Goal: Contribute content: Contribute content

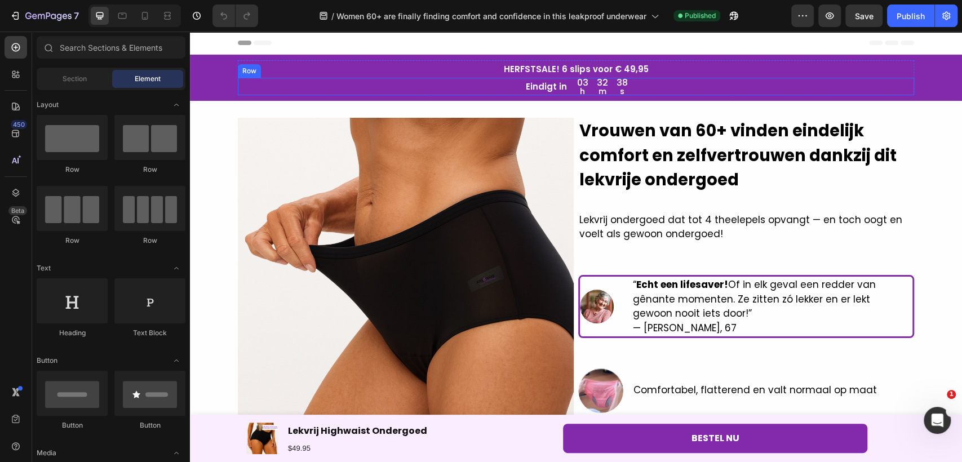
click at [569, 89] on div "Eindigt in Text Block 03 h 32 m 38 s Countdown Timer Row" at bounding box center [576, 86] width 676 height 17
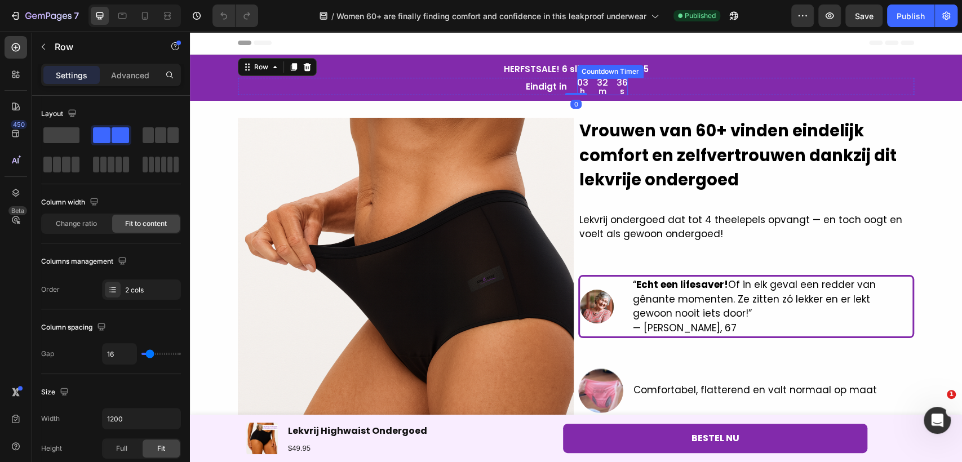
click at [585, 91] on div "03 h 32 m 36 s" at bounding box center [602, 86] width 51 height 17
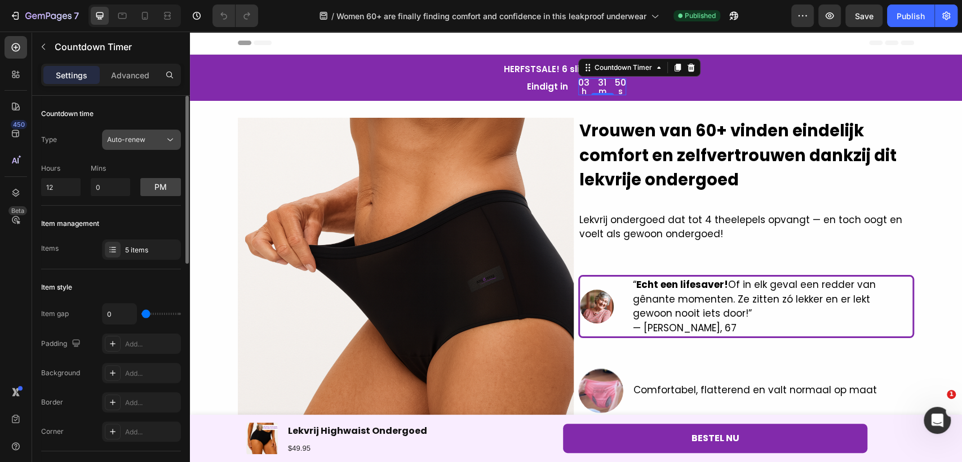
click at [129, 143] on span "Auto-renew" at bounding box center [126, 139] width 38 height 8
click at [59, 144] on div "Type Auto-renew" at bounding box center [111, 140] width 140 height 20
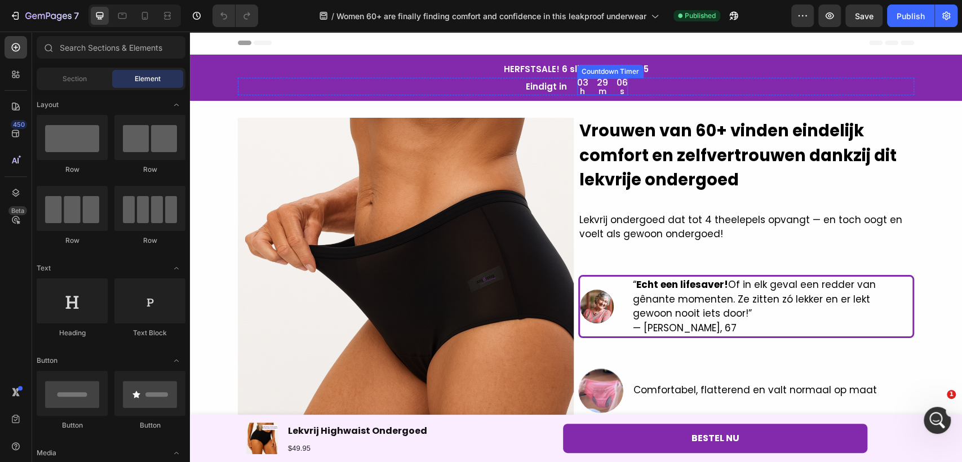
click at [582, 86] on div "03" at bounding box center [582, 82] width 11 height 9
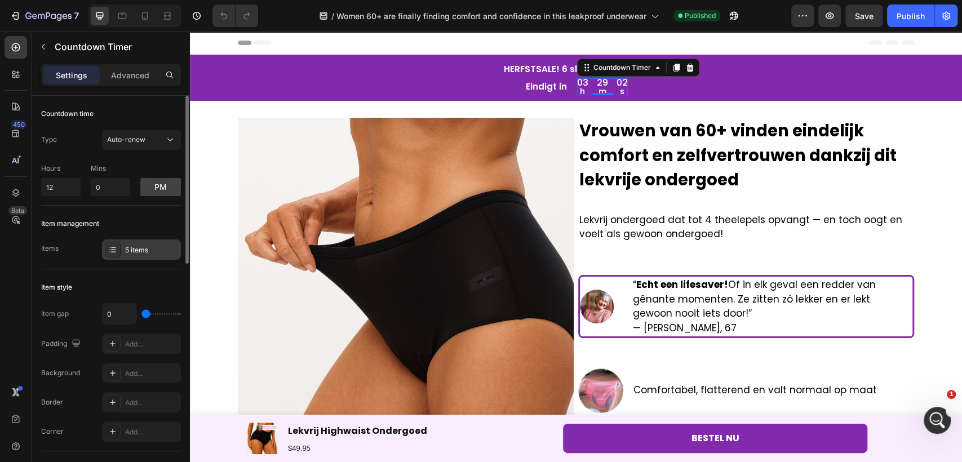
click at [135, 244] on div "5 items" at bounding box center [141, 250] width 79 height 20
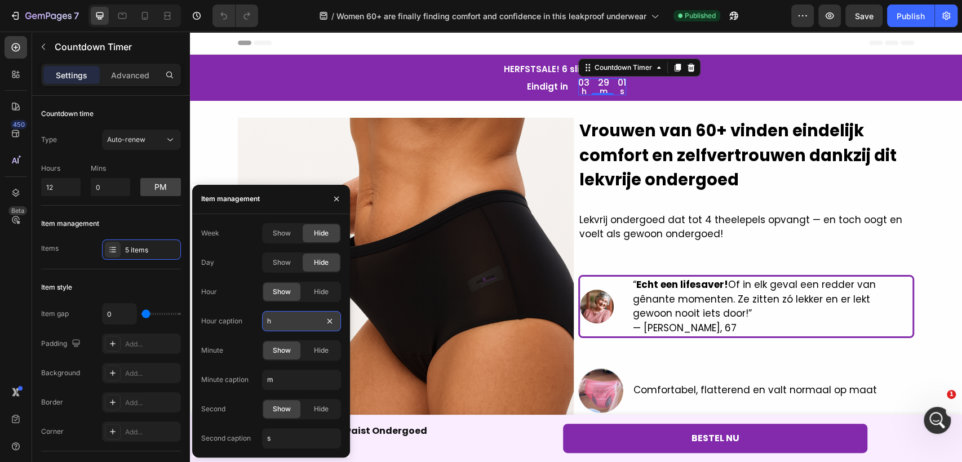
click at [297, 326] on input "h" at bounding box center [301, 321] width 79 height 20
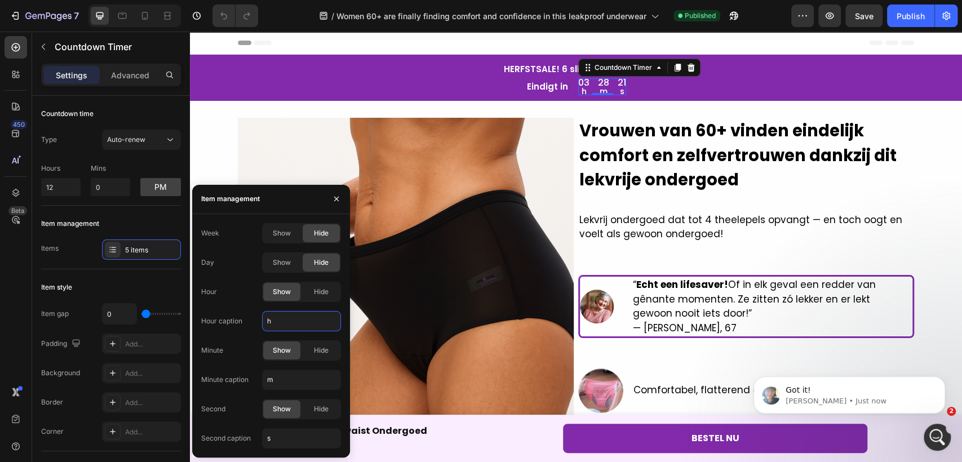
type input "u"
click at [912, 16] on div "Publish" at bounding box center [911, 16] width 28 height 12
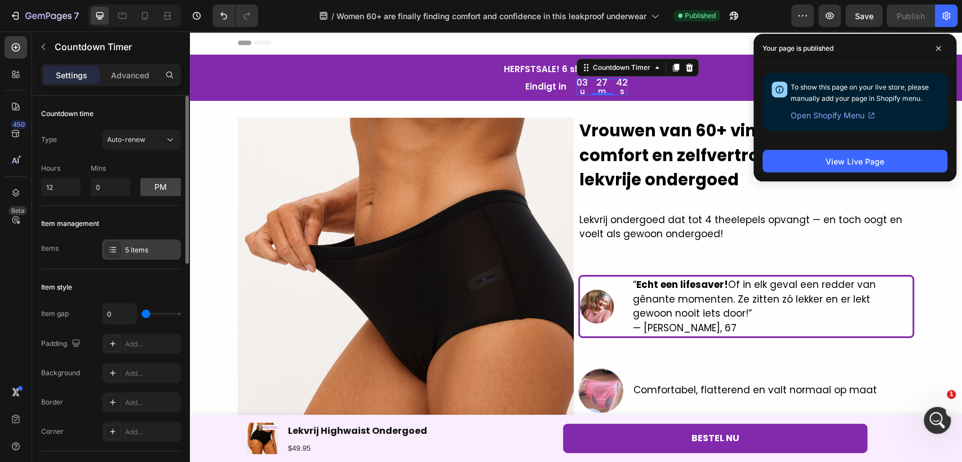
click at [140, 248] on div "5 items" at bounding box center [151, 250] width 53 height 10
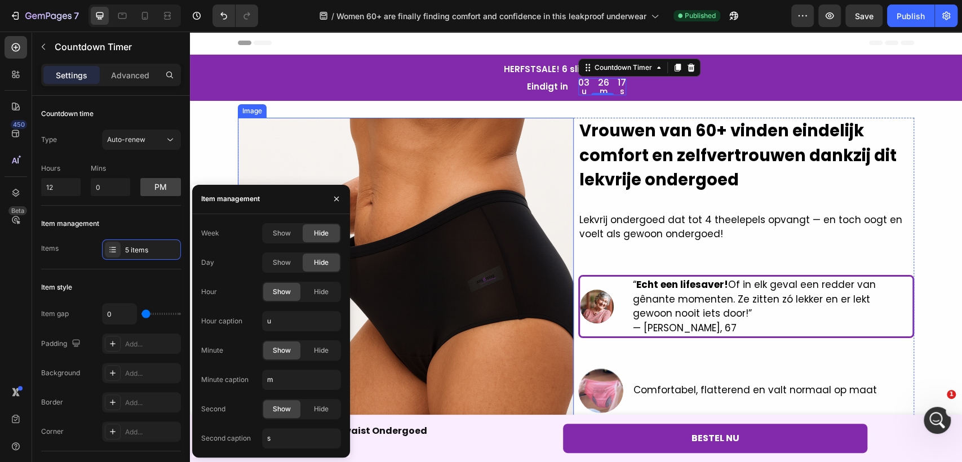
click at [527, 347] on img at bounding box center [406, 286] width 336 height 336
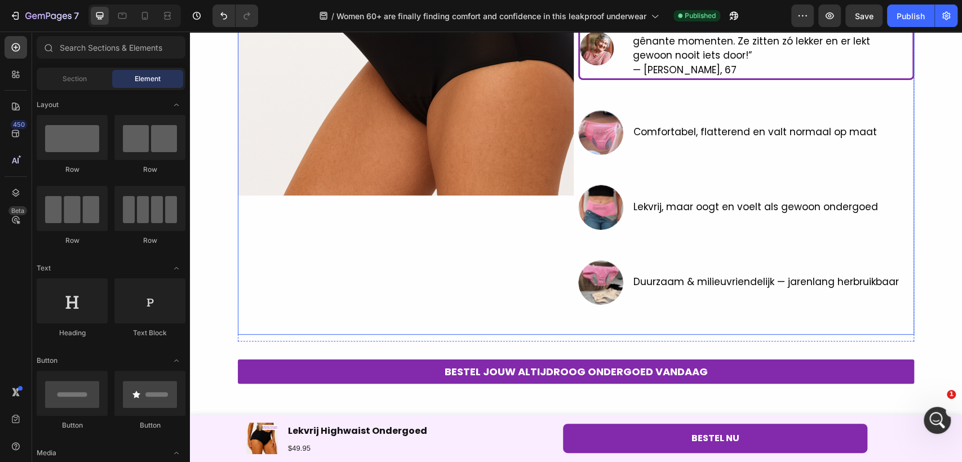
scroll to position [239, 0]
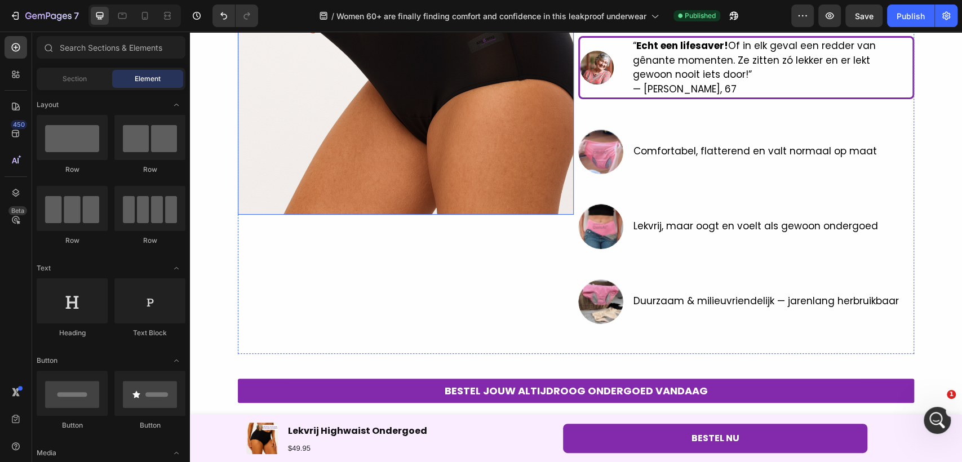
click at [477, 184] on img at bounding box center [406, 47] width 336 height 336
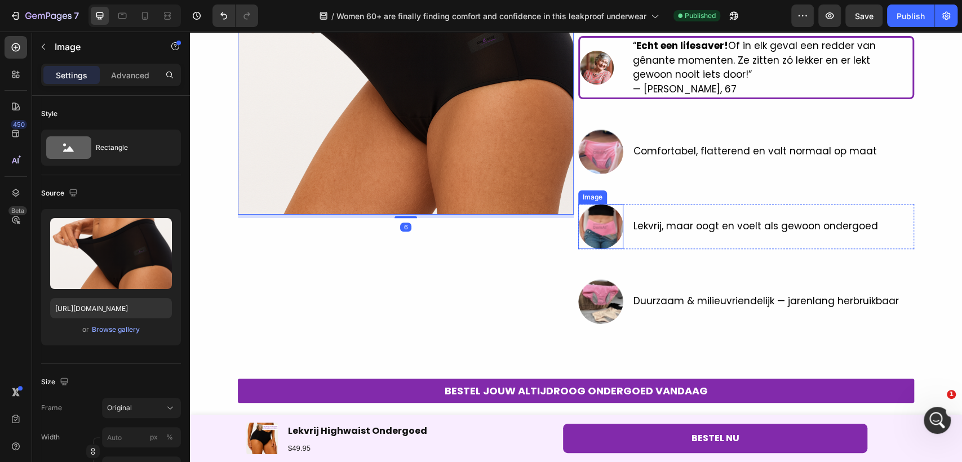
click at [584, 217] on img at bounding box center [600, 226] width 45 height 45
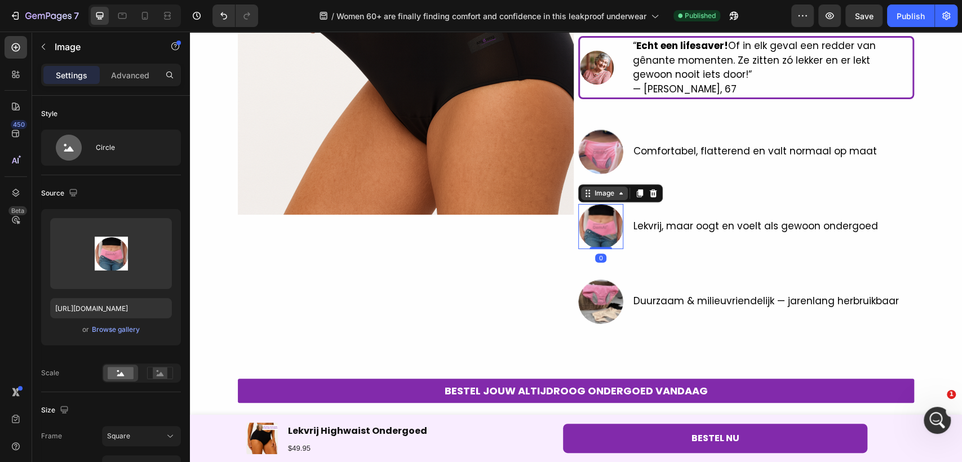
click at [603, 194] on div "Image" at bounding box center [604, 193] width 24 height 10
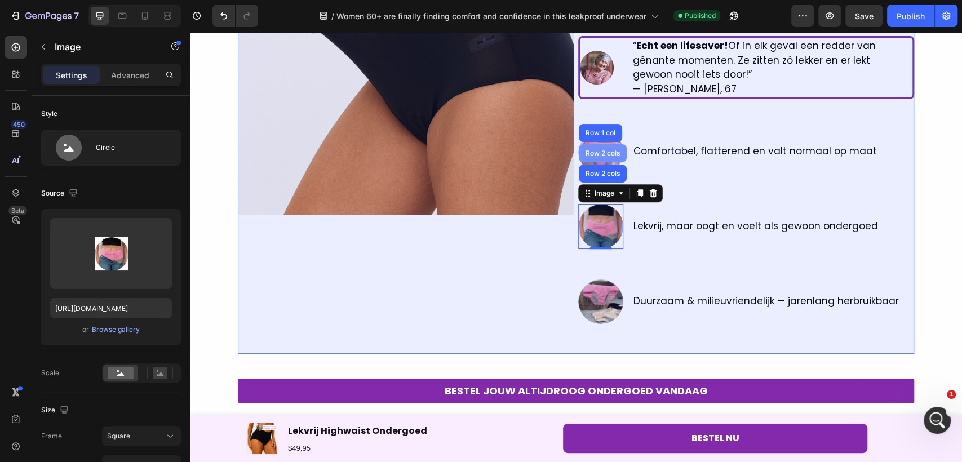
click at [603, 150] on div "Row 2 cols" at bounding box center [602, 153] width 39 height 7
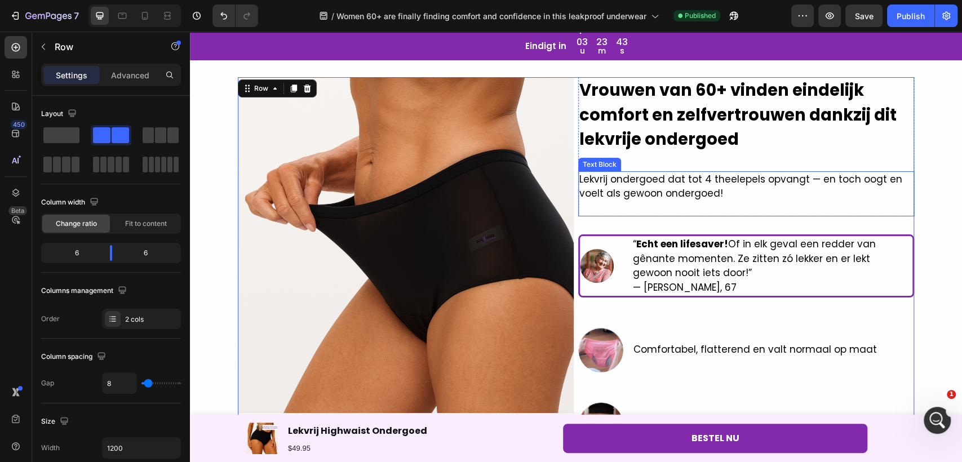
scroll to position [63, 0]
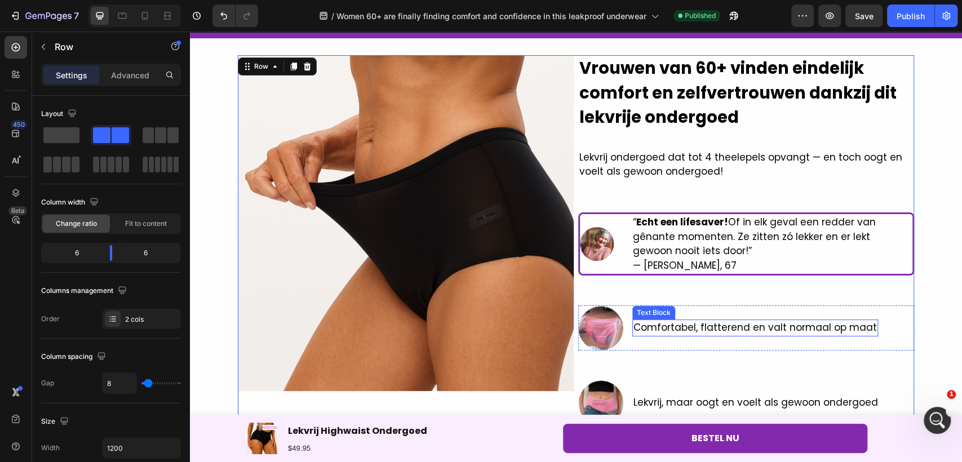
click at [698, 322] on p "Comfortabel, flatterend en valt normaal op maat" at bounding box center [756, 328] width 244 height 15
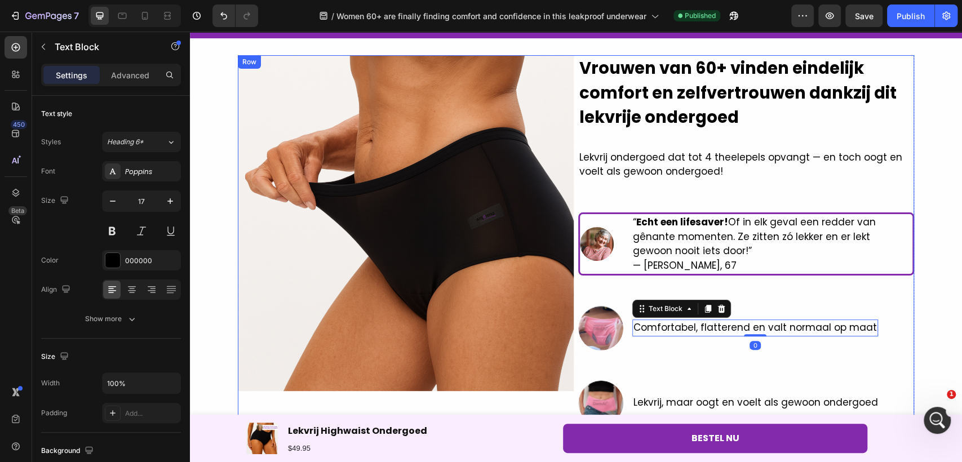
click at [667, 276] on div "Vrouwen van 60+ vinden eindelijk comfort en zelfvertrouwen dankzij dit lekvrije…" at bounding box center [746, 292] width 336 height 475
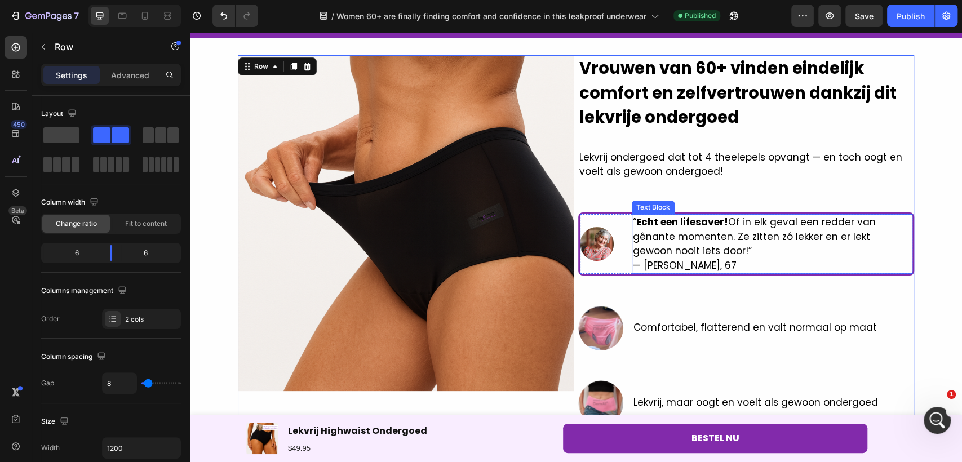
click at [667, 268] on p "“ Echt een lifesaver! Of in elk geval een redder van gênante momenten. Ze zitte…" at bounding box center [772, 243] width 278 height 57
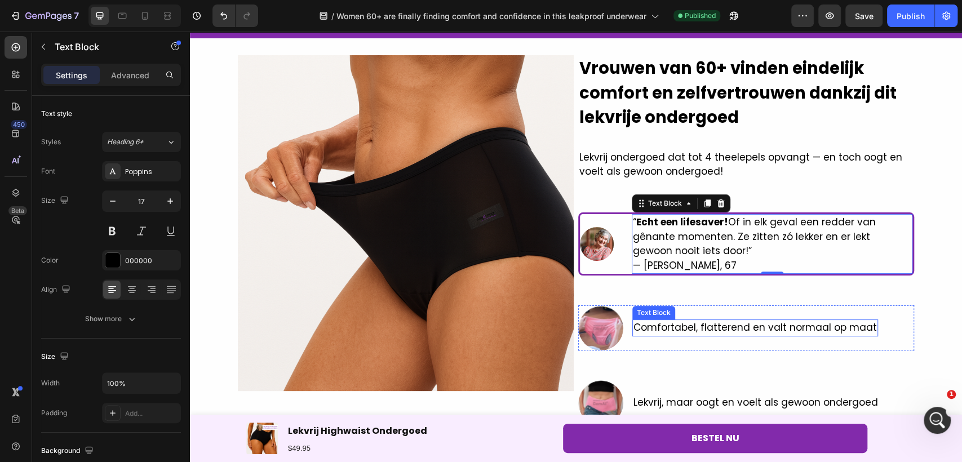
click at [665, 313] on div "Text Block" at bounding box center [654, 313] width 38 height 10
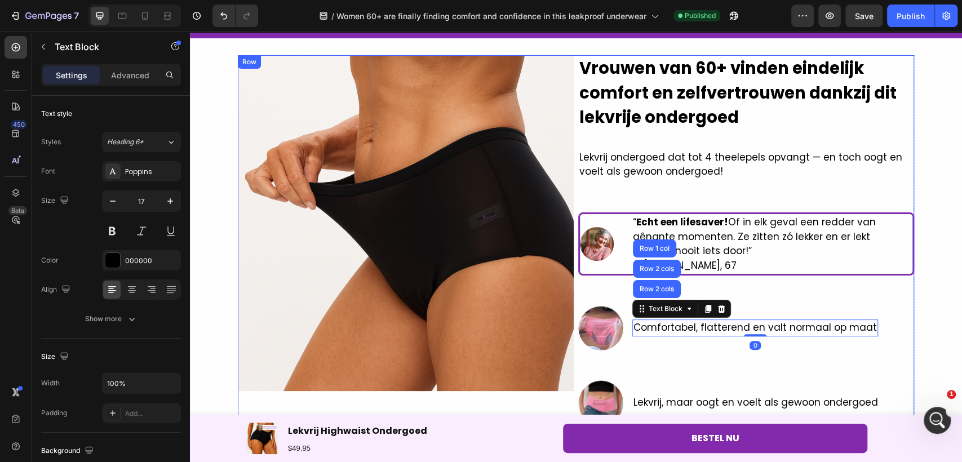
click at [647, 369] on div "Vrouwen van 60+ vinden eindelijk comfort en zelfvertrouwen dankzij dit lekvrije…" at bounding box center [746, 292] width 336 height 475
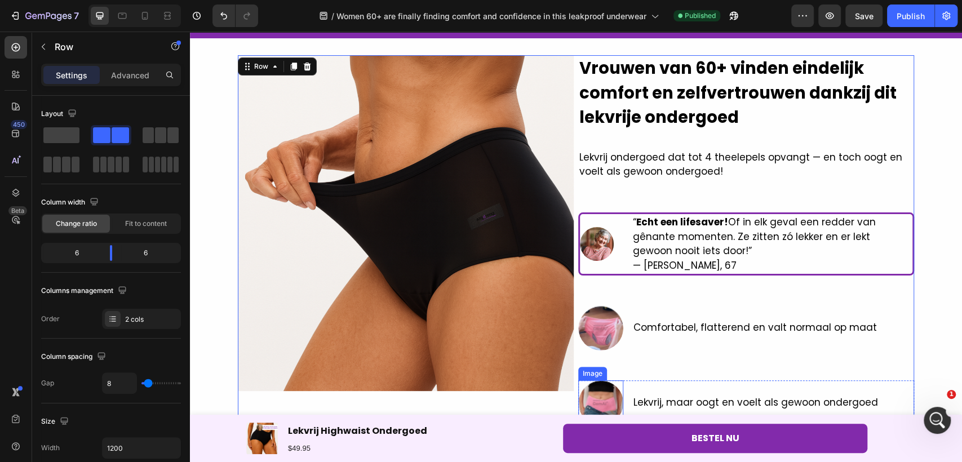
click at [605, 383] on img at bounding box center [600, 403] width 45 height 45
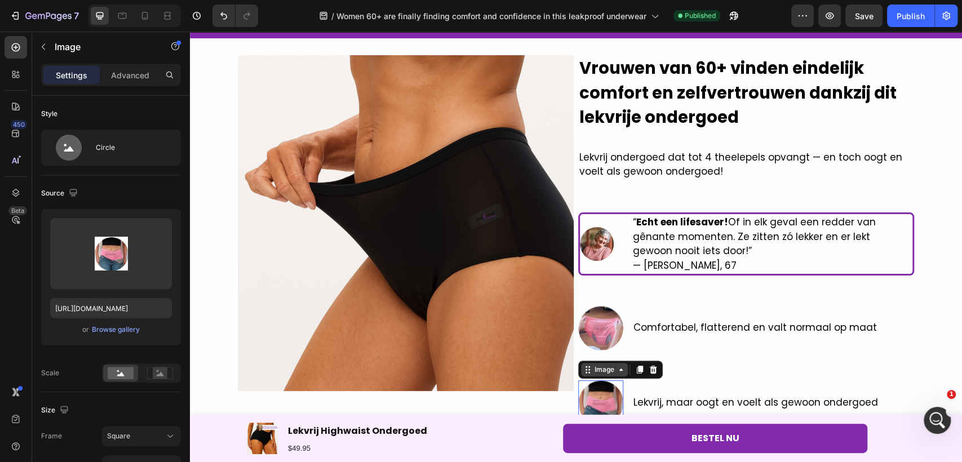
click at [605, 371] on div "Image" at bounding box center [604, 370] width 24 height 10
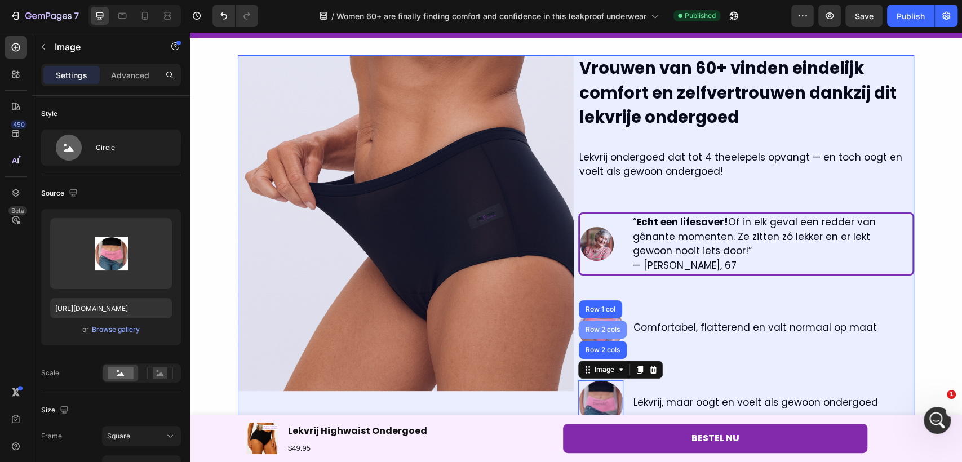
click at [599, 330] on div "Row 2 cols" at bounding box center [602, 329] width 39 height 7
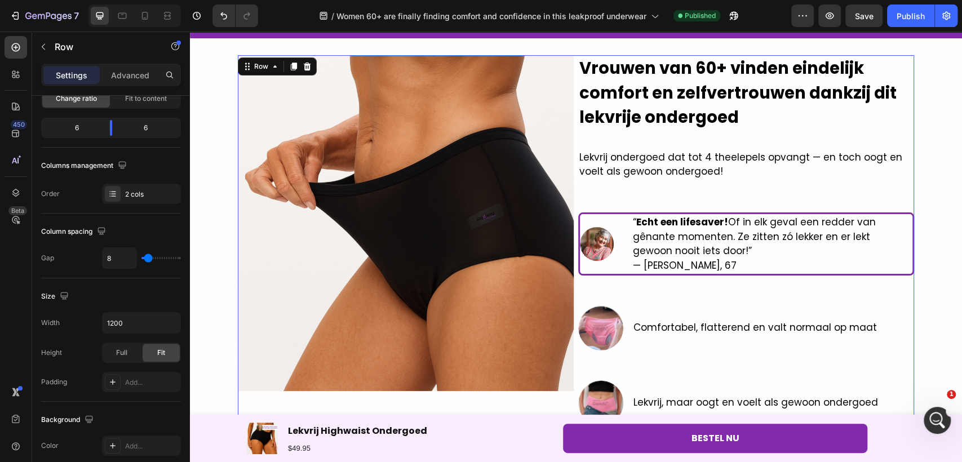
scroll to position [417, 0]
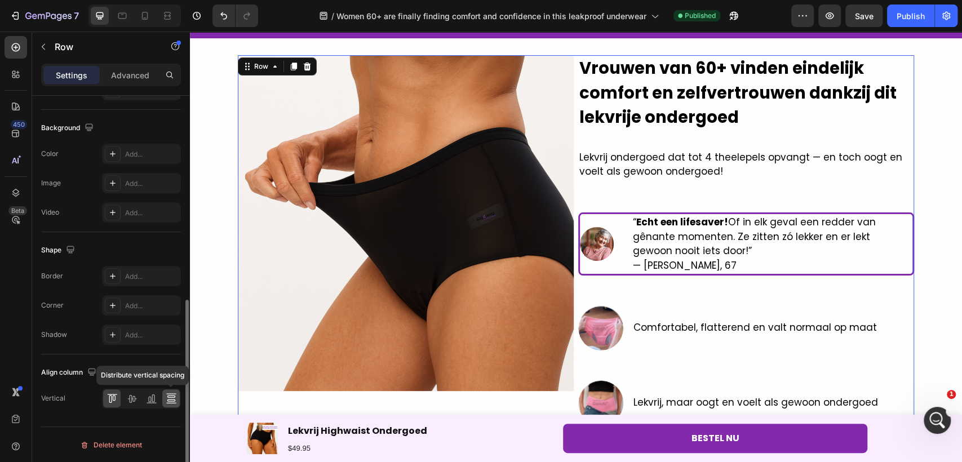
click at [166, 390] on div at bounding box center [170, 399] width 17 height 18
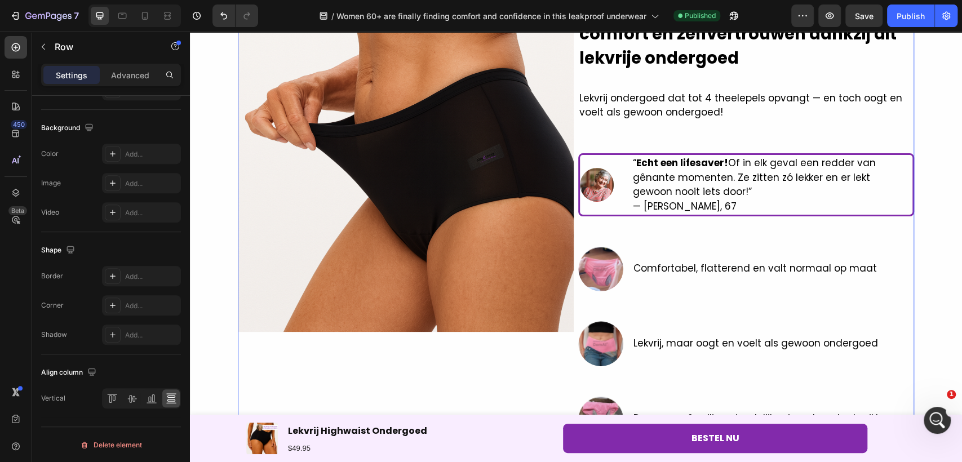
scroll to position [188, 0]
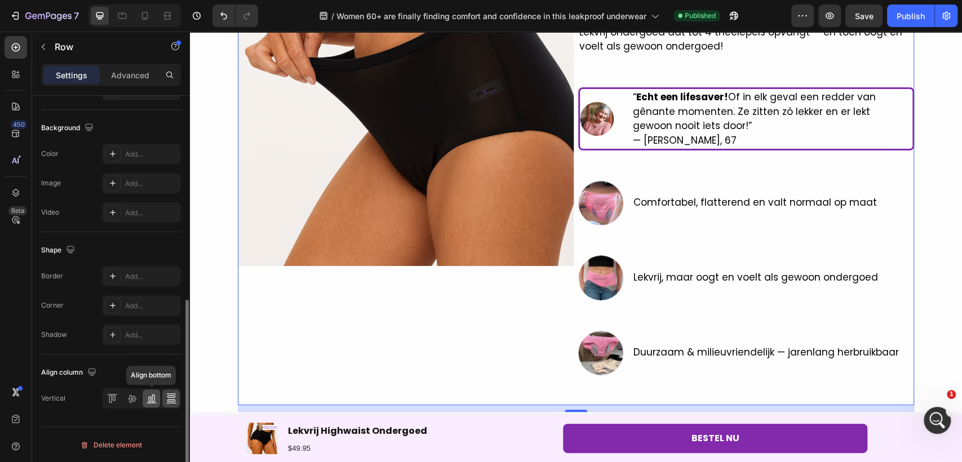
click at [153, 395] on icon at bounding box center [153, 399] width 3 height 8
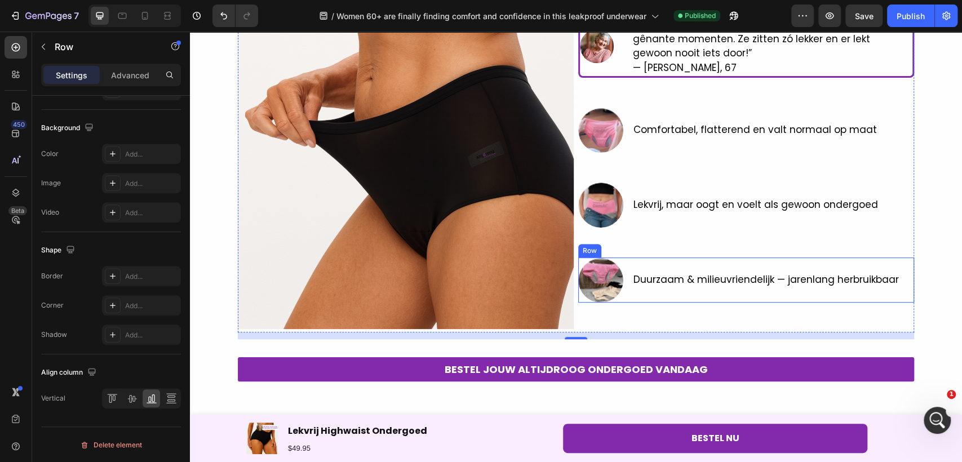
scroll to position [0, 0]
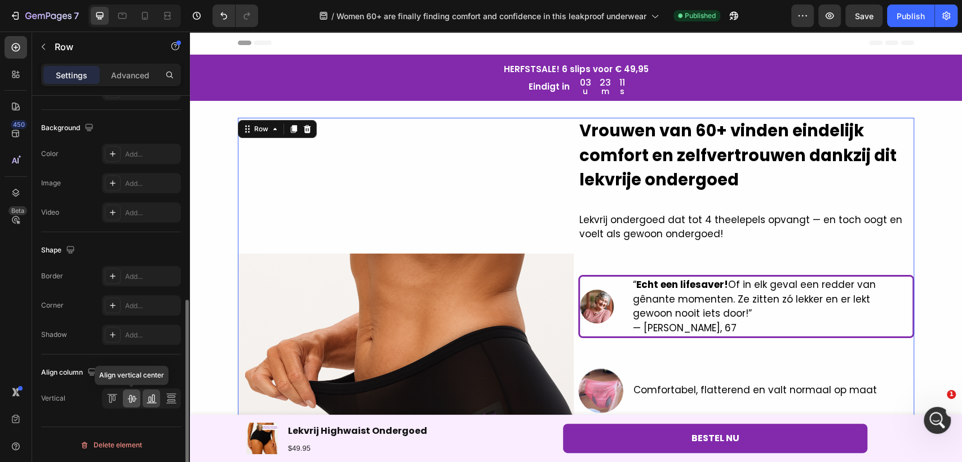
click at [132, 399] on icon at bounding box center [131, 399] width 9 height 8
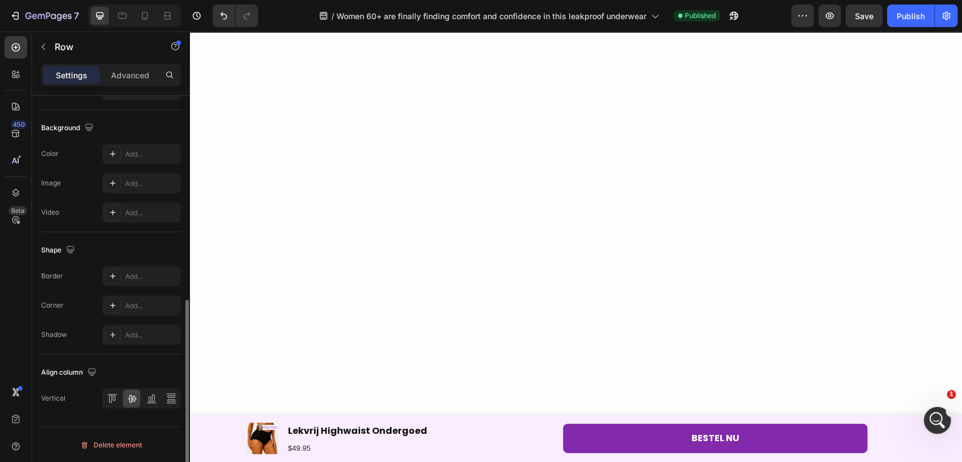
scroll to position [2819, 0]
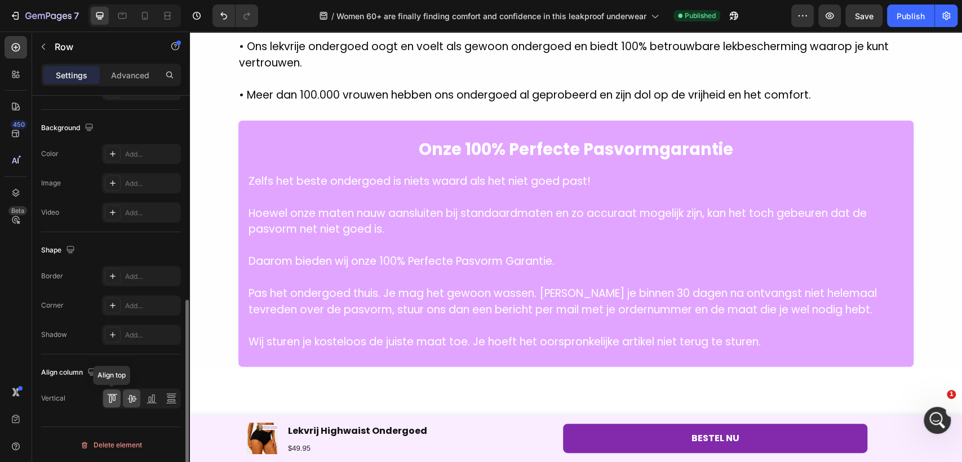
click at [109, 396] on icon at bounding box center [110, 399] width 3 height 8
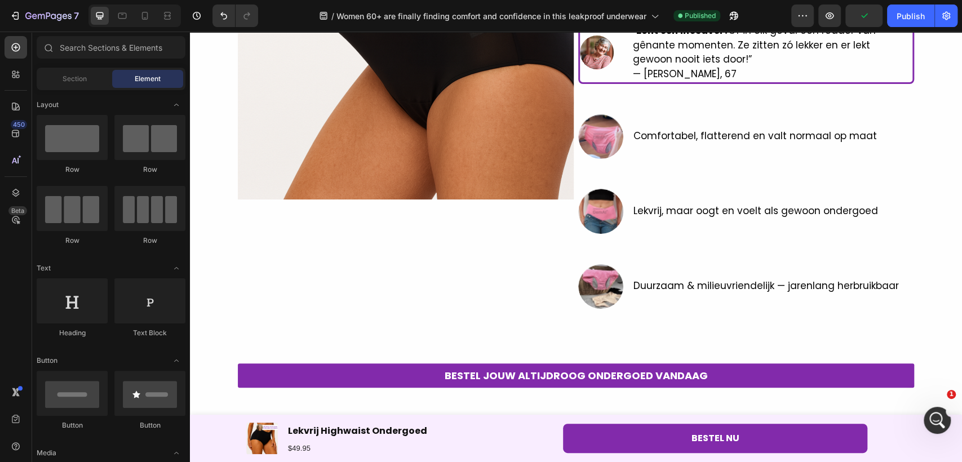
scroll to position [343, 0]
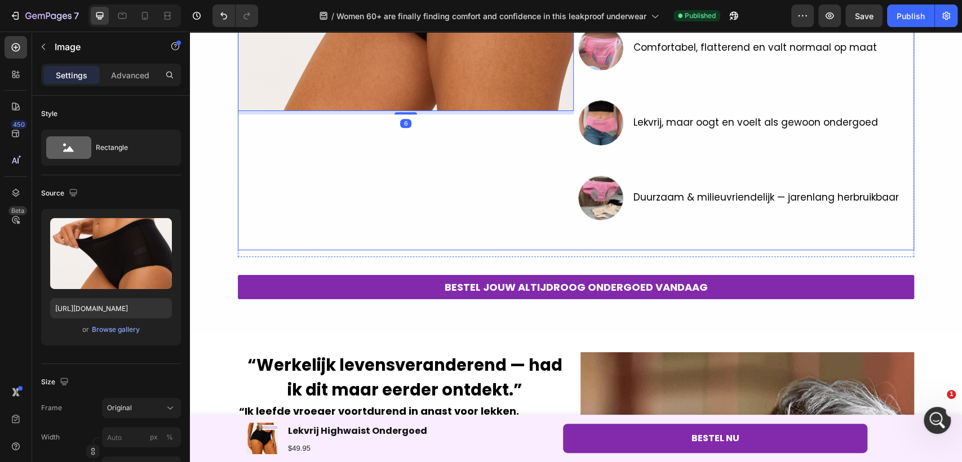
click at [670, 191] on p "Duurzaam & milieuvriendelijk — jarenlang herbruikbaar" at bounding box center [767, 198] width 266 height 15
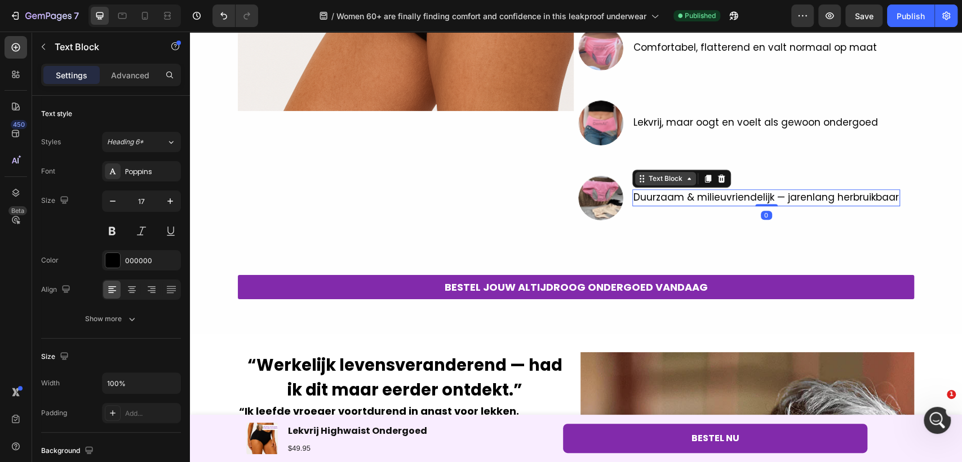
click at [663, 174] on div "Text Block" at bounding box center [666, 179] width 38 height 10
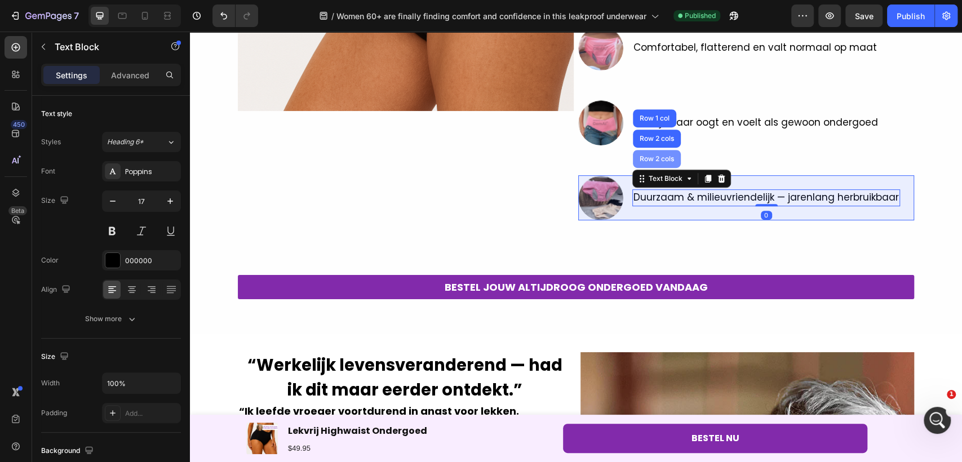
click at [654, 157] on div "Row 2 cols" at bounding box center [657, 159] width 39 height 7
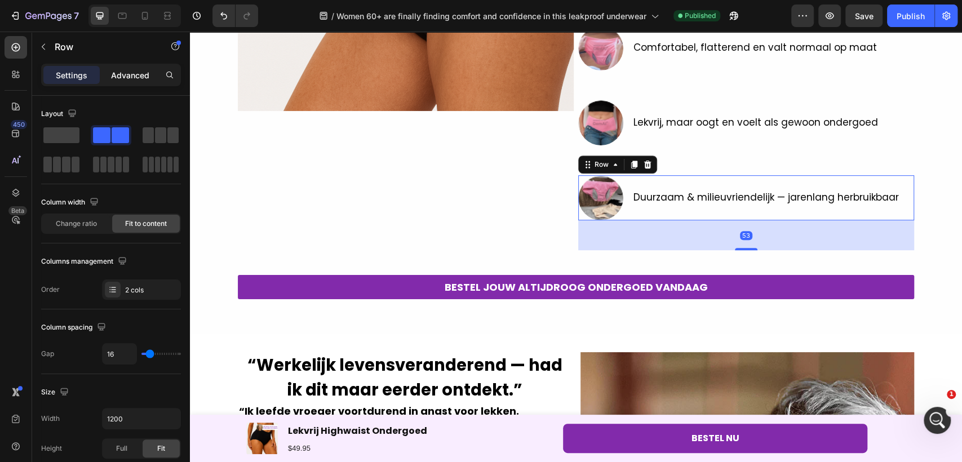
click at [122, 68] on div "Advanced" at bounding box center [130, 75] width 56 height 18
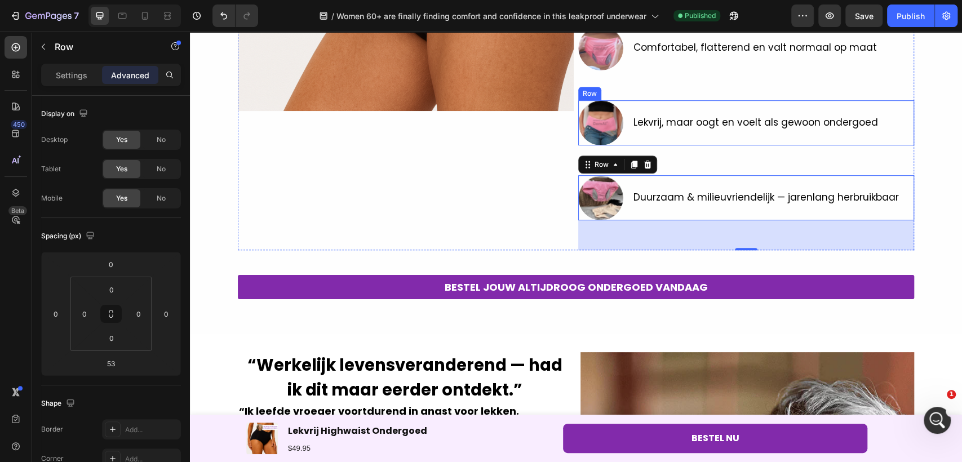
click at [623, 113] on div "Image Lekvrij, maar oogt en voelt als gewoon ondergoed Text Block Row" at bounding box center [746, 122] width 336 height 45
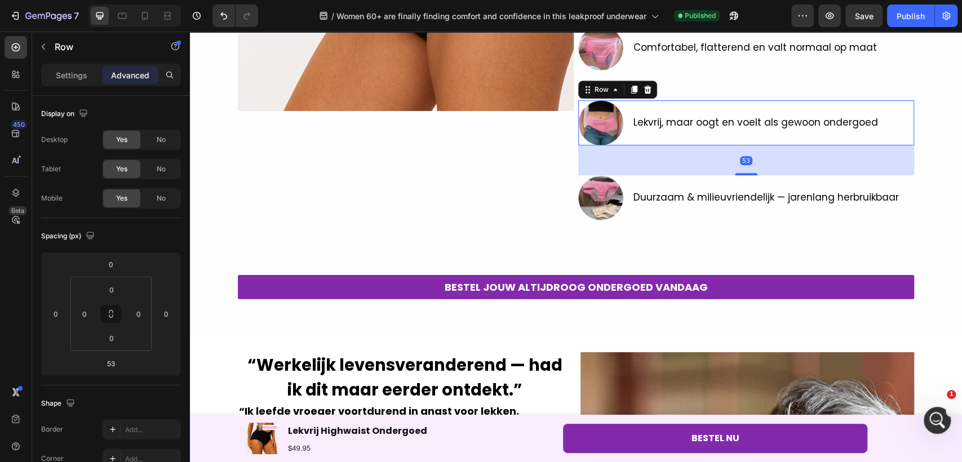
scroll to position [352, 0]
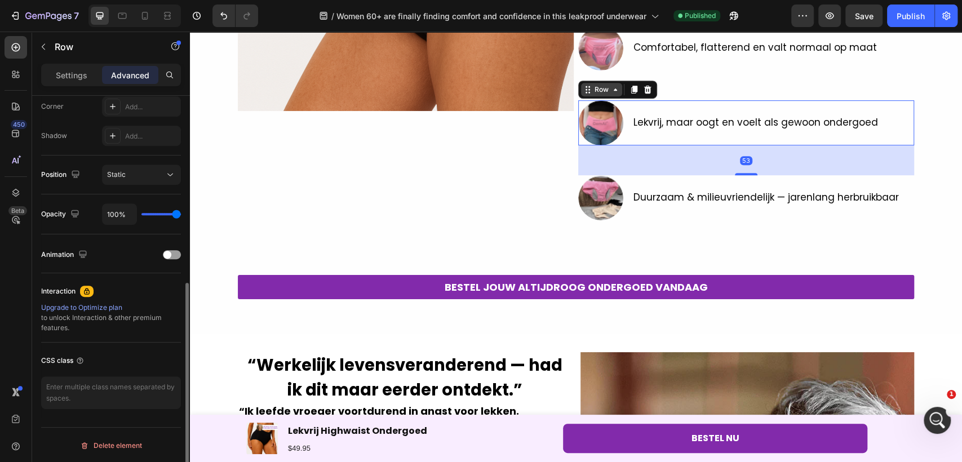
click at [601, 91] on div "Row" at bounding box center [601, 90] width 19 height 10
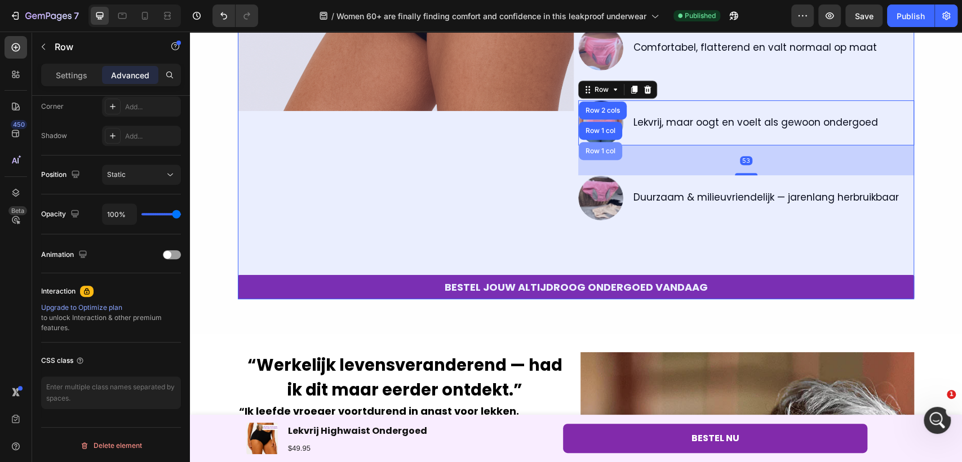
click at [605, 142] on div "Row 1 col" at bounding box center [600, 151] width 43 height 18
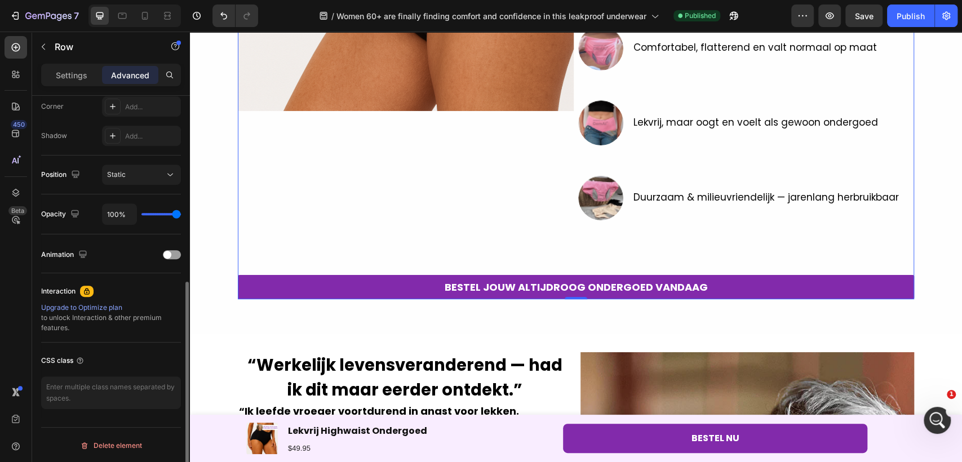
scroll to position [352, 0]
click at [135, 75] on p "Advanced" at bounding box center [130, 75] width 38 height 12
click at [665, 112] on div "Lekvrij, maar oogt en voelt als gewoon ondergoed Text Block" at bounding box center [755, 122] width 247 height 45
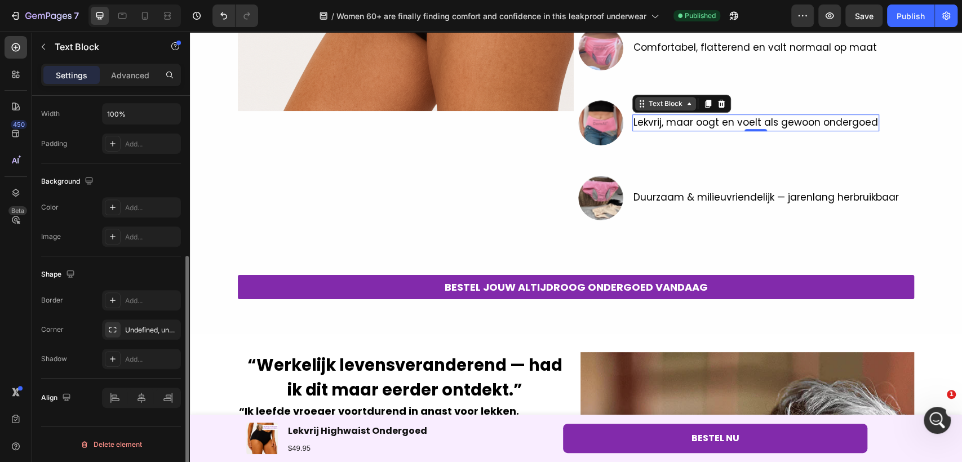
scroll to position [0, 0]
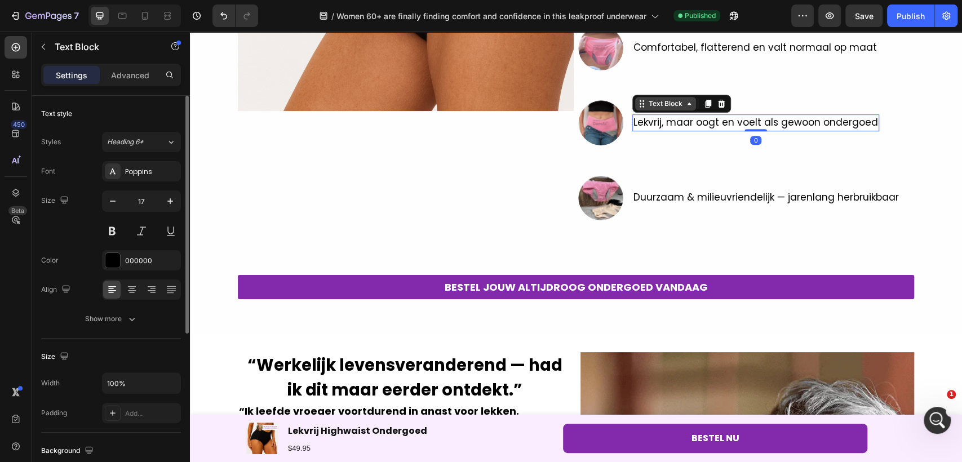
click at [653, 106] on div "Text Block" at bounding box center [666, 104] width 38 height 10
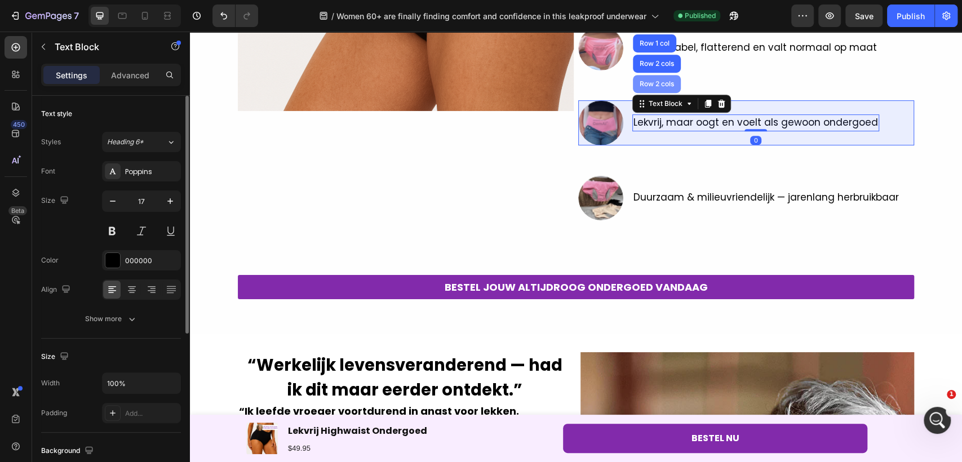
click at [653, 90] on div "Row 2 cols" at bounding box center [657, 84] width 48 height 18
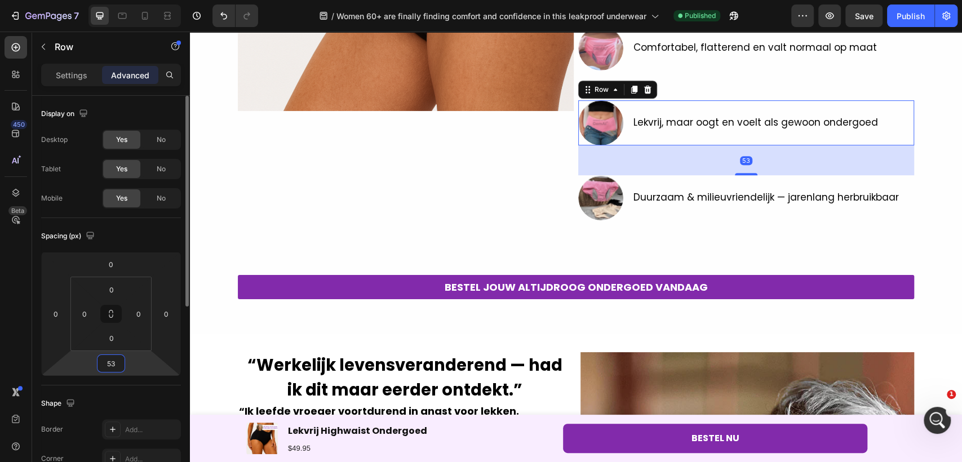
click at [105, 363] on input "53" at bounding box center [111, 363] width 23 height 17
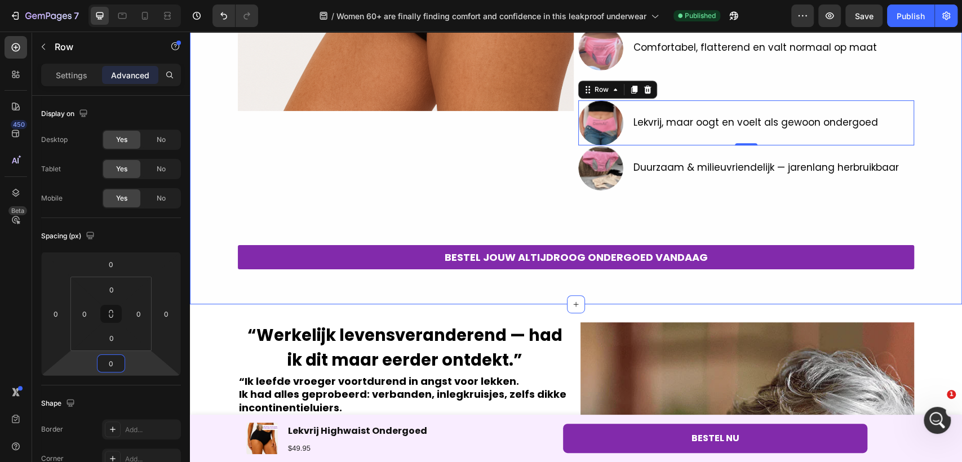
type input "0"
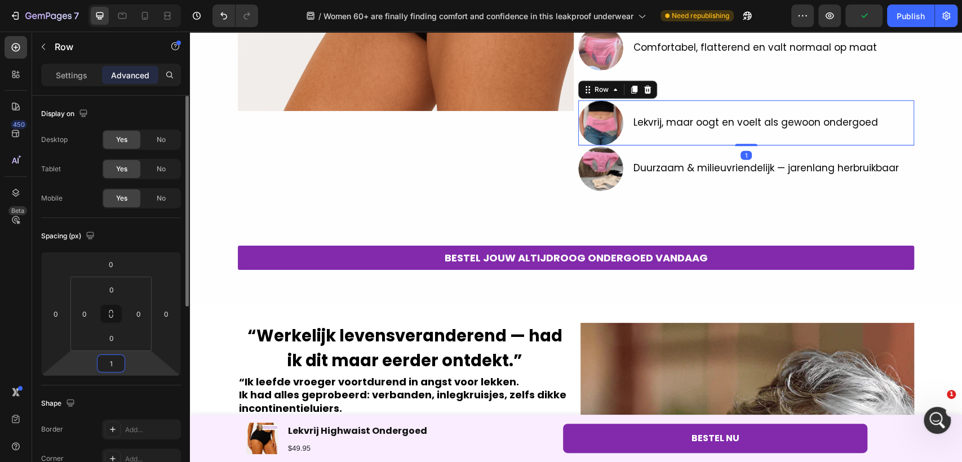
type input "16"
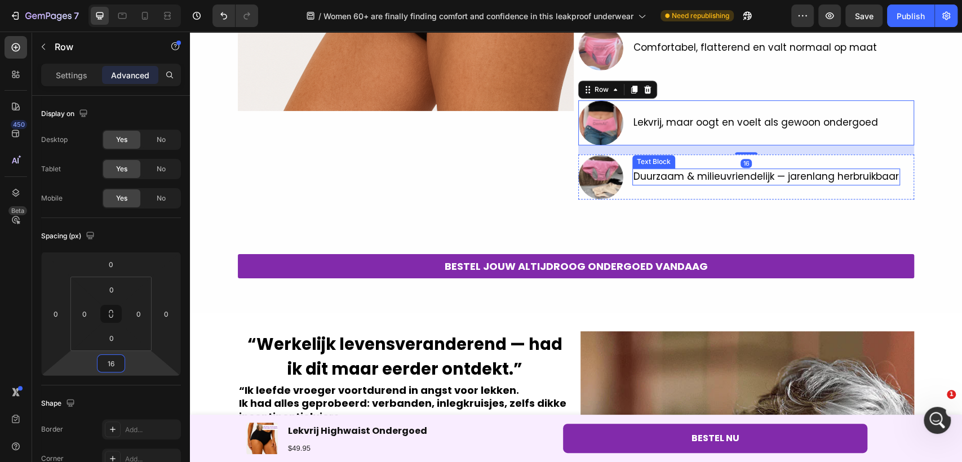
click at [679, 180] on p "Duurzaam & milieuvriendelijk — jarenlang herbruikbaar" at bounding box center [767, 177] width 266 height 15
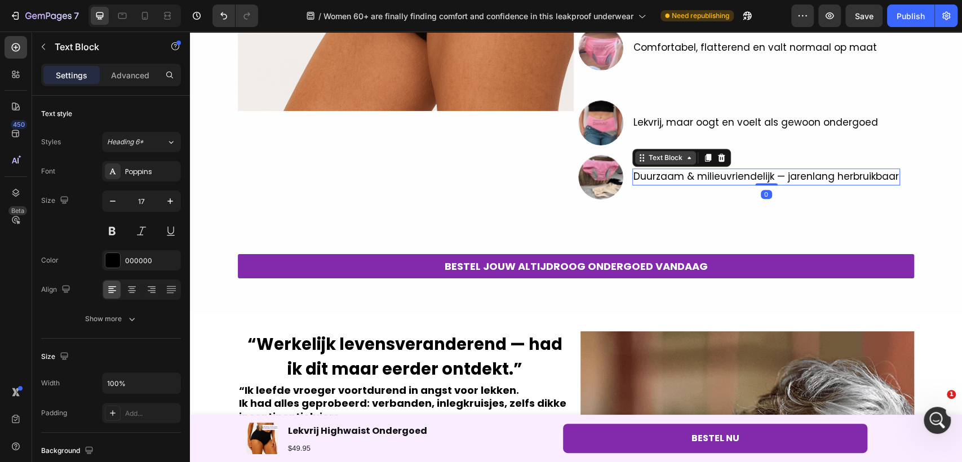
click at [671, 161] on div "Text Block" at bounding box center [666, 158] width 38 height 10
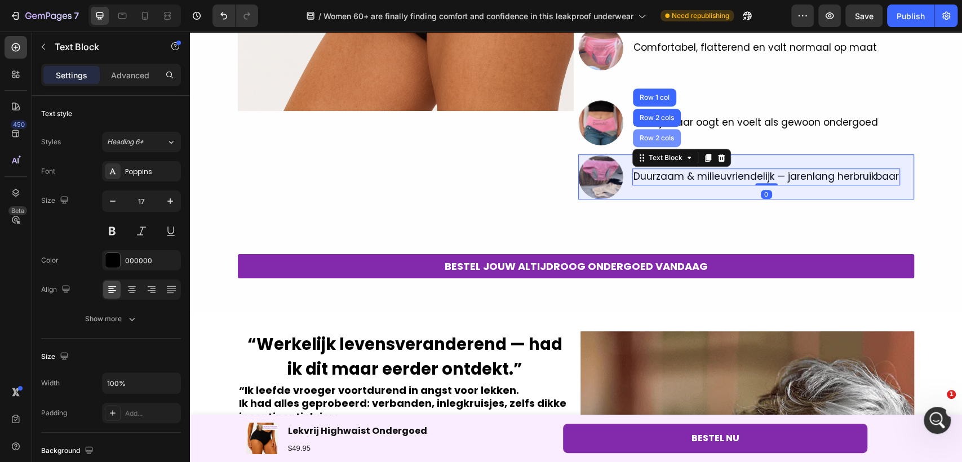
click at [655, 144] on div "Row 2 cols" at bounding box center [657, 138] width 48 height 18
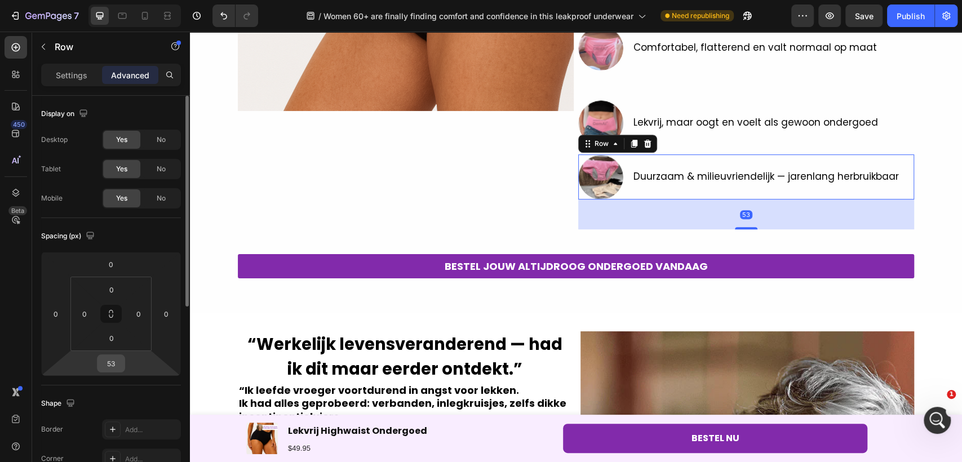
click at [104, 368] on input "53" at bounding box center [111, 363] width 23 height 17
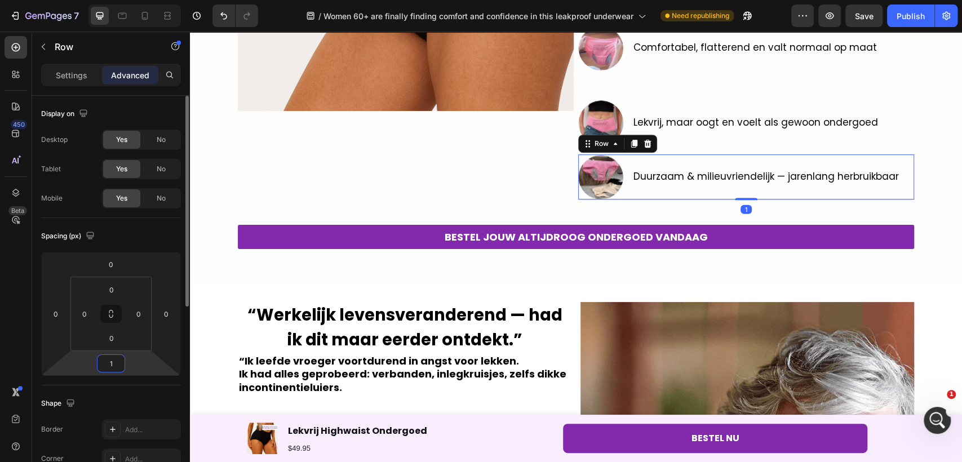
type input "16"
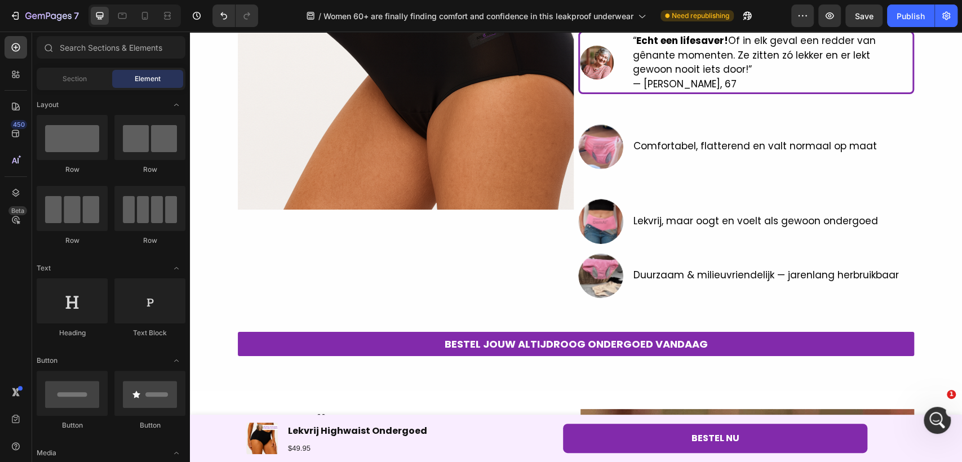
scroll to position [239, 0]
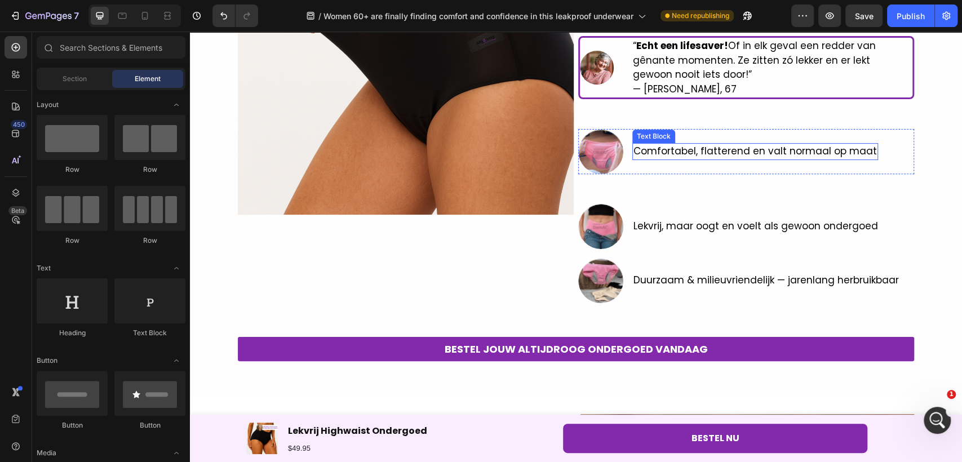
click at [732, 152] on p "Comfortabel, flatterend en valt normaal op maat" at bounding box center [756, 151] width 244 height 15
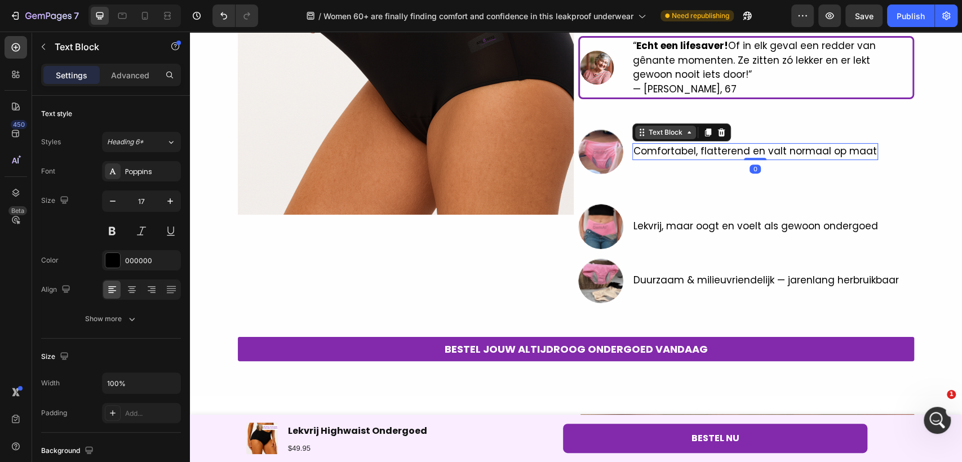
click at [654, 135] on div "Text Block" at bounding box center [666, 132] width 38 height 10
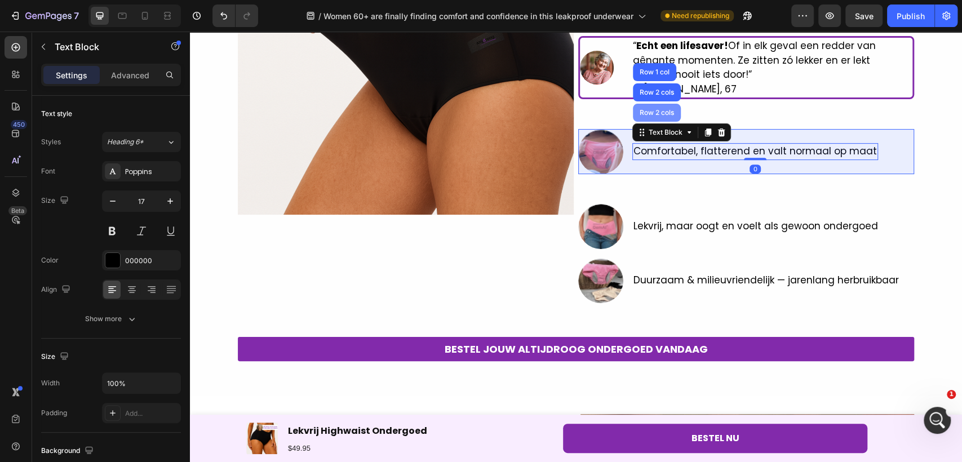
click at [652, 116] on div "Row 2 cols" at bounding box center [657, 113] width 48 height 18
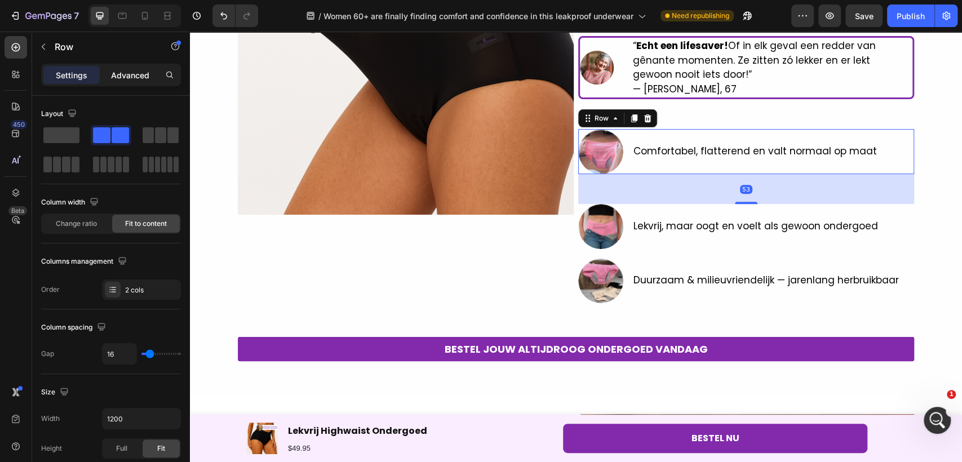
click at [120, 67] on div "Advanced" at bounding box center [130, 75] width 56 height 18
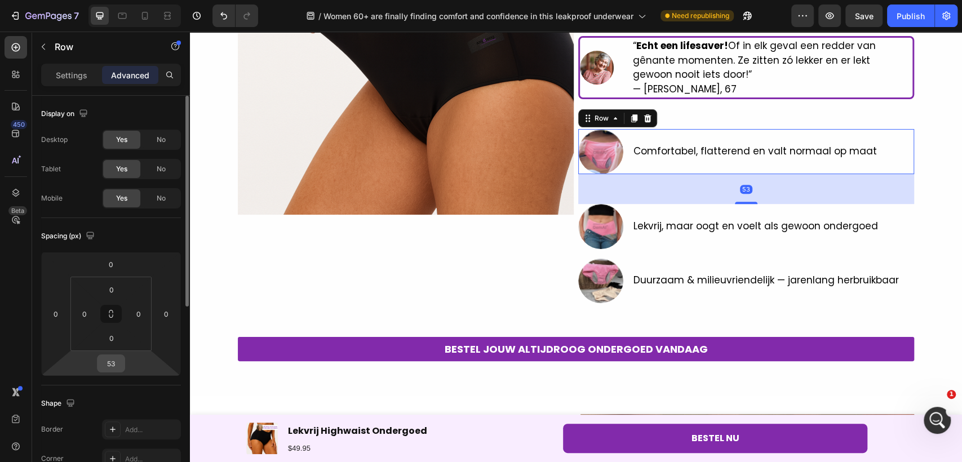
click at [114, 366] on input "53" at bounding box center [111, 363] width 23 height 17
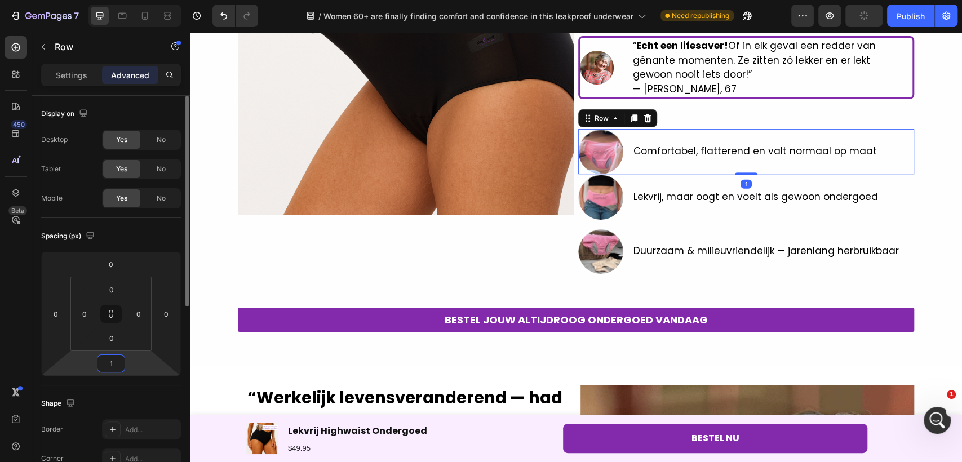
type input "16"
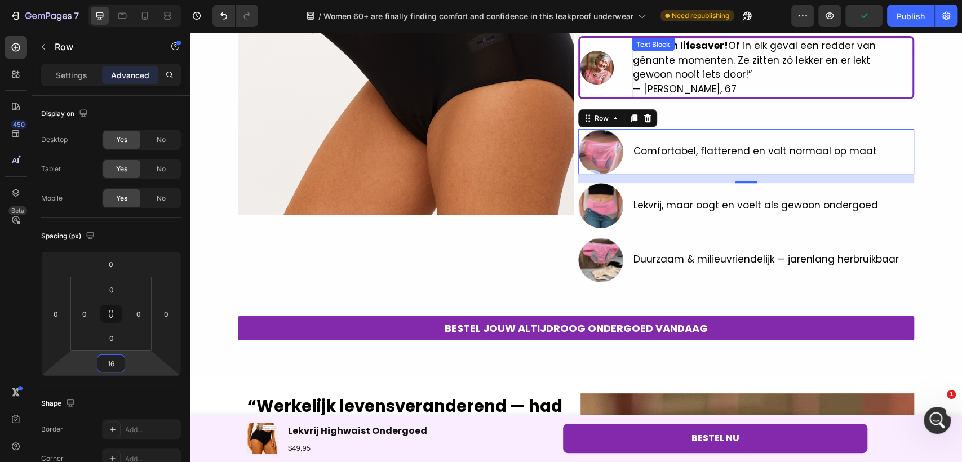
click at [709, 92] on p "“ Echt een lifesaver! Of in elk geval een redder van gênante momenten. Ze zitte…" at bounding box center [772, 67] width 278 height 57
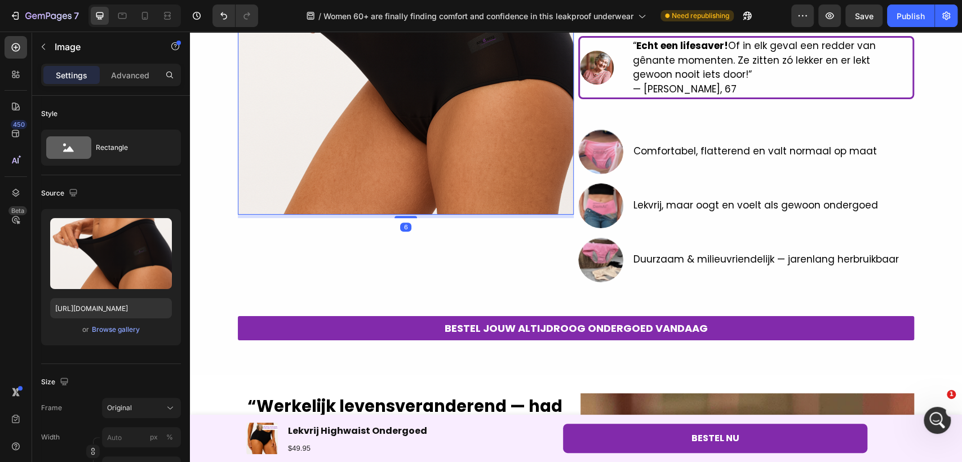
click at [544, 188] on img at bounding box center [406, 47] width 336 height 336
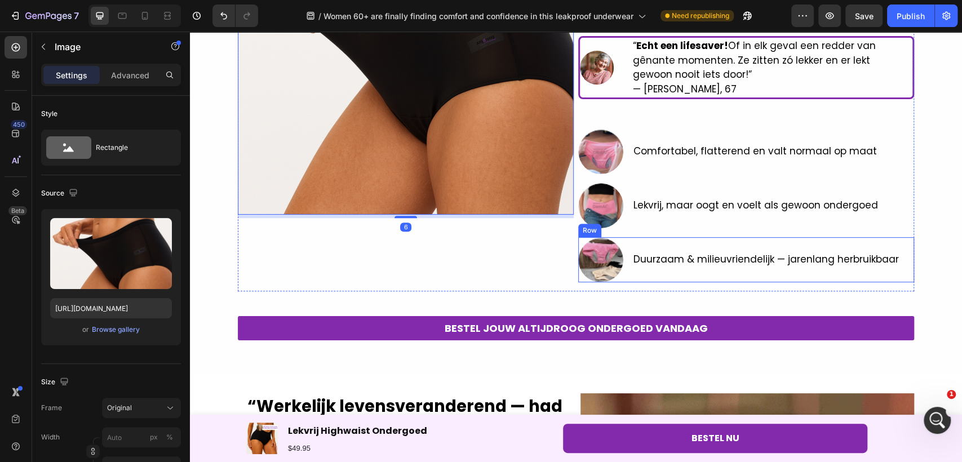
click at [624, 251] on div "Image Duurzaam & milieuvriendelijk — jarenlang herbruikbaar Text Block Row" at bounding box center [746, 259] width 336 height 45
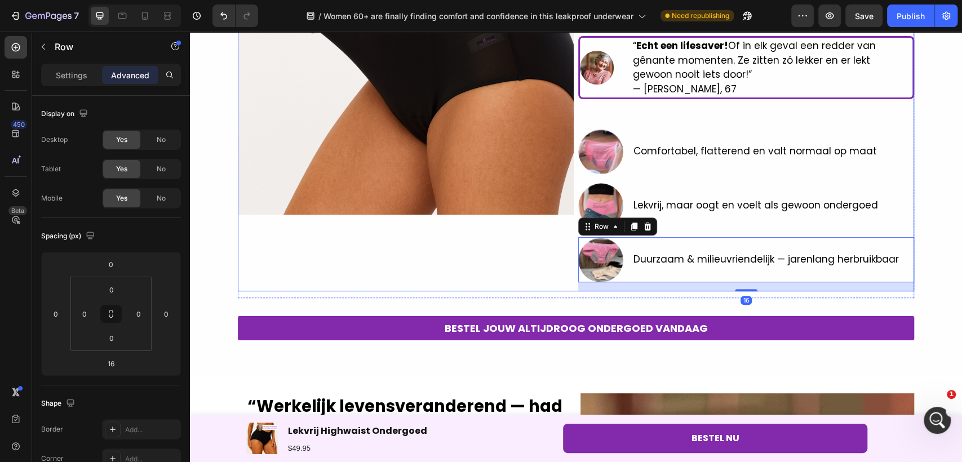
click at [661, 125] on div "Vrouwen van 60+ vinden eindelijk comfort en zelfvertrouwen dankzij dit lekvrije…" at bounding box center [746, 85] width 336 height 413
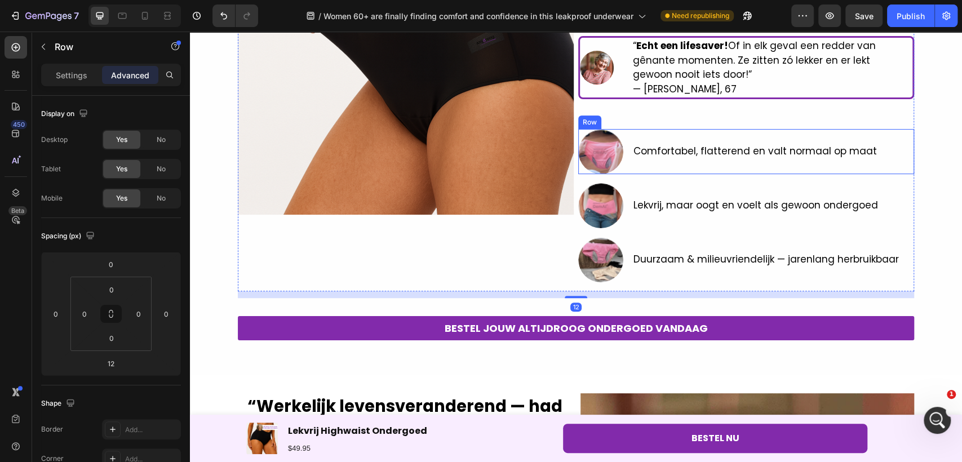
click at [651, 140] on div "Comfortabel, flatterend en valt normaal op maat Text Block" at bounding box center [755, 151] width 246 height 45
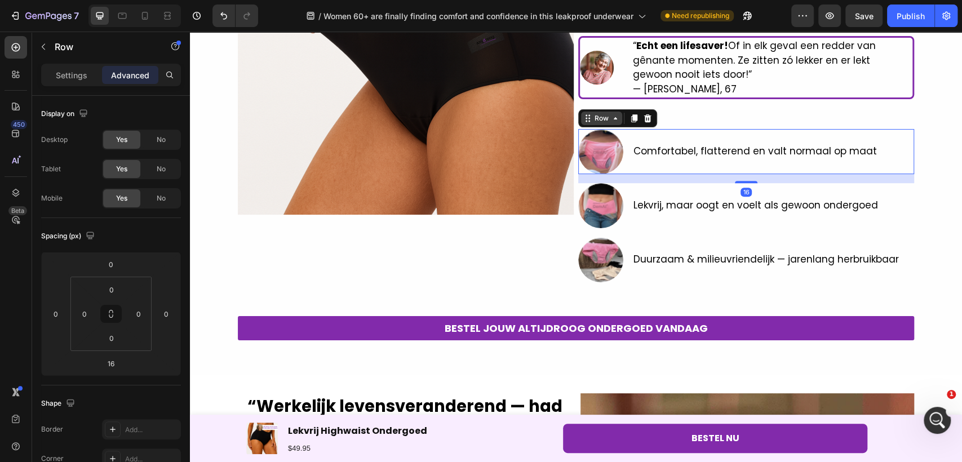
click at [592, 115] on div "Row" at bounding box center [601, 118] width 19 height 10
click at [599, 117] on div "Row" at bounding box center [601, 118] width 19 height 10
click at [76, 71] on p "Settings" at bounding box center [72, 75] width 32 height 12
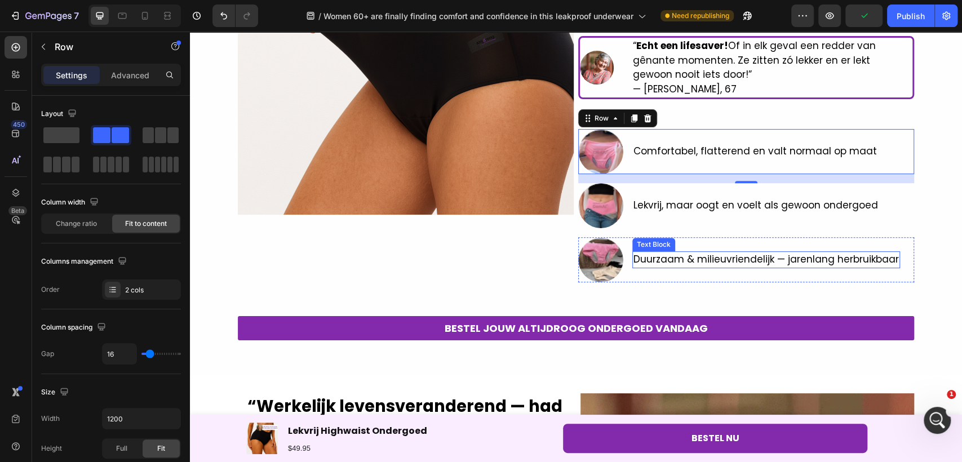
click at [668, 266] on div "Duurzaam & milieuvriendelijk — jarenlang herbruikbaar" at bounding box center [766, 259] width 268 height 17
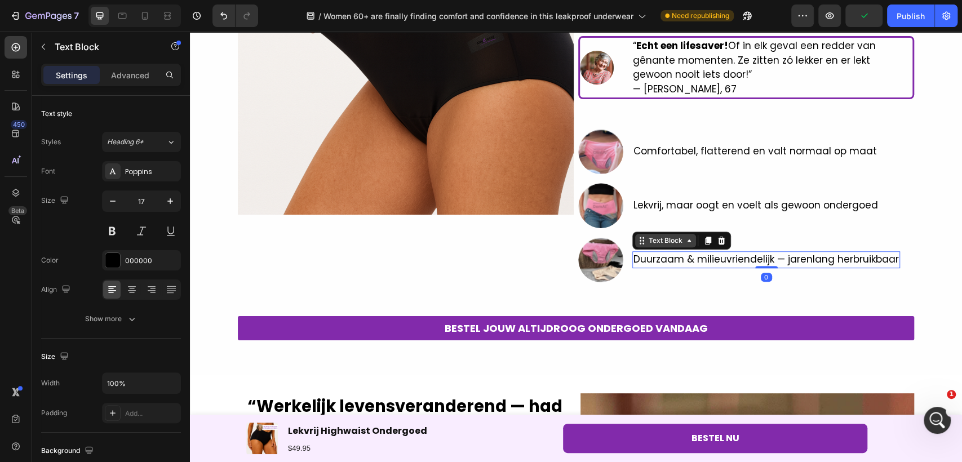
click at [652, 240] on div "Text Block" at bounding box center [666, 241] width 38 height 10
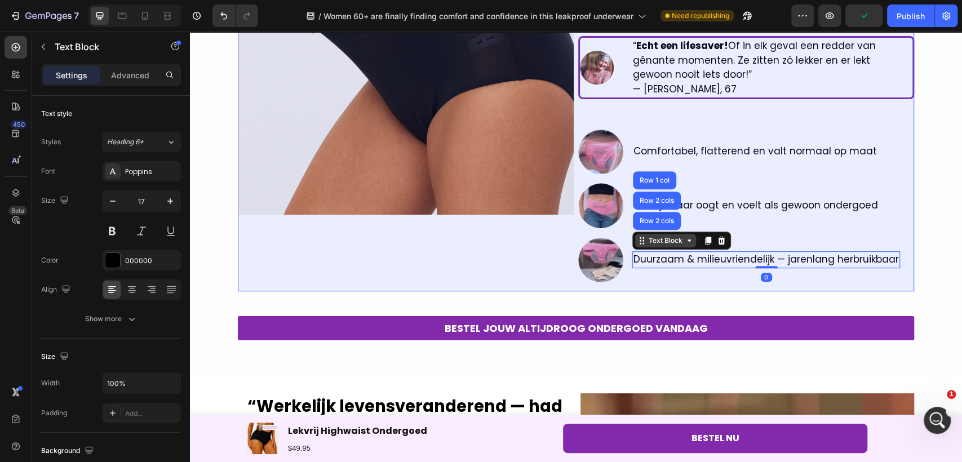
click at [654, 199] on div "Row 2 cols" at bounding box center [657, 200] width 39 height 7
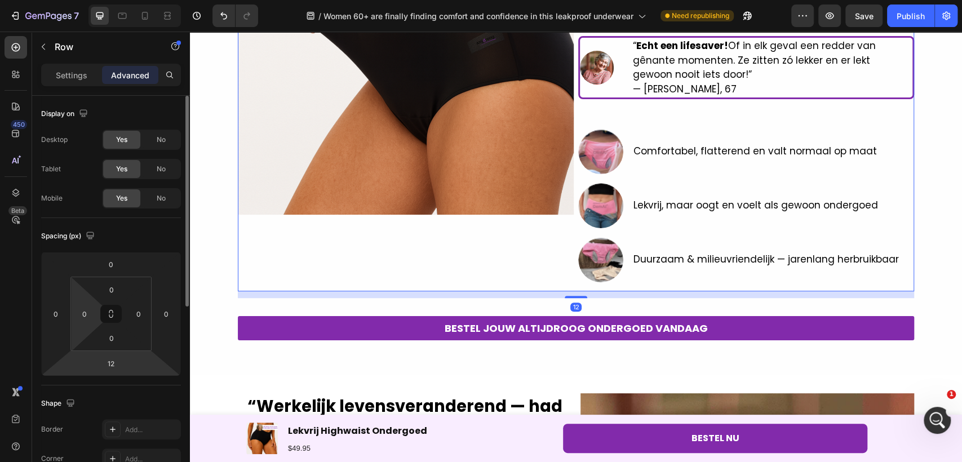
scroll to position [63, 0]
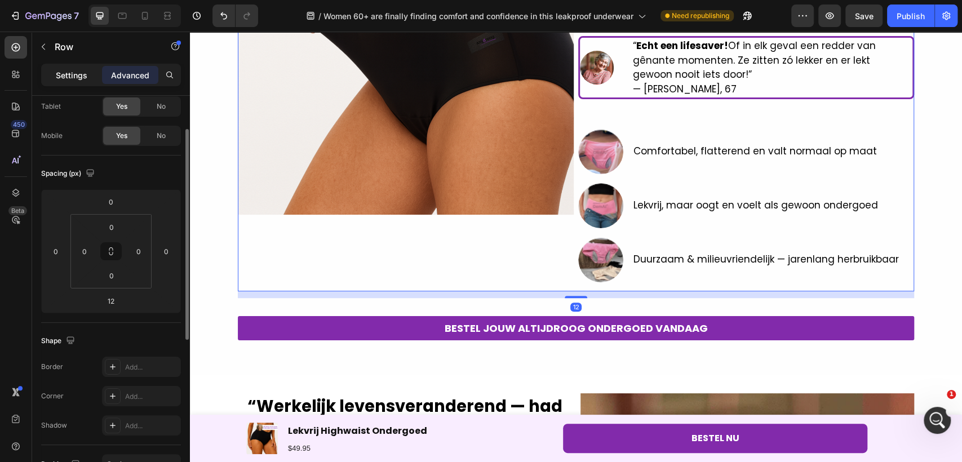
click at [67, 73] on p "Settings" at bounding box center [72, 75] width 32 height 12
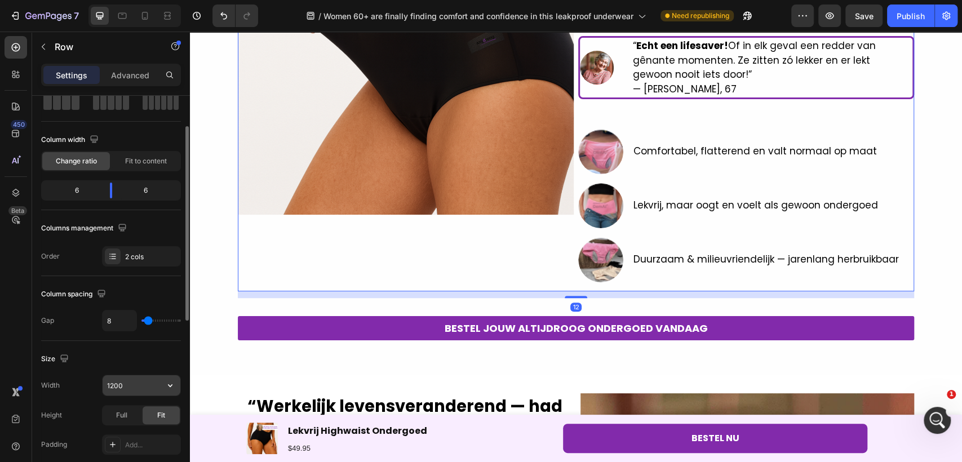
scroll to position [125, 0]
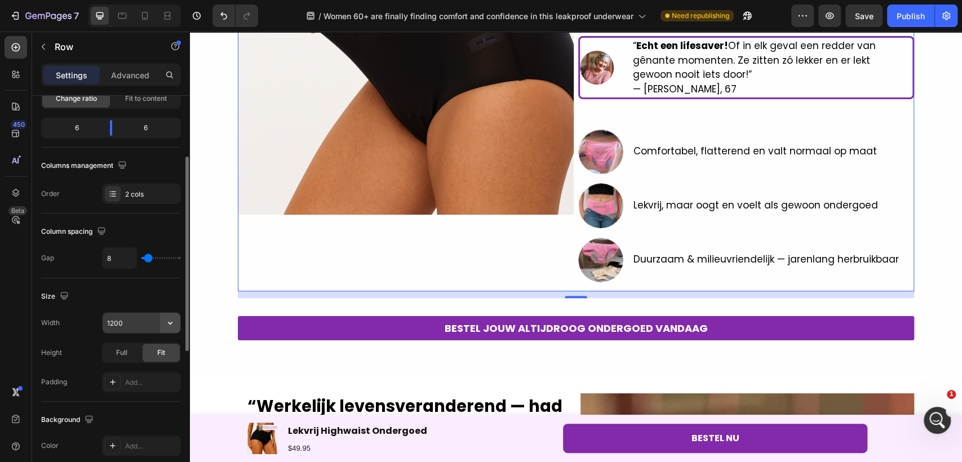
click at [172, 322] on icon "button" at bounding box center [170, 323] width 5 height 3
click at [117, 287] on div "Size" at bounding box center [111, 296] width 140 height 18
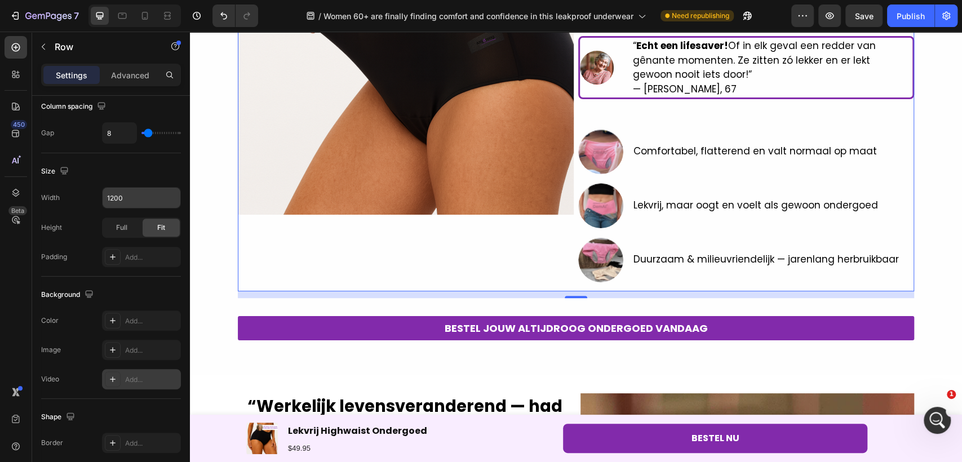
scroll to position [417, 0]
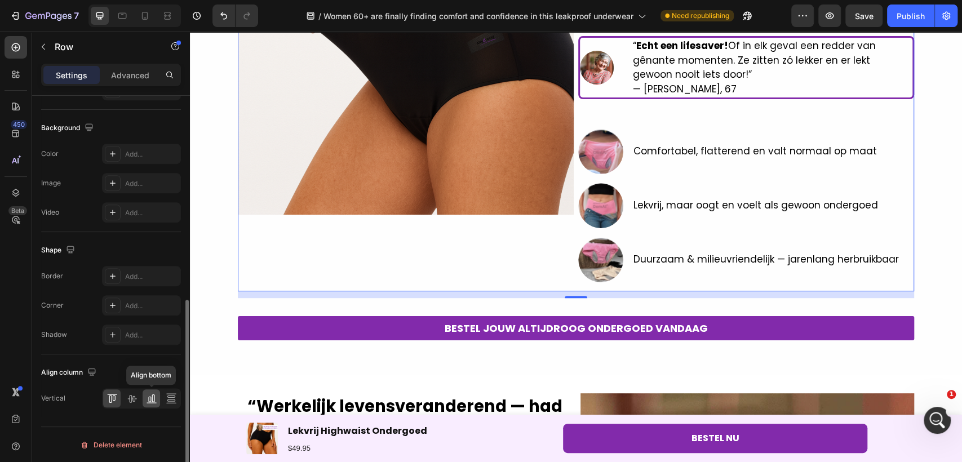
click at [149, 401] on icon at bounding box center [151, 398] width 11 height 11
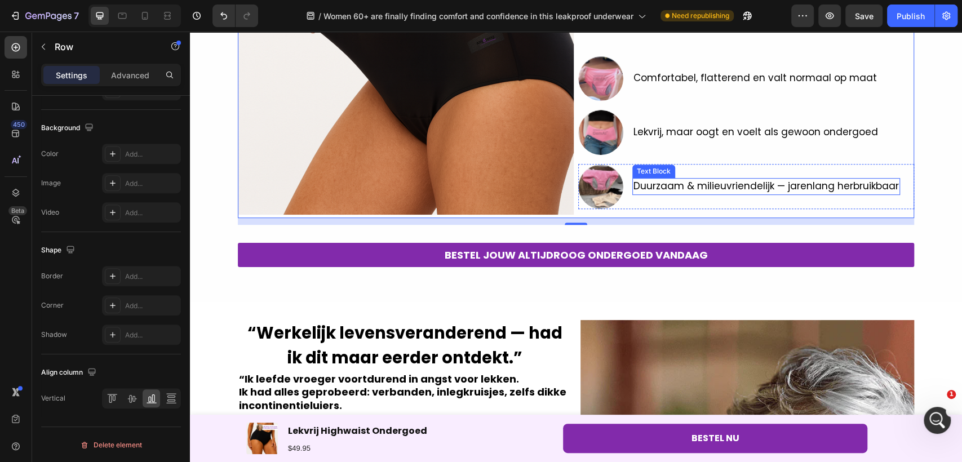
scroll to position [0, 0]
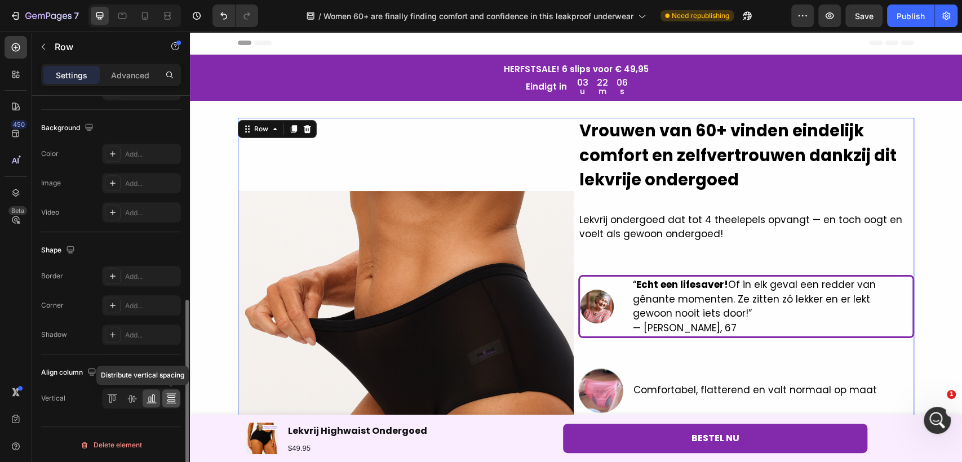
click at [164, 395] on div at bounding box center [170, 399] width 17 height 18
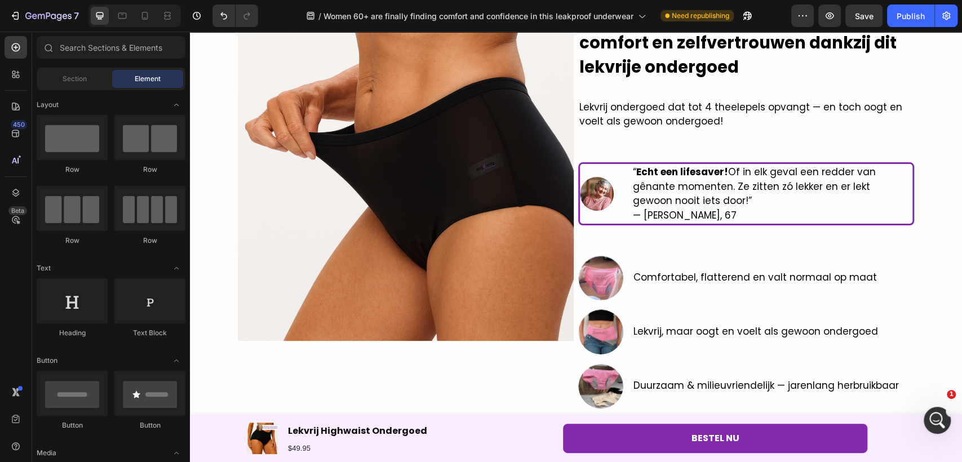
scroll to position [108, 0]
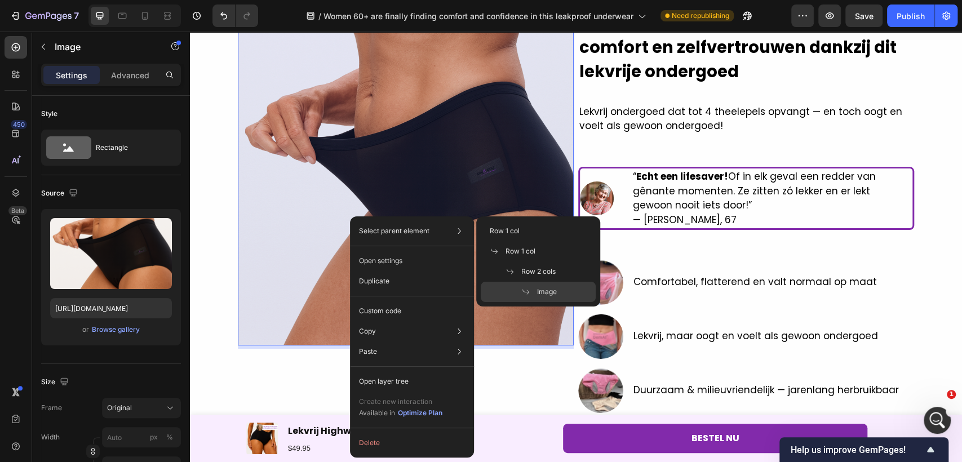
click at [535, 291] on span at bounding box center [529, 291] width 16 height 9
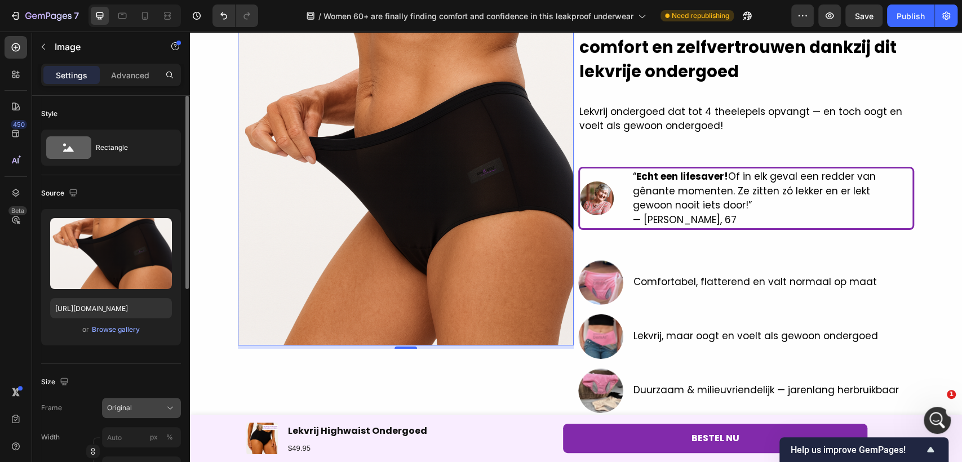
click at [134, 415] on button "Original" at bounding box center [141, 408] width 79 height 20
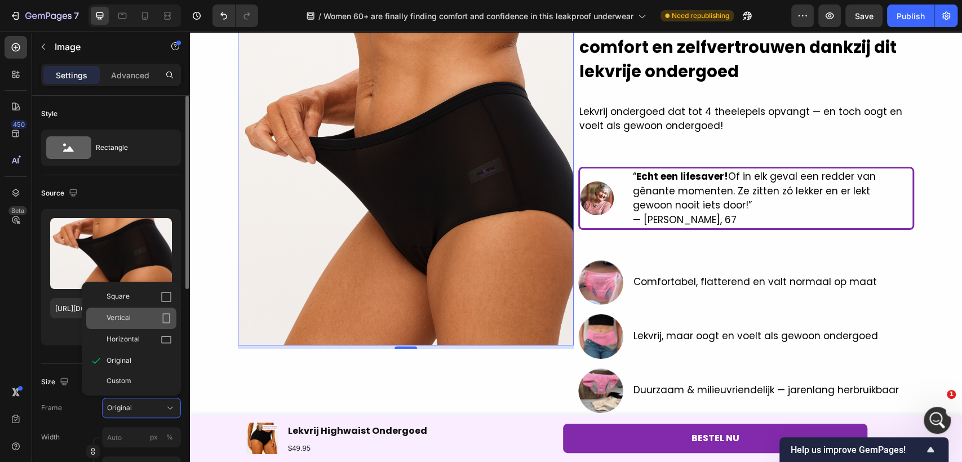
click at [133, 314] on div "Vertical" at bounding box center [139, 318] width 65 height 11
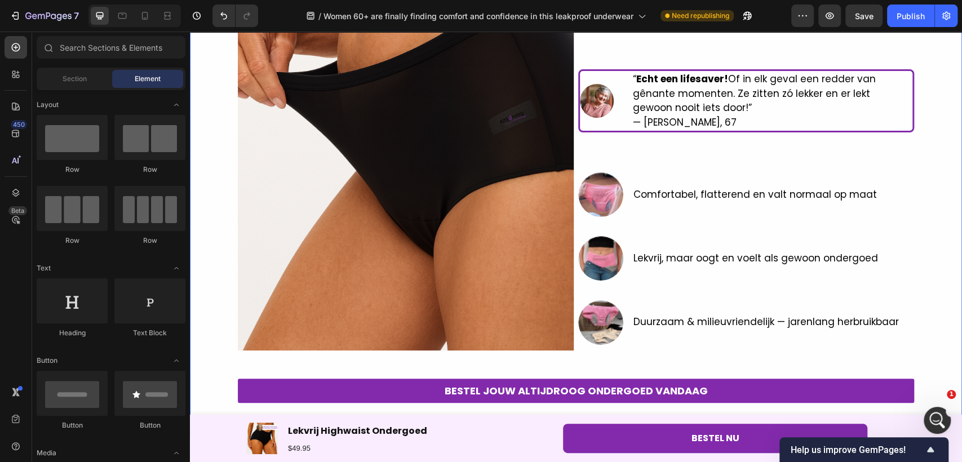
scroll to position [230, 0]
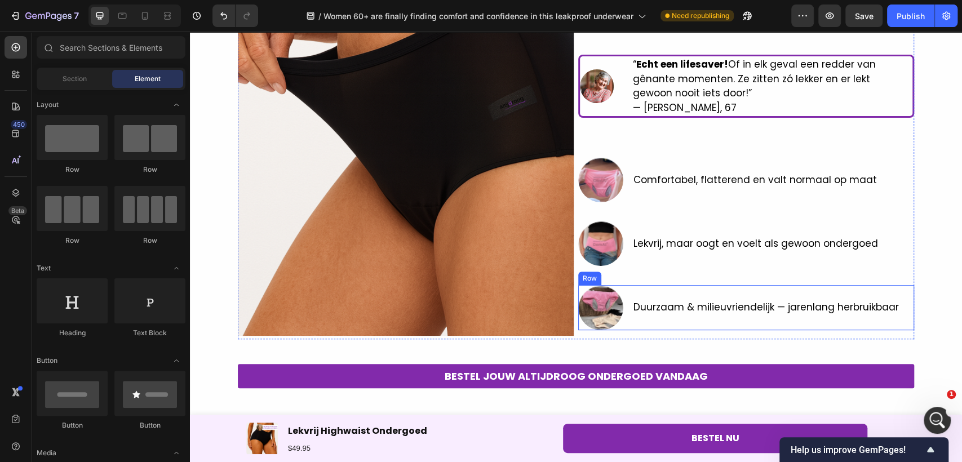
click at [739, 315] on div "Duurzaam & milieuvriendelijk — jarenlang herbruikbaar" at bounding box center [766, 307] width 268 height 17
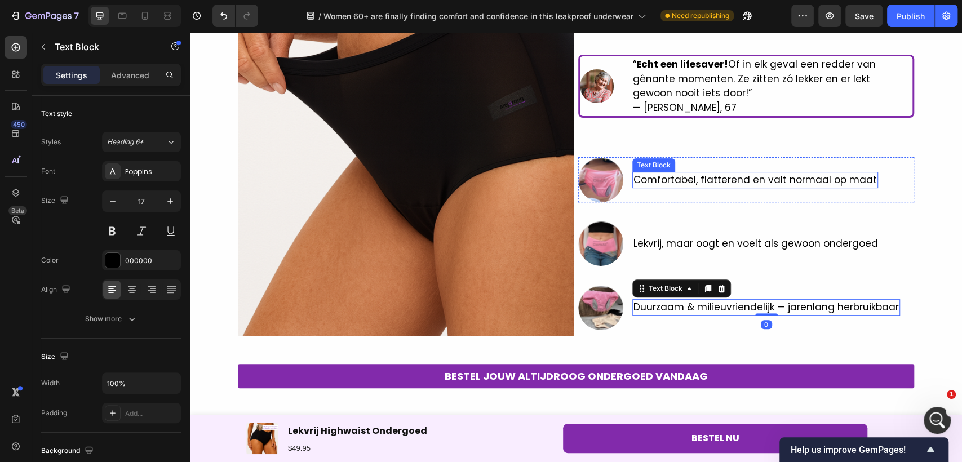
click at [704, 177] on p "Comfortabel, flatterend en valt normaal op maat" at bounding box center [756, 180] width 244 height 15
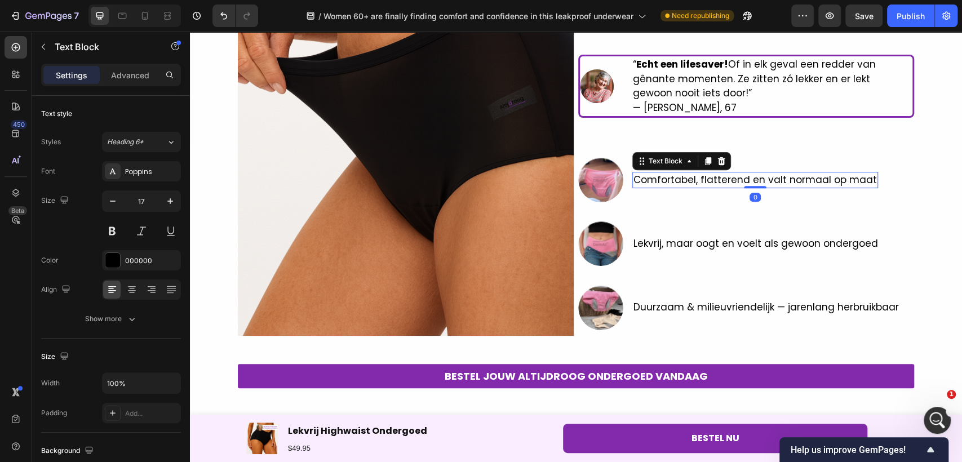
scroll to position [269, 0]
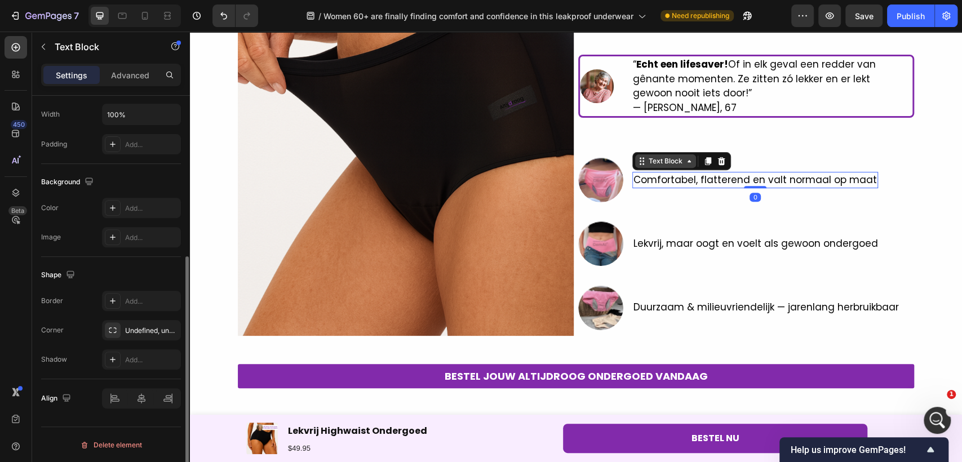
click at [663, 156] on div "Text Block" at bounding box center [666, 161] width 38 height 10
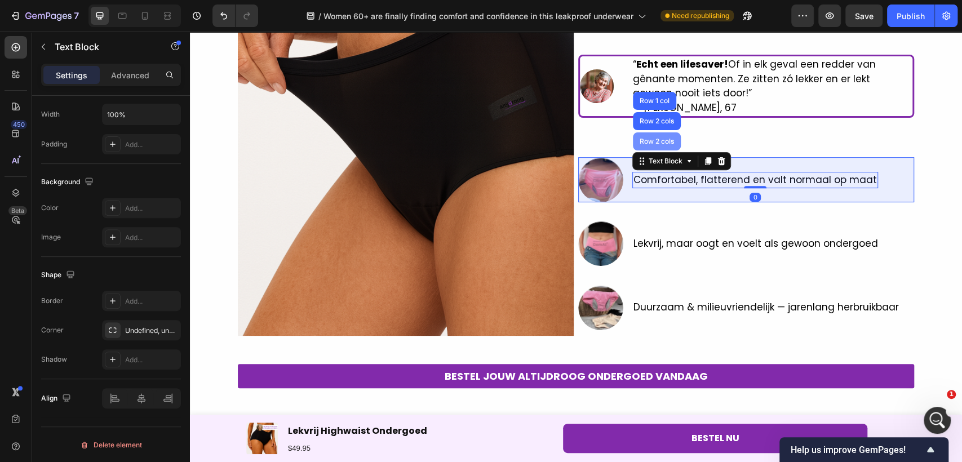
click at [654, 136] on div "Row 2 cols" at bounding box center [657, 141] width 48 height 18
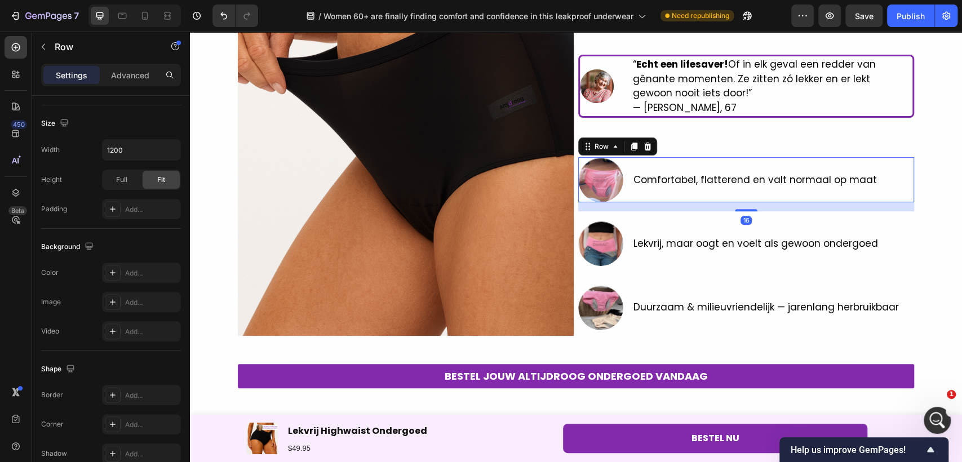
scroll to position [0, 0]
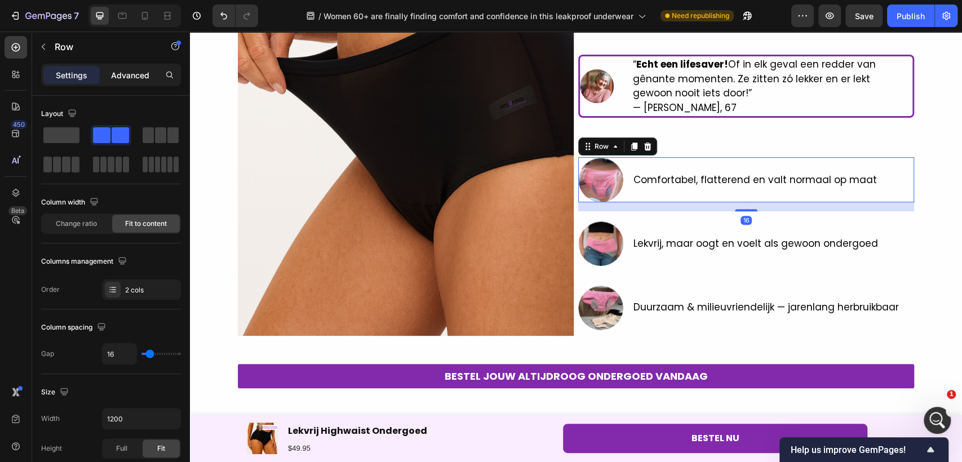
click at [140, 74] on p "Advanced" at bounding box center [130, 75] width 38 height 12
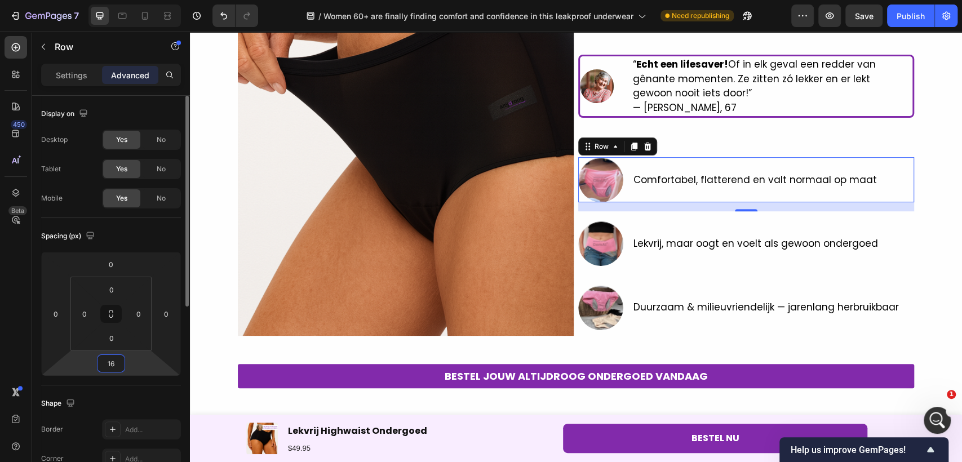
click at [120, 356] on input "16" at bounding box center [111, 363] width 23 height 17
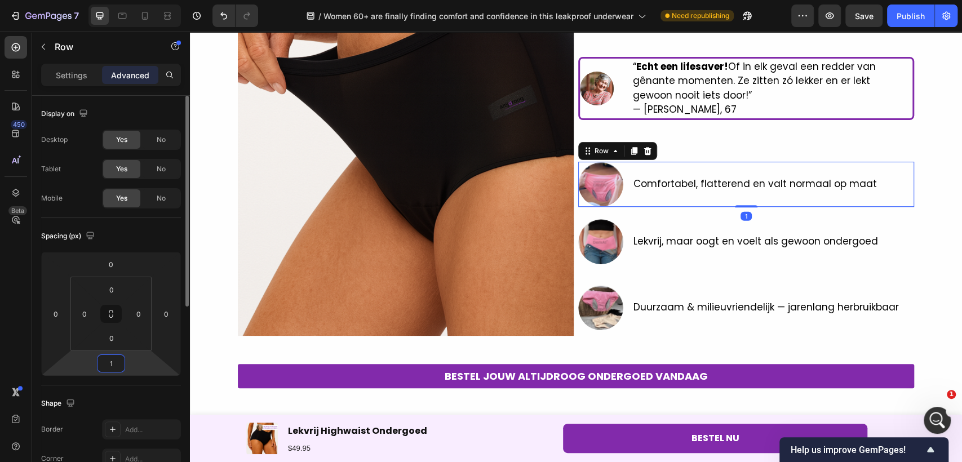
type input "18"
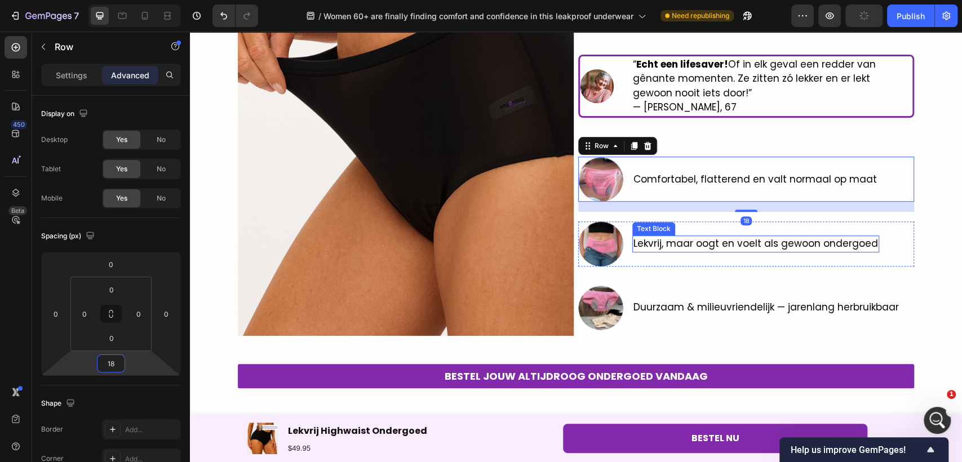
click at [673, 246] on span "Lekvrij, maar oogt en voelt als gewoon ondergoed" at bounding box center [756, 244] width 245 height 14
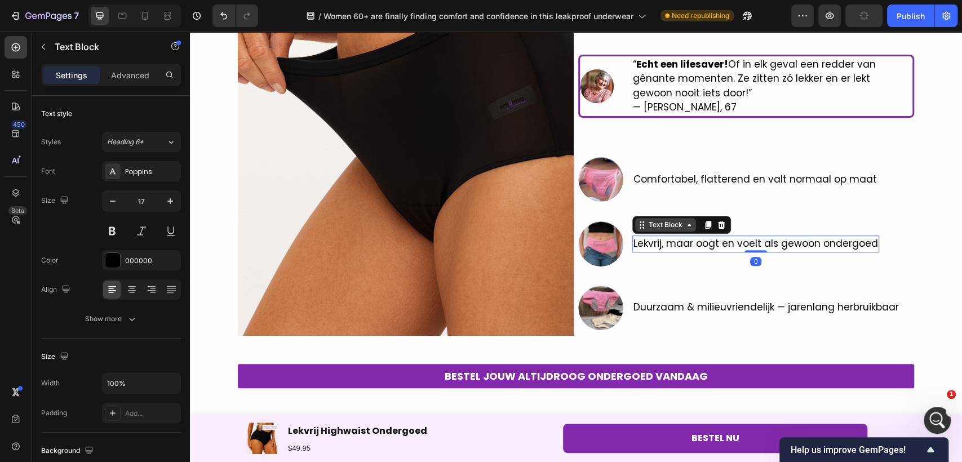
click at [651, 225] on div "Text Block" at bounding box center [666, 225] width 38 height 10
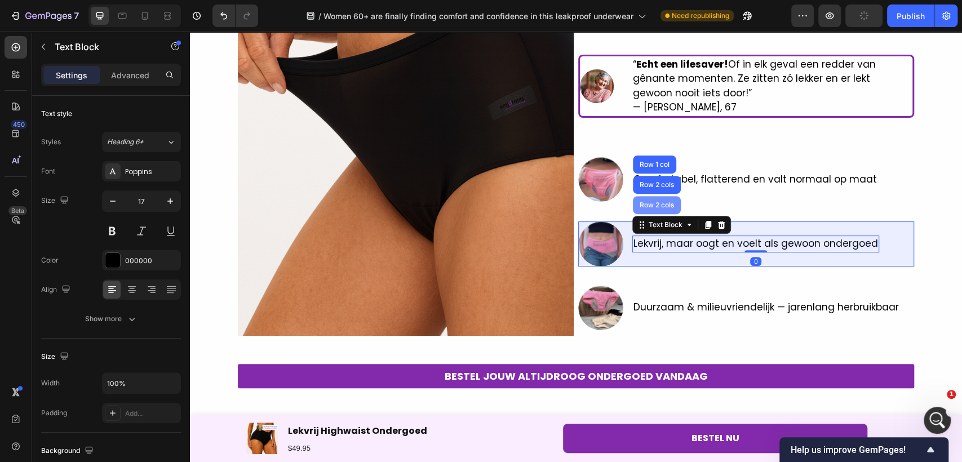
click at [650, 204] on div "Row 2 cols" at bounding box center [657, 205] width 39 height 7
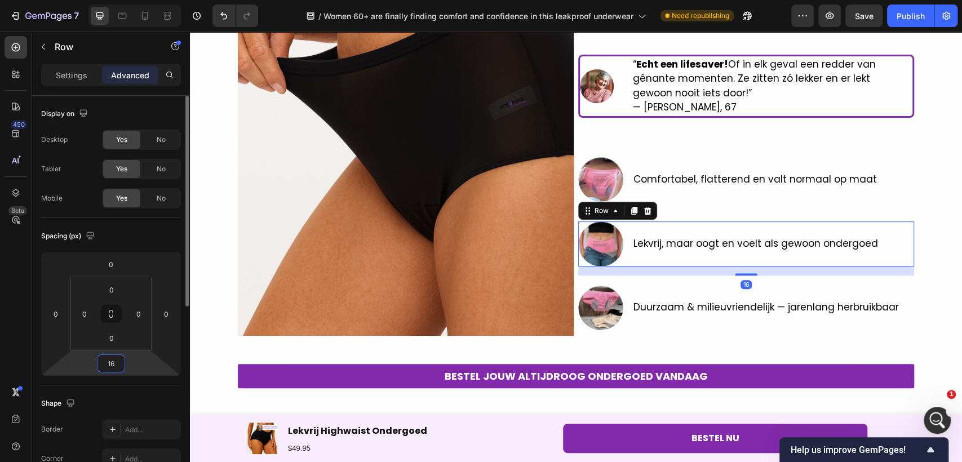
click at [108, 364] on input "16" at bounding box center [111, 363] width 23 height 17
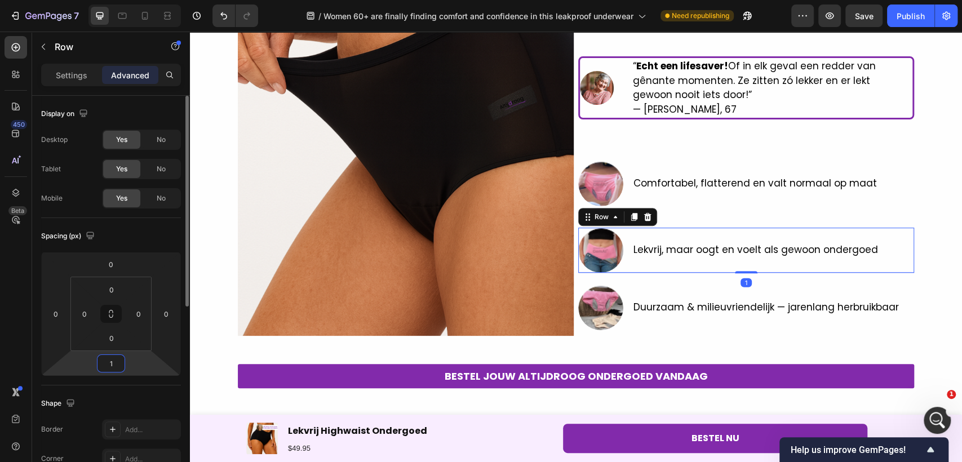
type input "18"
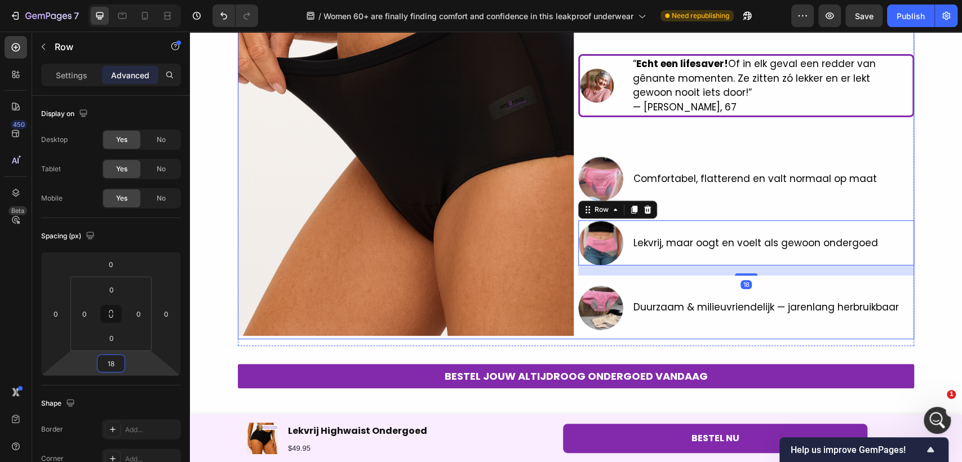
click at [675, 308] on p "Duurzaam & milieuvriendelijk — jarenlang herbruikbaar" at bounding box center [767, 307] width 266 height 15
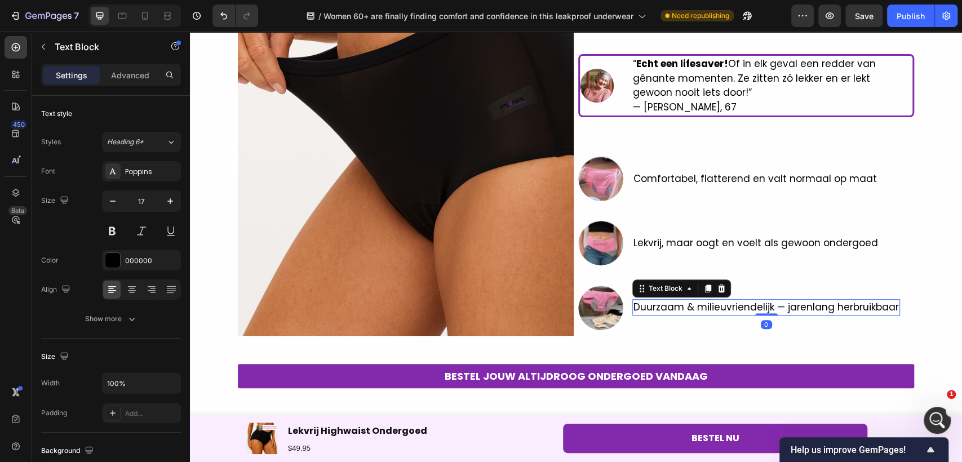
click at [657, 280] on div "Text Block" at bounding box center [681, 289] width 99 height 18
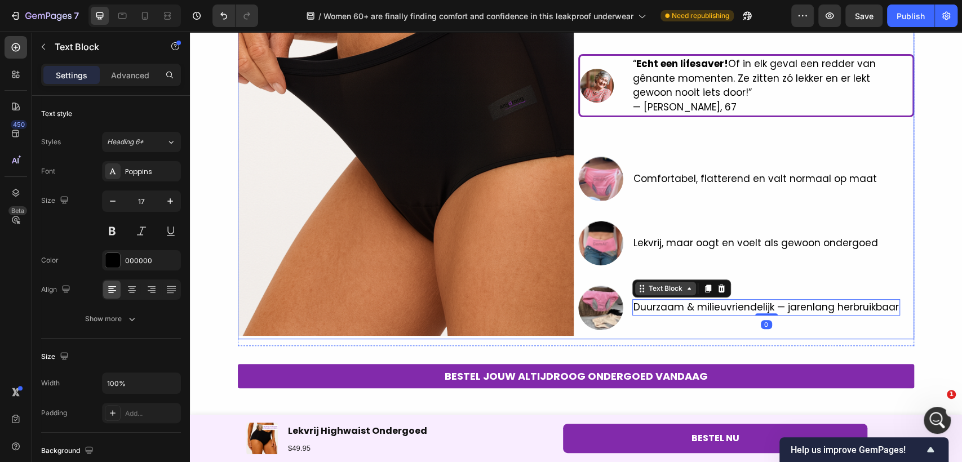
click at [649, 285] on div "Text Block" at bounding box center [666, 289] width 38 height 10
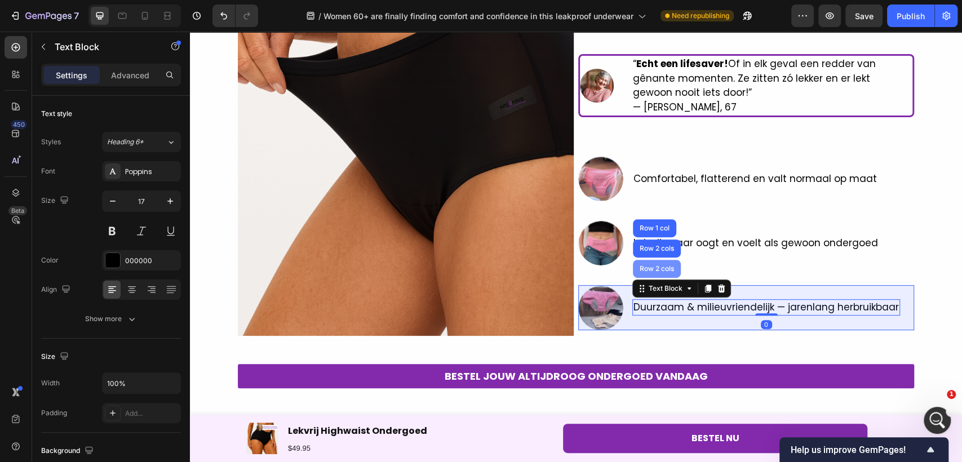
click at [649, 269] on div "Row 2 cols" at bounding box center [657, 269] width 39 height 7
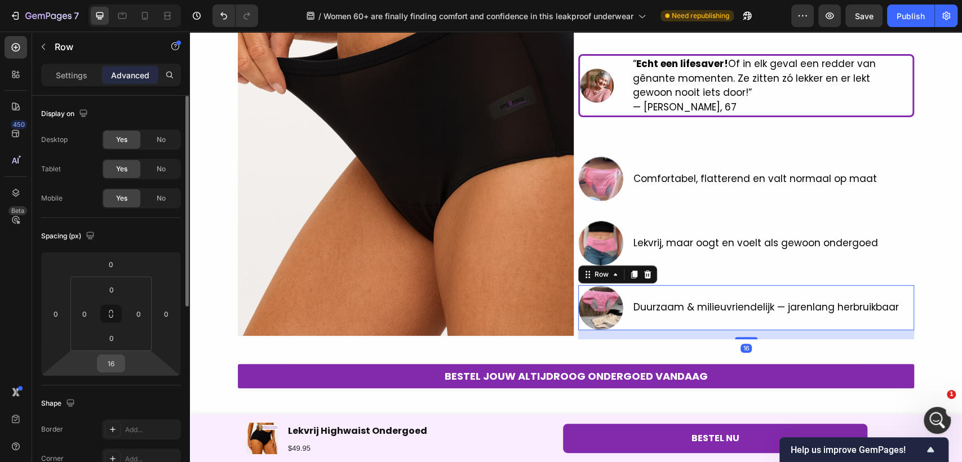
click at [114, 370] on input "16" at bounding box center [111, 363] width 23 height 17
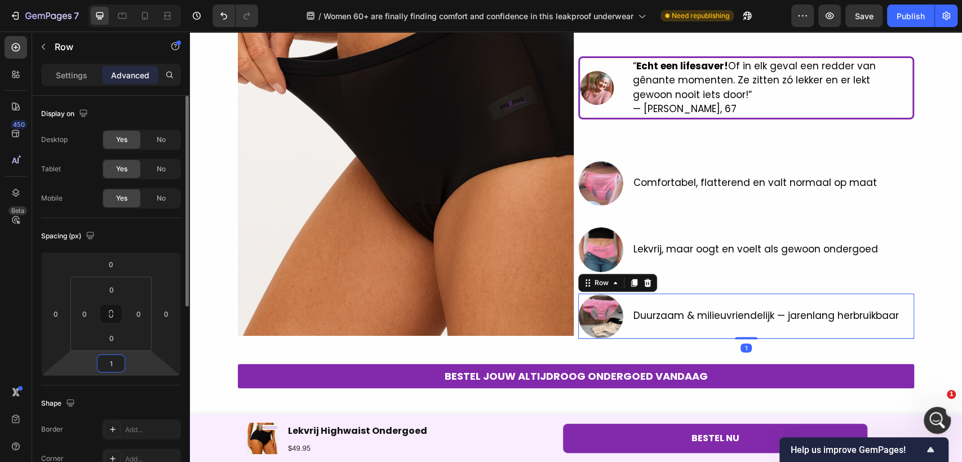
type input "18"
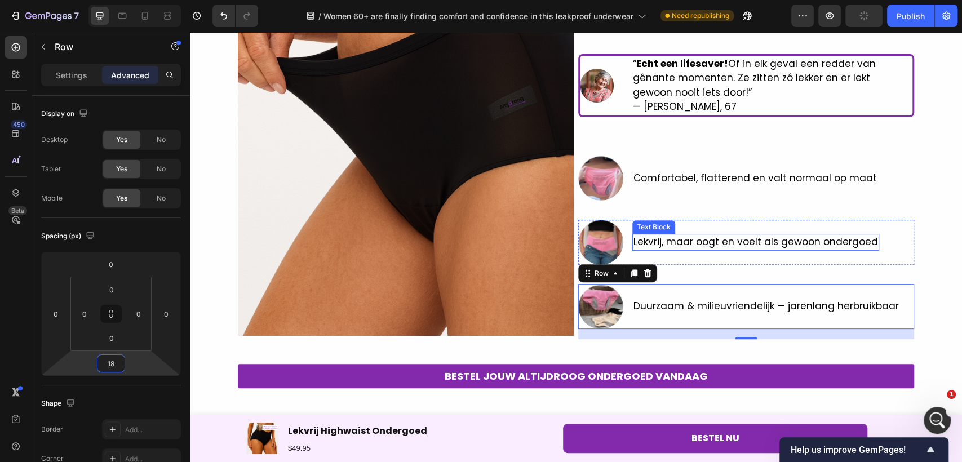
click at [785, 232] on div "Lekvrij, maar oogt en voelt als gewoon ondergoed Text Block" at bounding box center [755, 242] width 247 height 45
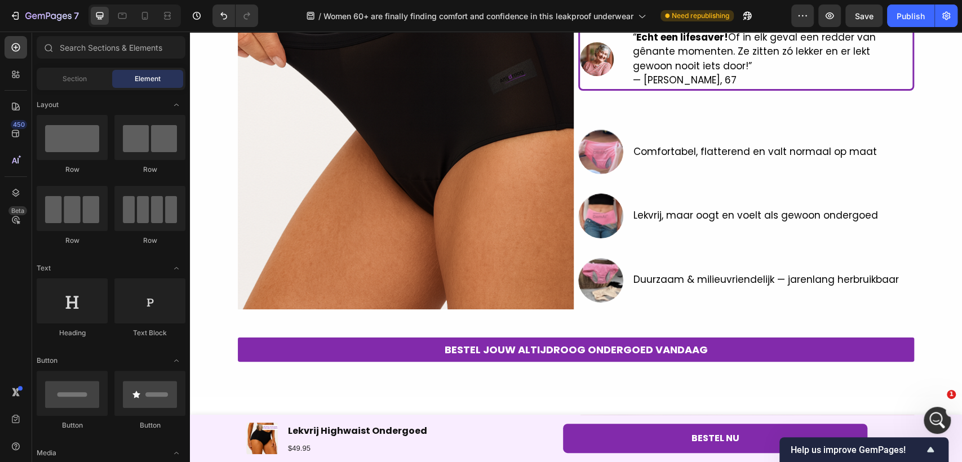
scroll to position [261, 0]
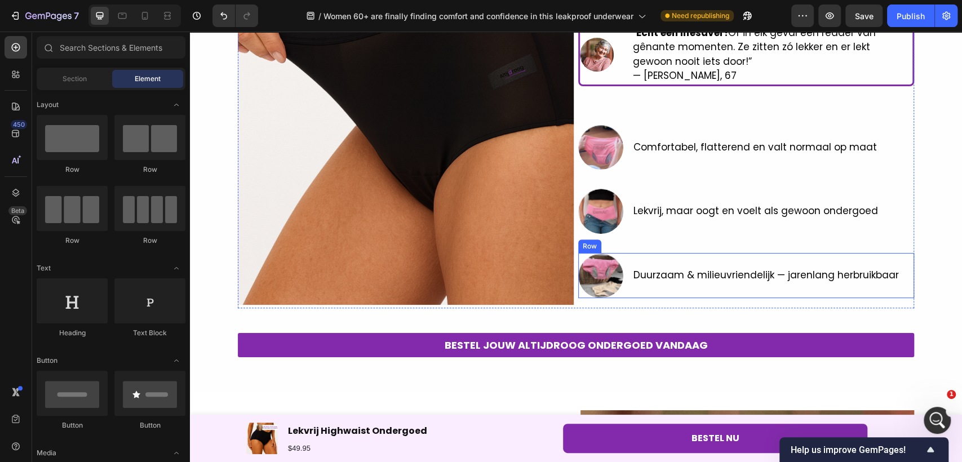
click at [669, 290] on div "Duurzaam & milieuvriendelijk — jarenlang herbruikbaar Text Block" at bounding box center [766, 275] width 268 height 45
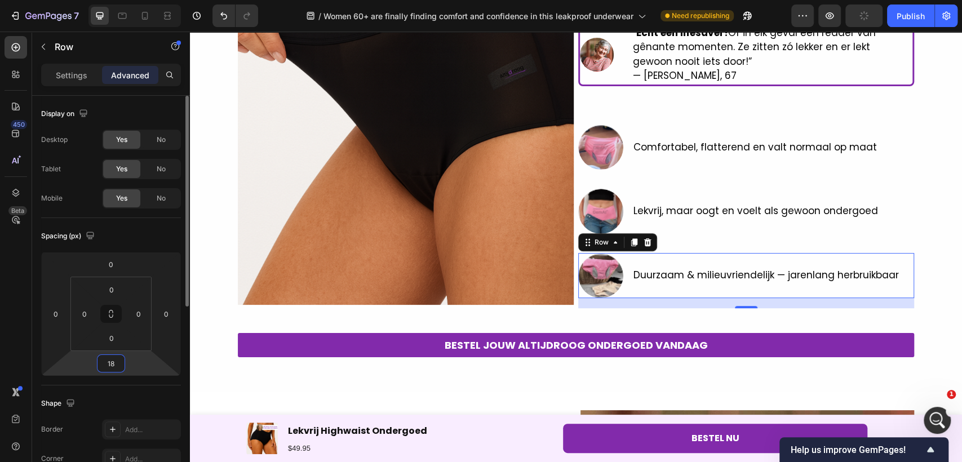
click at [108, 358] on input "18" at bounding box center [111, 363] width 23 height 17
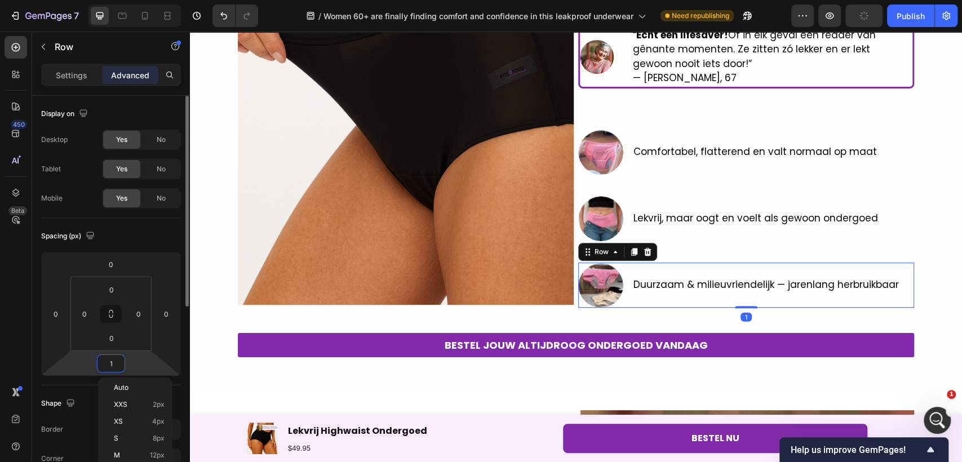
type input "12"
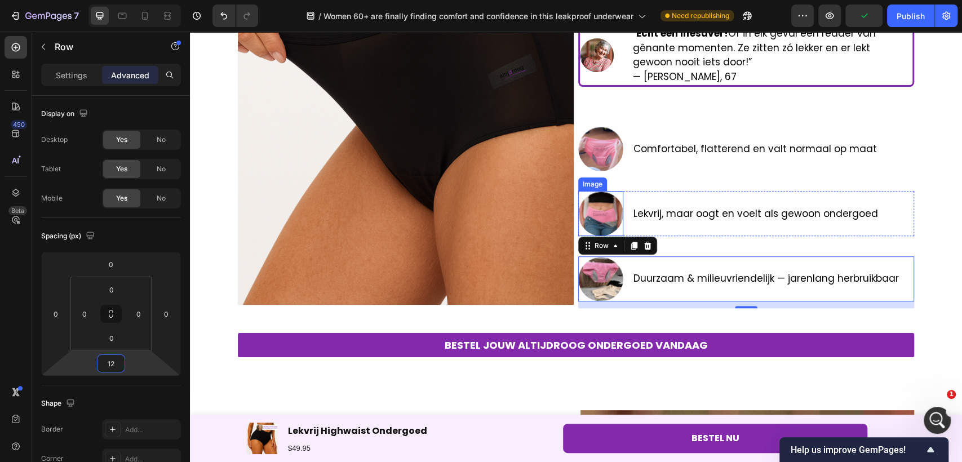
click at [632, 201] on div "Lekvrij, maar oogt en voelt als gewoon ondergoed Text Block" at bounding box center [755, 213] width 247 height 45
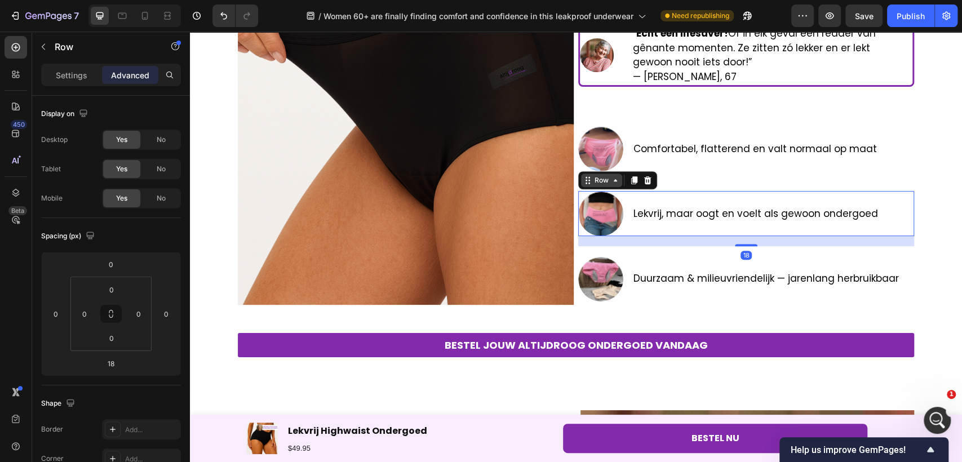
click at [612, 186] on div "Row" at bounding box center [601, 181] width 41 height 14
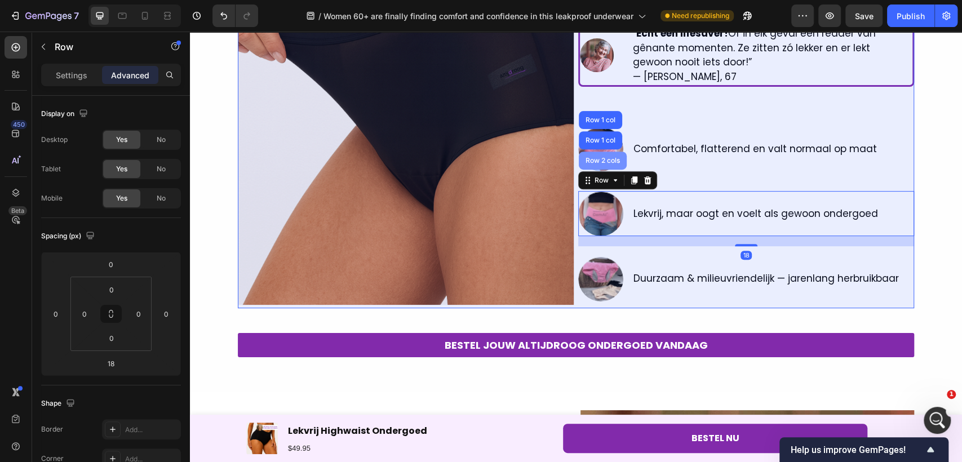
click at [599, 166] on div "Row 2 cols" at bounding box center [603, 161] width 48 height 18
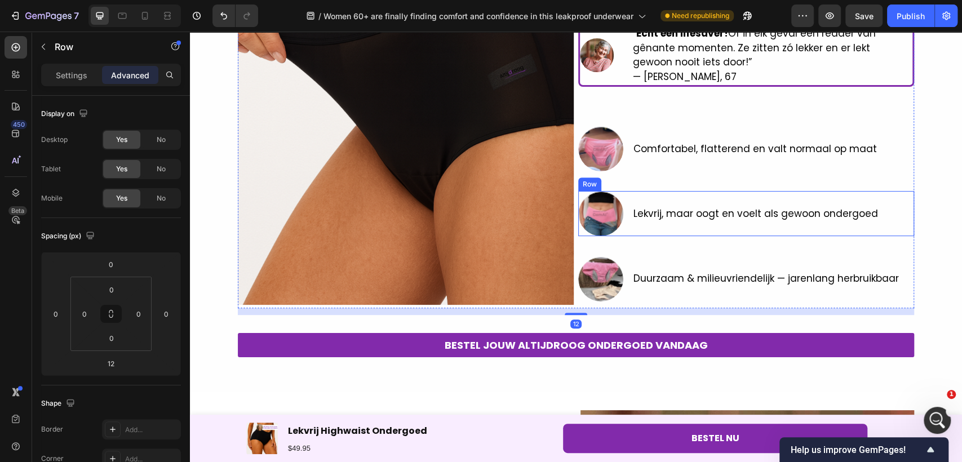
click at [625, 200] on div "Image Lekvrij, maar oogt en voelt als gewoon ondergoed Text Block Row" at bounding box center [746, 213] width 336 height 45
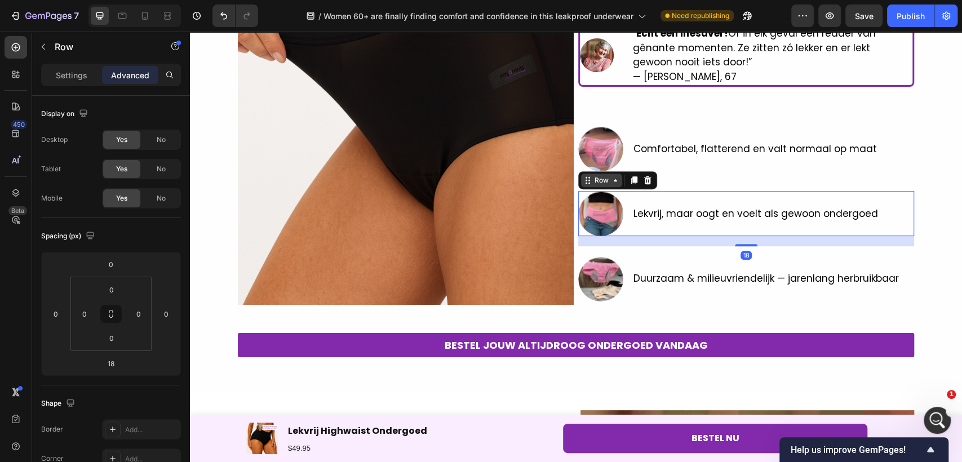
click at [612, 184] on icon at bounding box center [615, 180] width 9 height 9
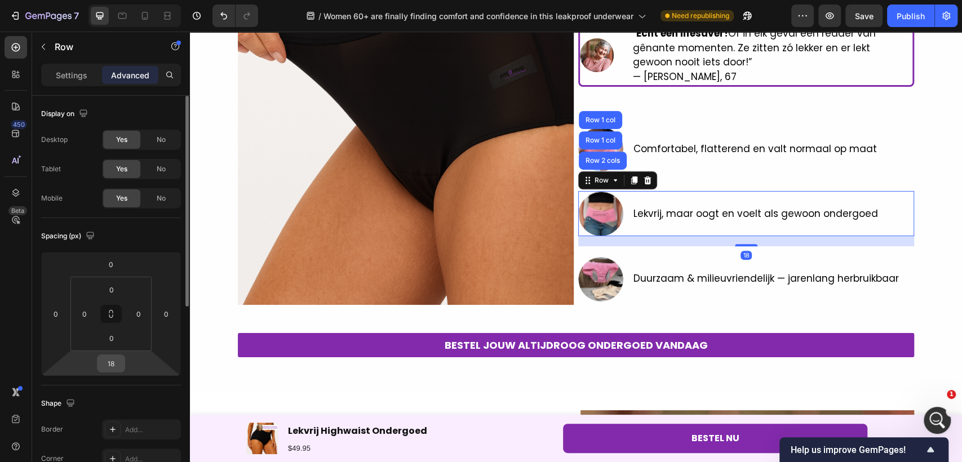
click at [120, 356] on input "18" at bounding box center [111, 363] width 23 height 17
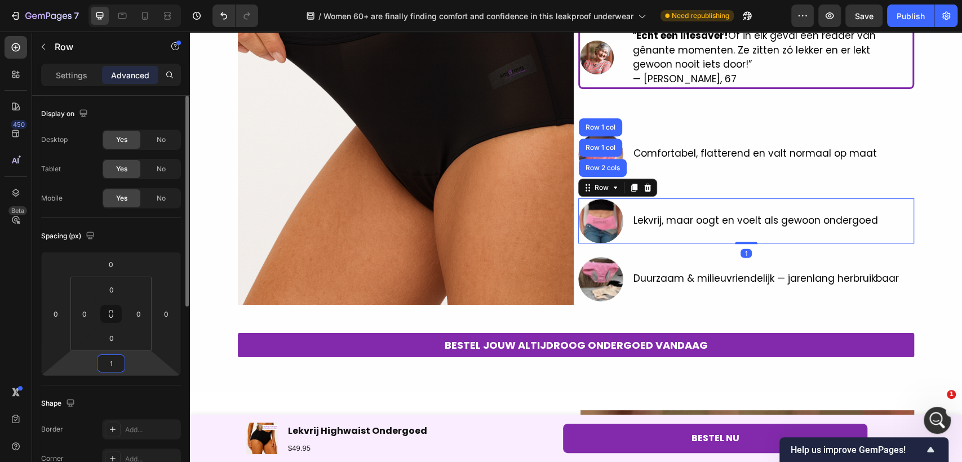
type input "12"
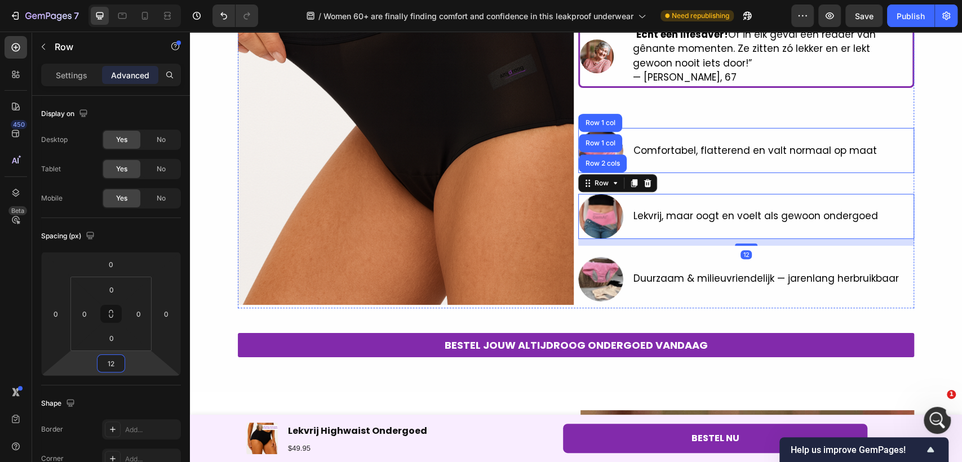
click at [683, 163] on div "Comfortabel, flatterend en valt normaal op maat Text Block" at bounding box center [755, 150] width 246 height 45
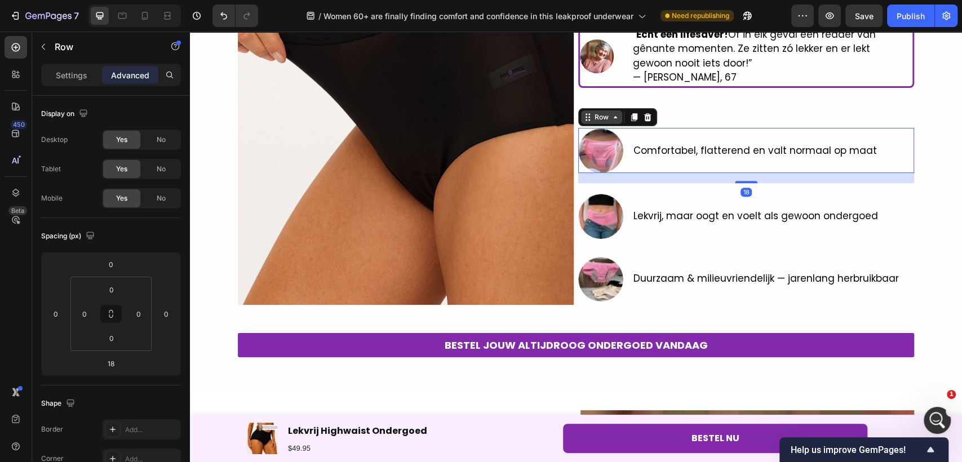
click at [598, 119] on div "Row" at bounding box center [601, 117] width 19 height 10
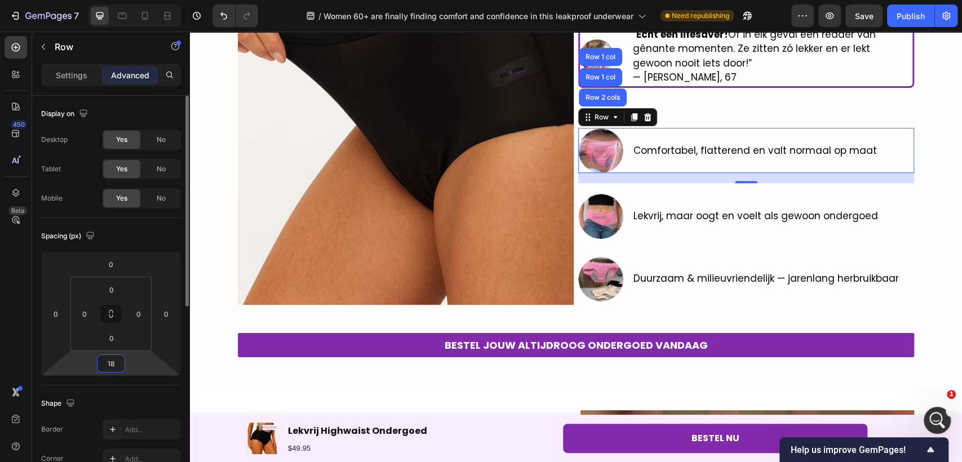
click at [106, 361] on input "18" at bounding box center [111, 363] width 23 height 17
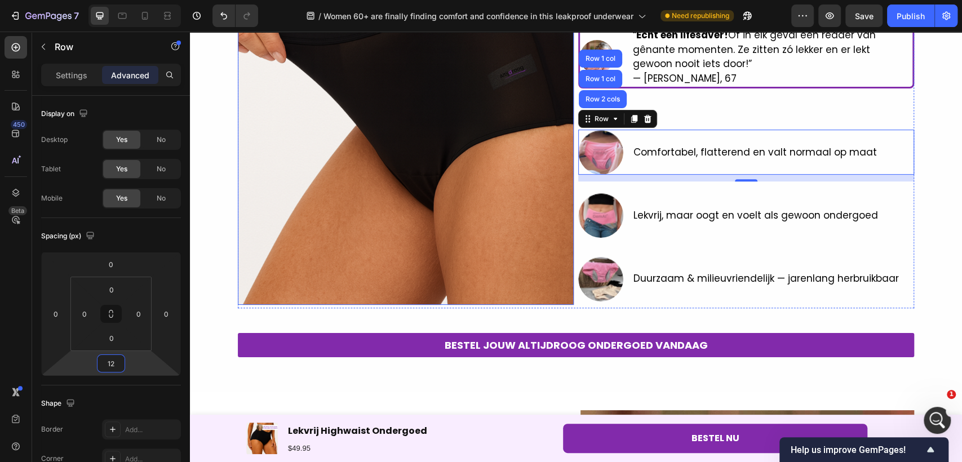
scroll to position [0, 0]
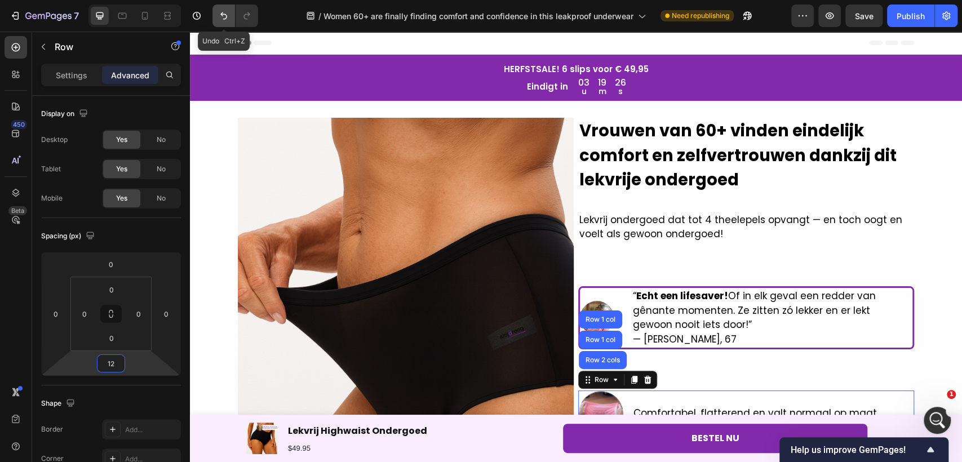
click at [228, 17] on icon "Undo/Redo" at bounding box center [223, 15] width 11 height 11
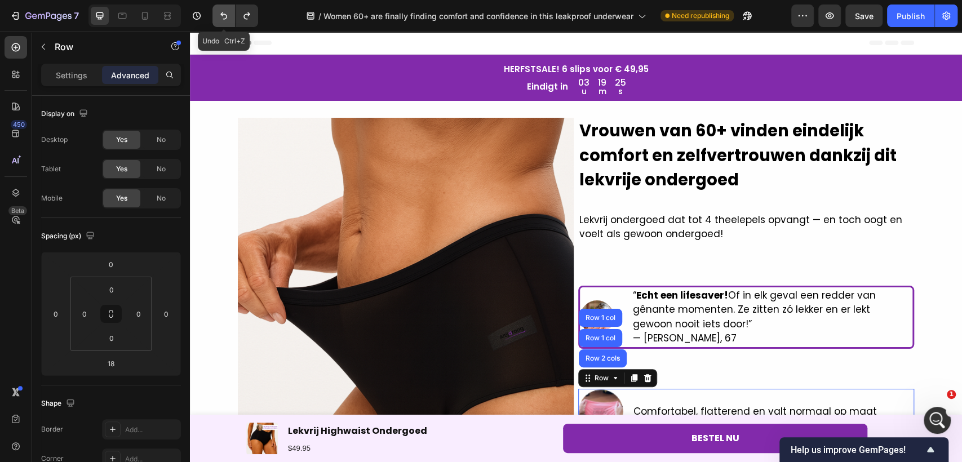
click at [228, 17] on icon "Undo/Redo" at bounding box center [223, 15] width 11 height 11
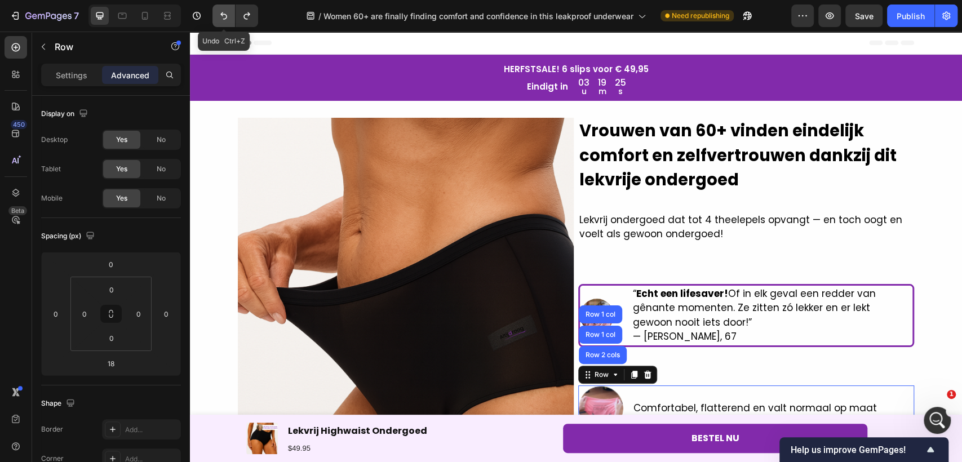
click at [228, 17] on icon "Undo/Redo" at bounding box center [223, 15] width 11 height 11
type input "16"
click at [228, 17] on icon "Undo/Redo" at bounding box center [223, 15] width 11 height 11
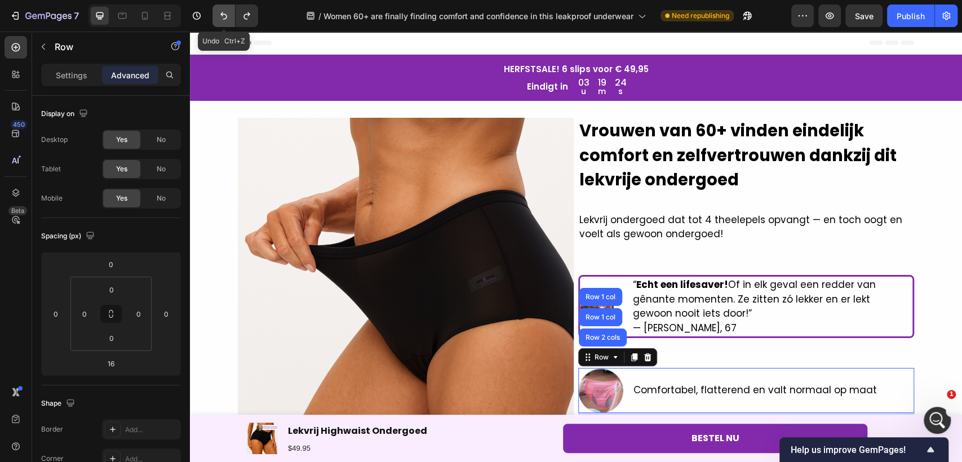
click at [228, 17] on icon "Undo/Redo" at bounding box center [223, 15] width 11 height 11
drag, startPoint x: 228, startPoint y: 17, endPoint x: 270, endPoint y: 56, distance: 57.0
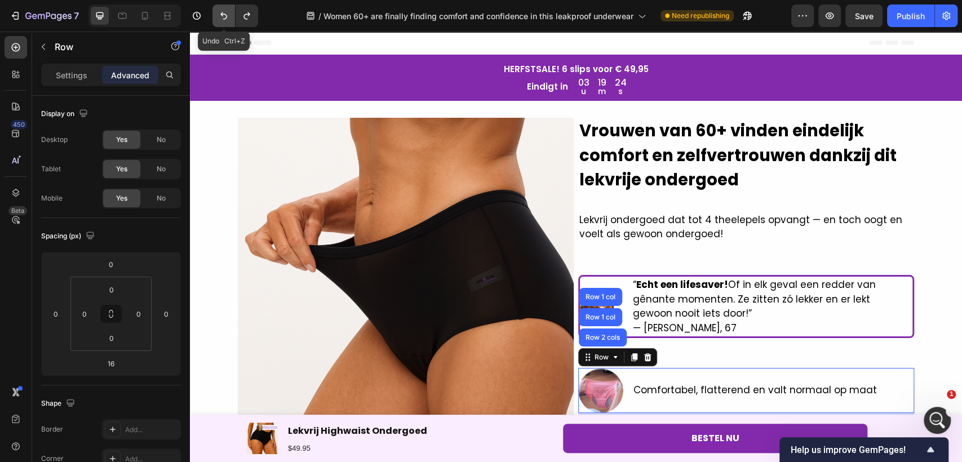
click at [228, 17] on icon "Undo/Redo" at bounding box center [223, 15] width 11 height 11
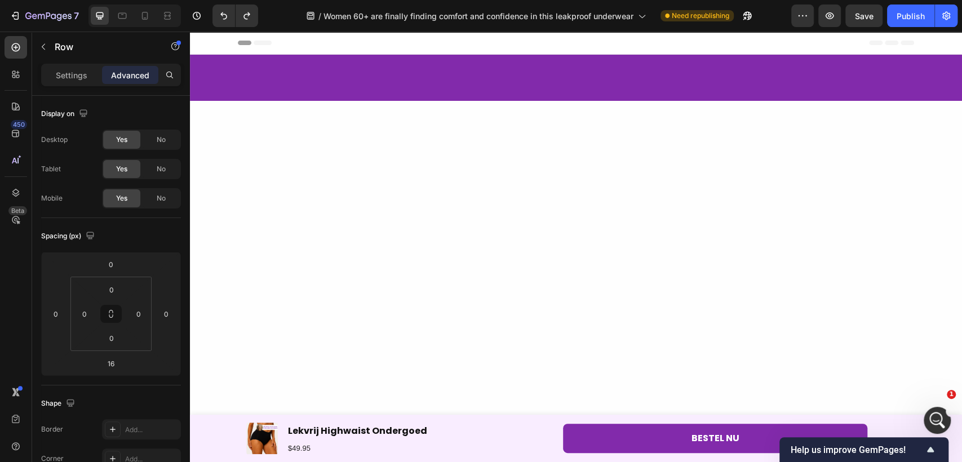
scroll to position [3131, 0]
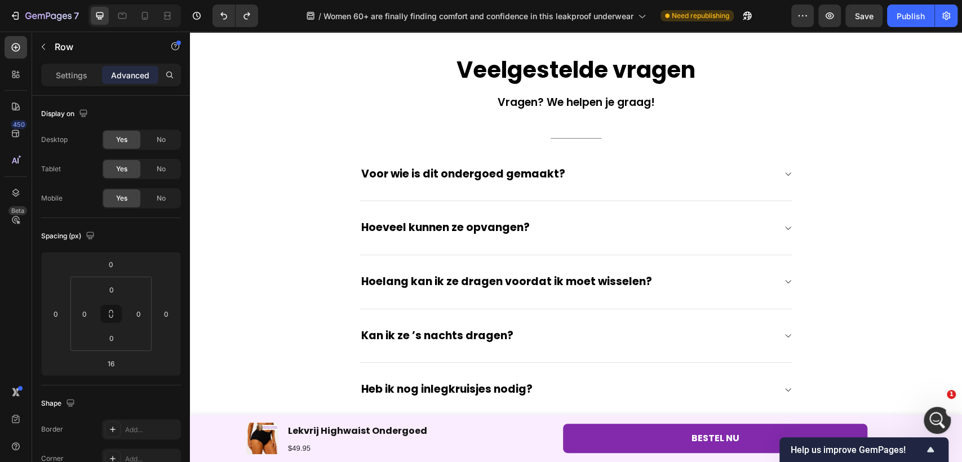
drag, startPoint x: 1143, startPoint y: 419, endPoint x: 959, endPoint y: 370, distance: 190.2
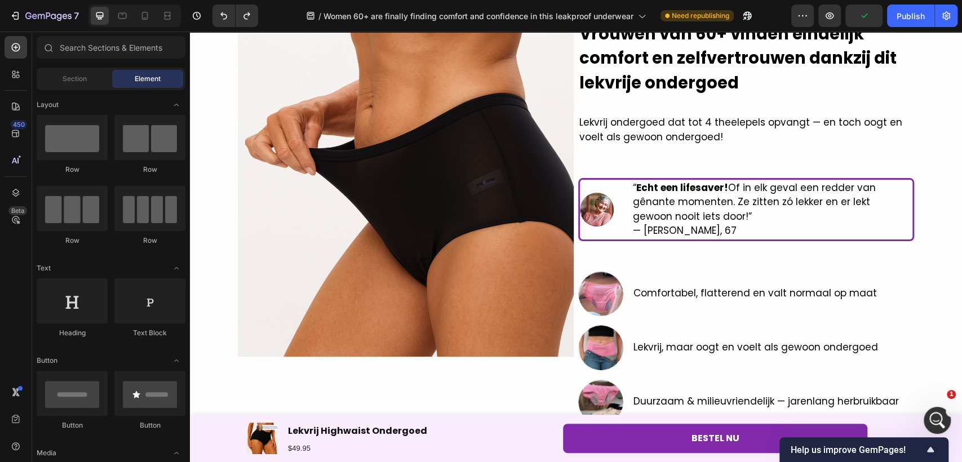
scroll to position [107, 0]
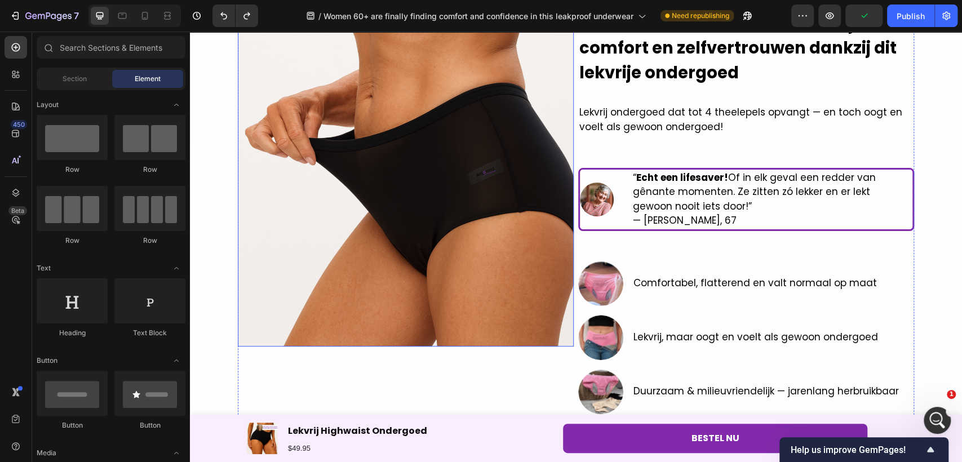
click at [527, 328] on img at bounding box center [406, 179] width 336 height 336
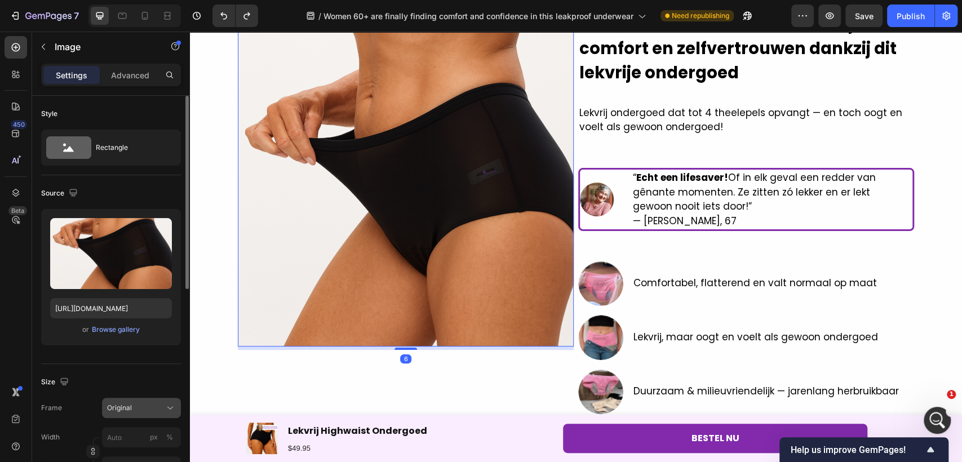
click at [143, 405] on div "Original" at bounding box center [134, 408] width 55 height 10
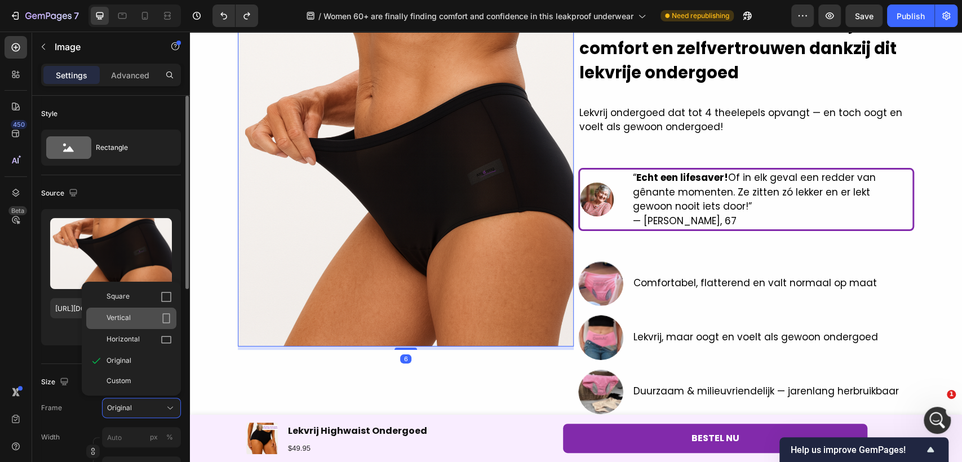
drag, startPoint x: 128, startPoint y: 319, endPoint x: 72, endPoint y: 275, distance: 71.8
click at [128, 319] on span "Vertical" at bounding box center [119, 318] width 24 height 11
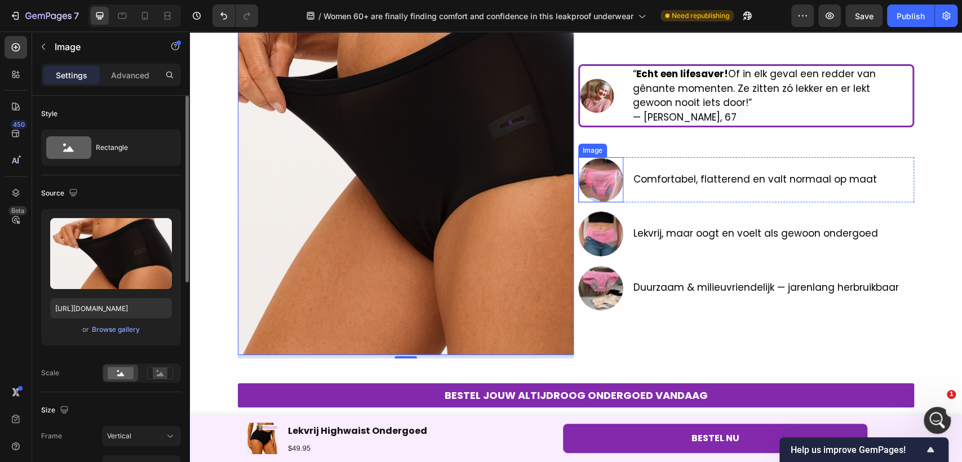
scroll to position [232, 0]
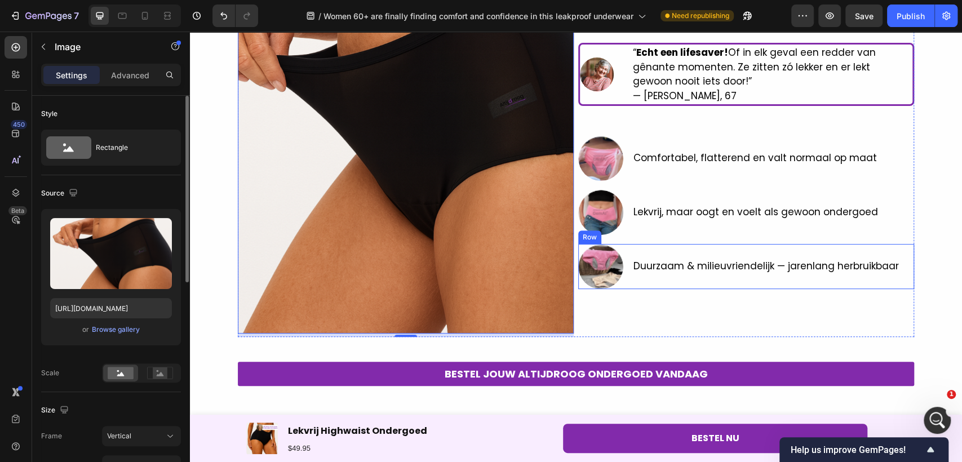
click at [725, 255] on div "Duurzaam & milieuvriendelijk — jarenlang herbruikbaar Text Block" at bounding box center [766, 266] width 268 height 45
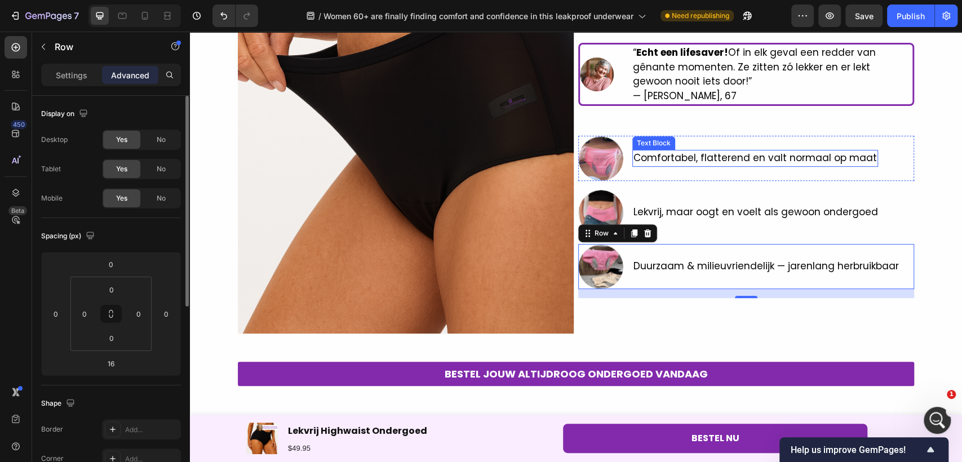
click at [648, 158] on p "Comfortabel, flatterend en valt normaal op maat" at bounding box center [756, 158] width 244 height 15
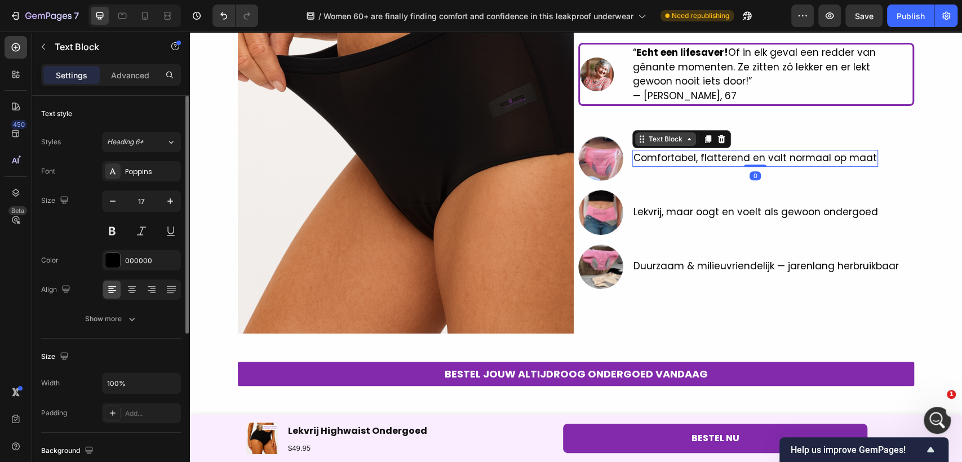
click at [655, 141] on div "Text Block" at bounding box center [666, 139] width 38 height 10
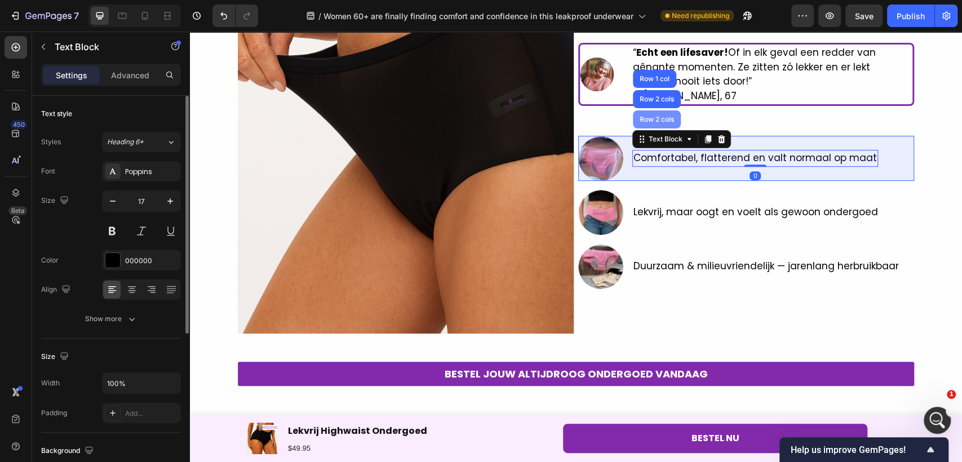
click at [660, 123] on div "Row 2 cols" at bounding box center [657, 119] width 48 height 18
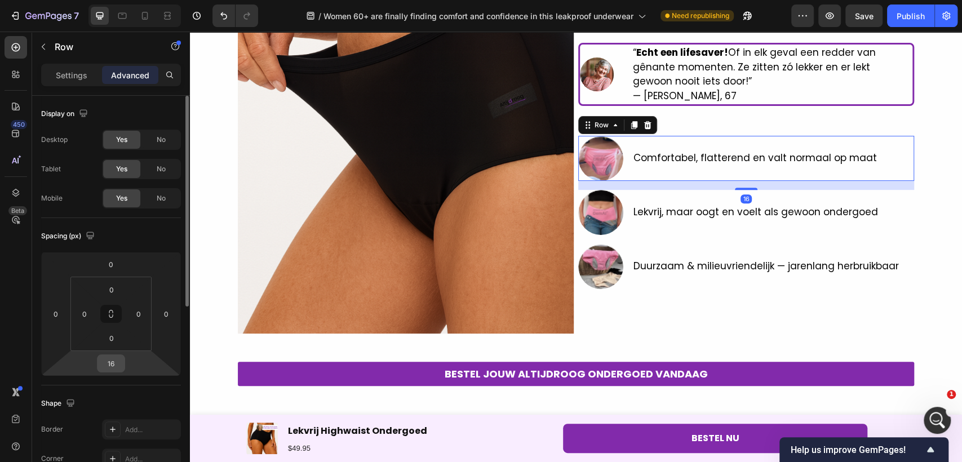
click at [115, 362] on input "16" at bounding box center [111, 363] width 23 height 17
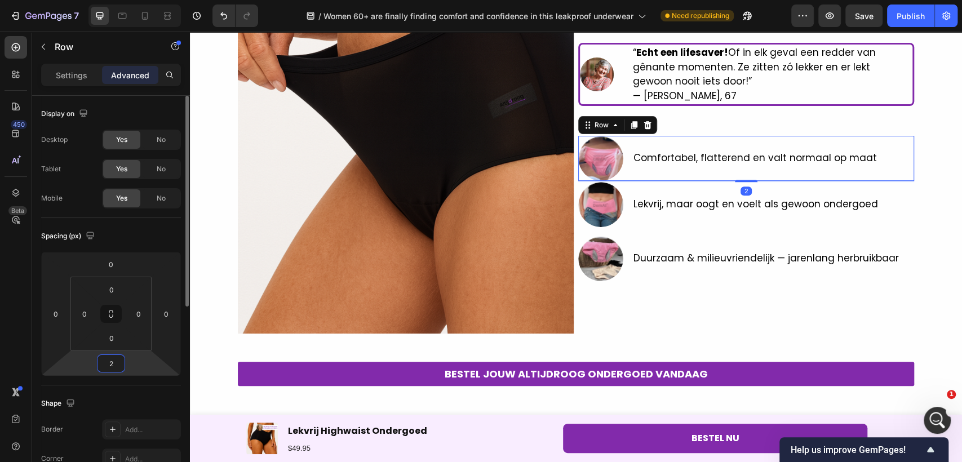
type input "20"
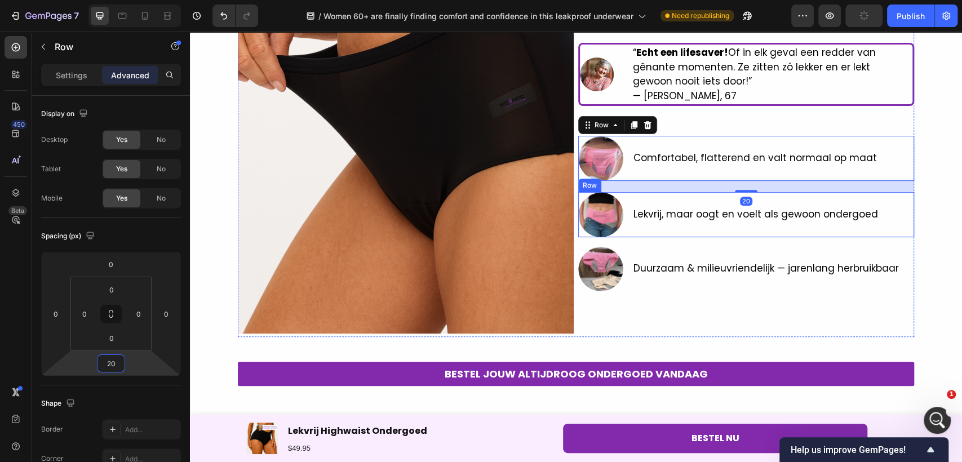
click at [757, 229] on div "Lekvrij, maar oogt en voelt als gewoon ondergoed Text Block" at bounding box center [755, 214] width 247 height 45
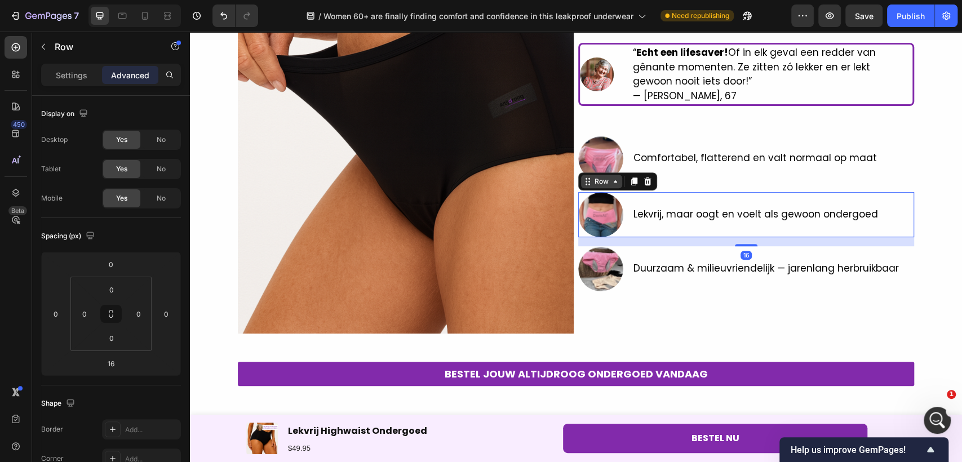
click at [605, 182] on div "Row" at bounding box center [601, 181] width 19 height 10
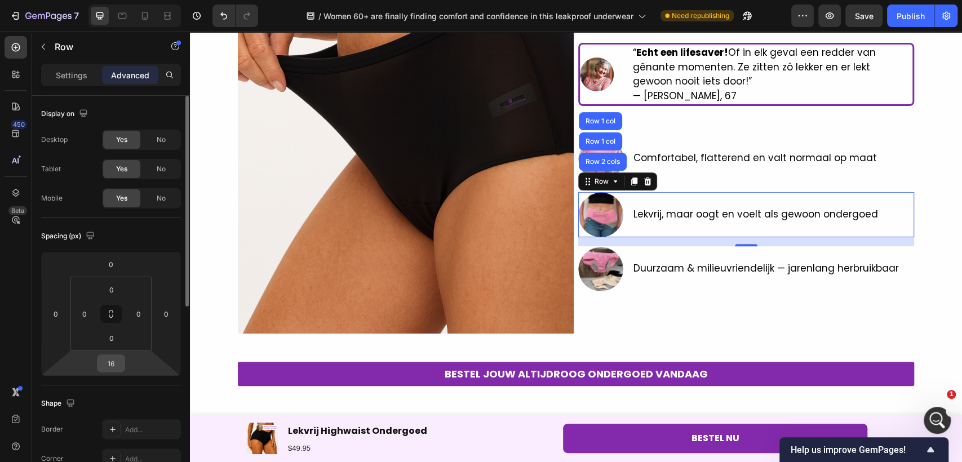
click at [98, 365] on div "16" at bounding box center [111, 364] width 28 height 18
click at [120, 362] on input "16" at bounding box center [111, 363] width 23 height 17
click at [120, 362] on input "20" at bounding box center [111, 363] width 23 height 17
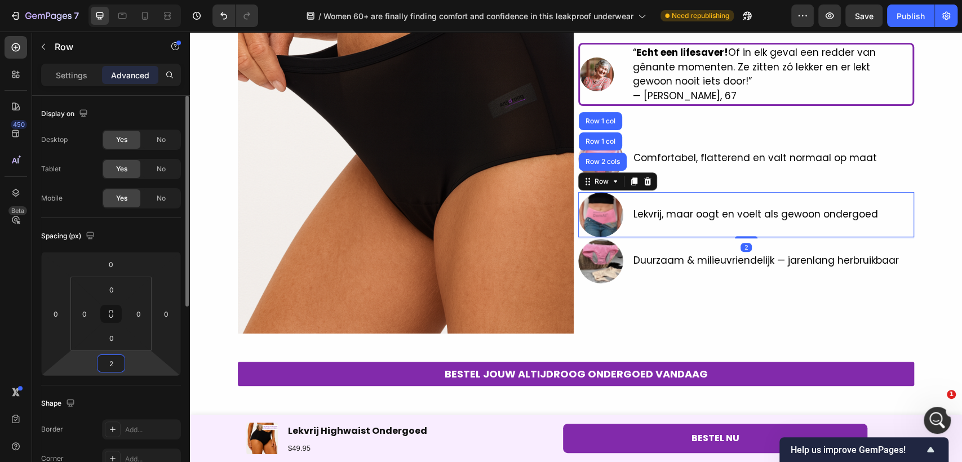
type input "24"
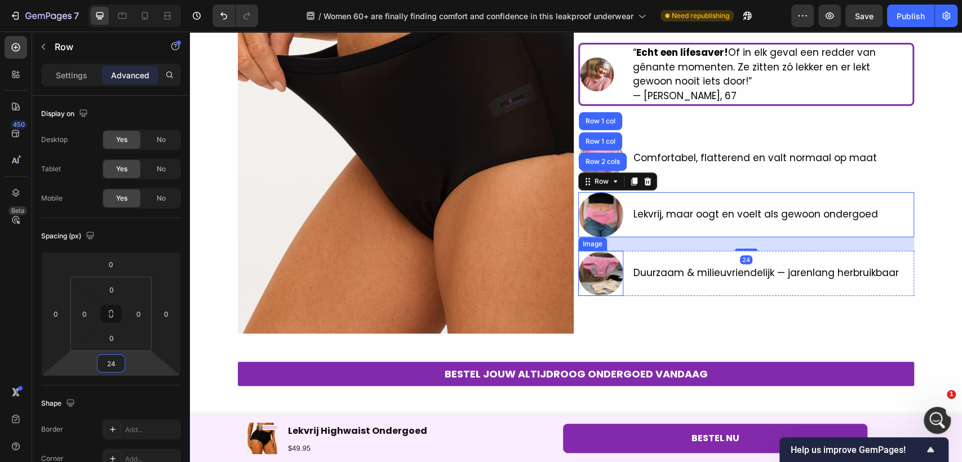
click at [642, 268] on p "Duurzaam & milieuvriendelijk — jarenlang herbruikbaar" at bounding box center [767, 273] width 266 height 15
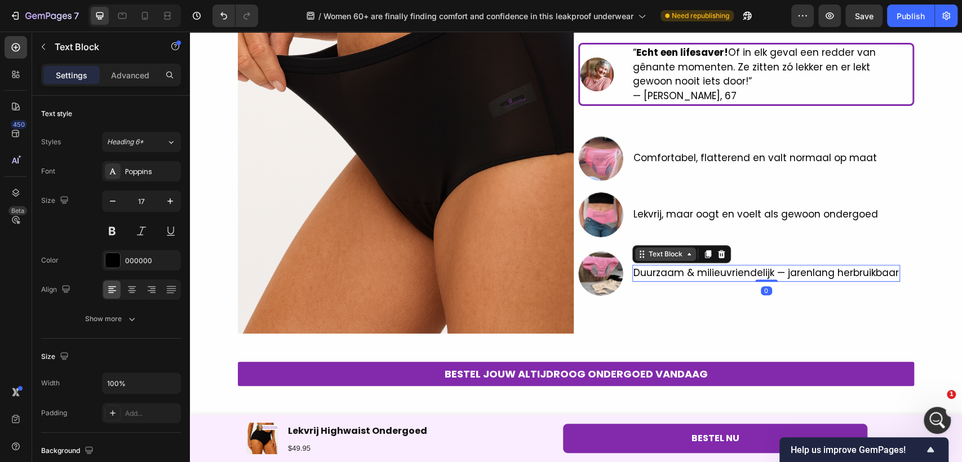
click at [652, 255] on div "Text Block" at bounding box center [666, 254] width 38 height 10
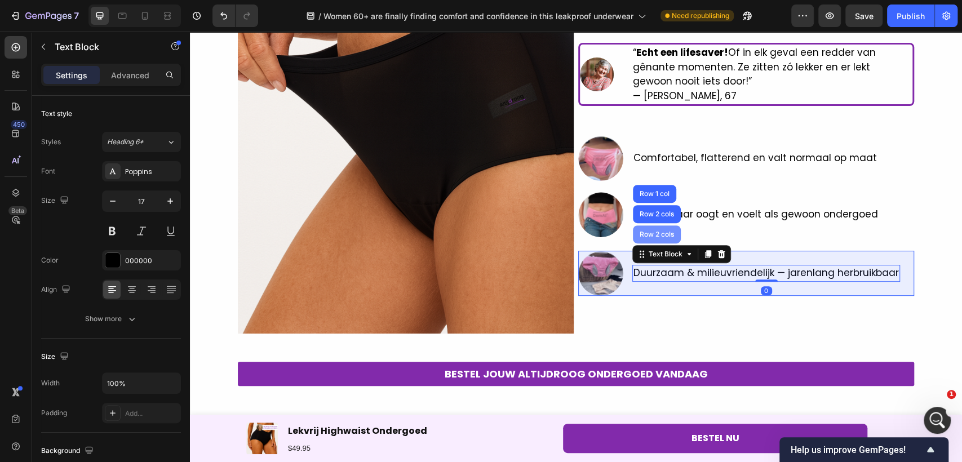
click at [658, 233] on div "Row 2 cols" at bounding box center [657, 234] width 39 height 7
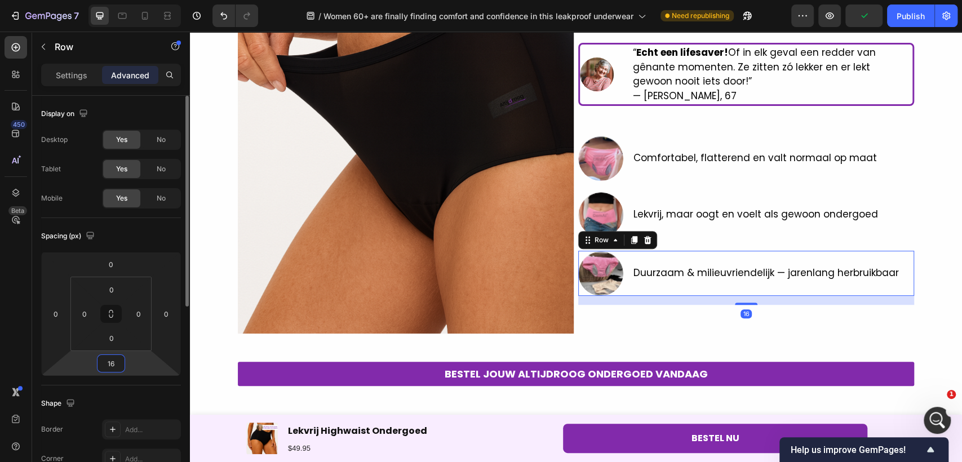
click at [121, 362] on input "16" at bounding box center [111, 363] width 23 height 17
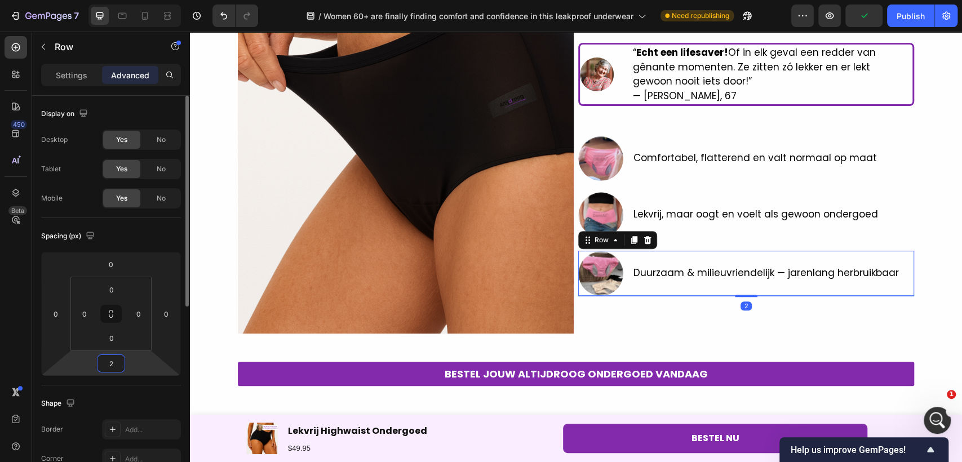
type input "24"
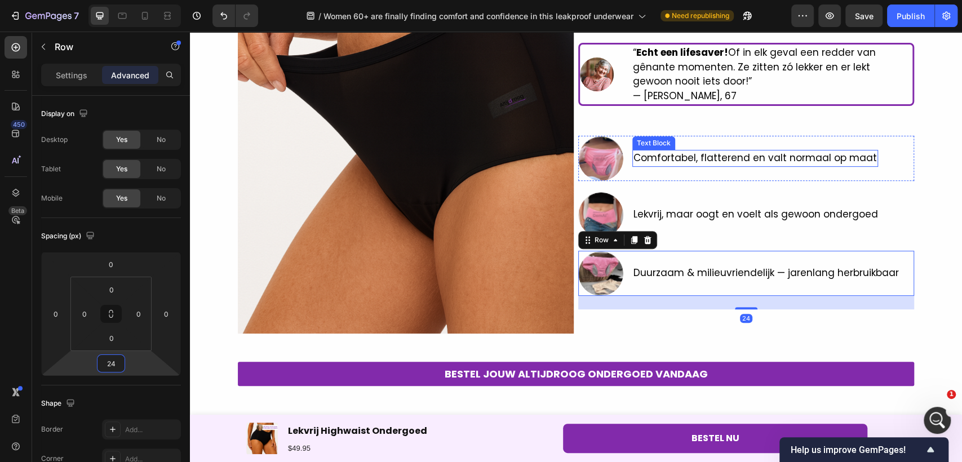
click at [651, 157] on p "Comfortabel, flatterend en valt normaal op maat" at bounding box center [756, 158] width 244 height 15
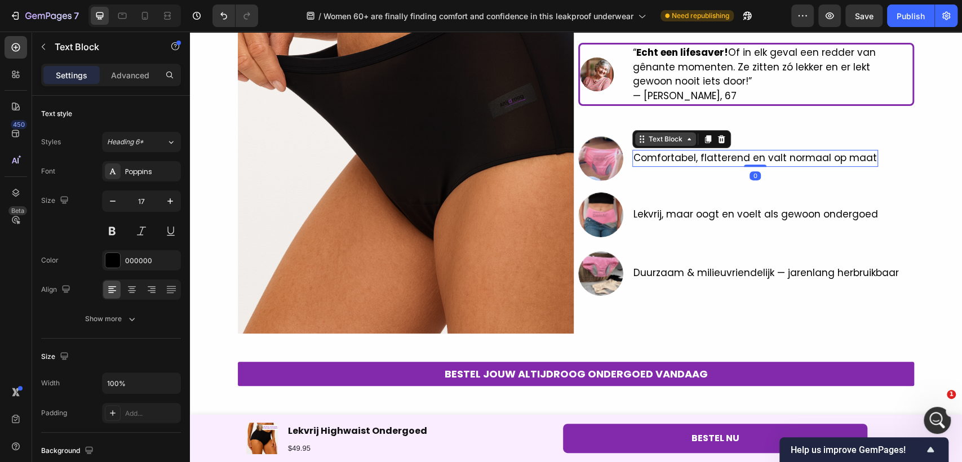
click at [647, 136] on div "Text Block" at bounding box center [666, 139] width 38 height 10
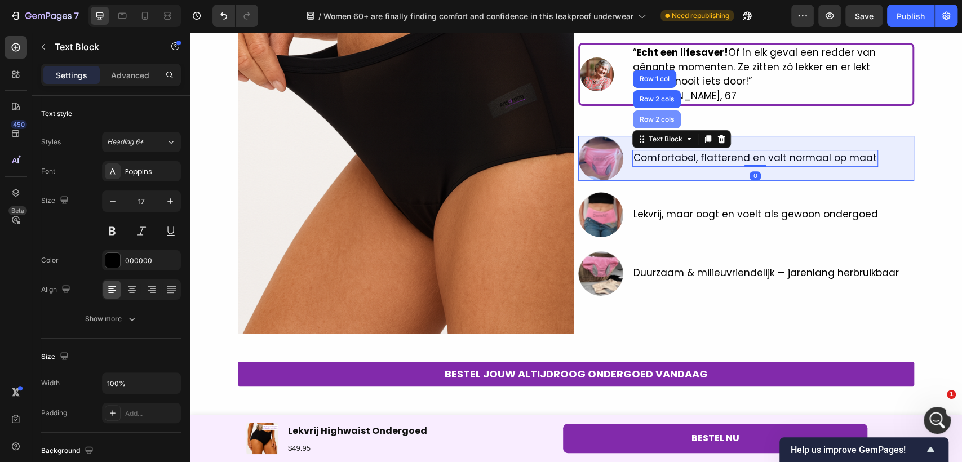
click at [656, 125] on div "Row 2 cols" at bounding box center [657, 119] width 48 height 18
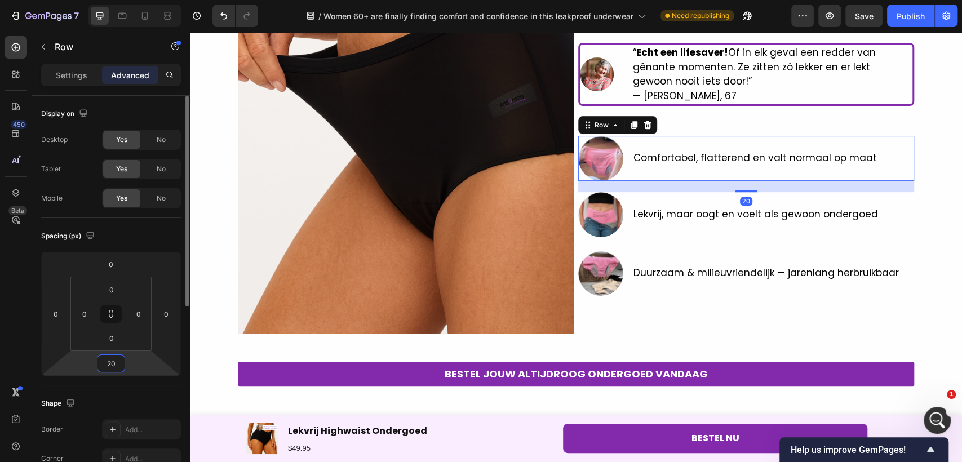
click at [113, 363] on input "20" at bounding box center [111, 363] width 23 height 17
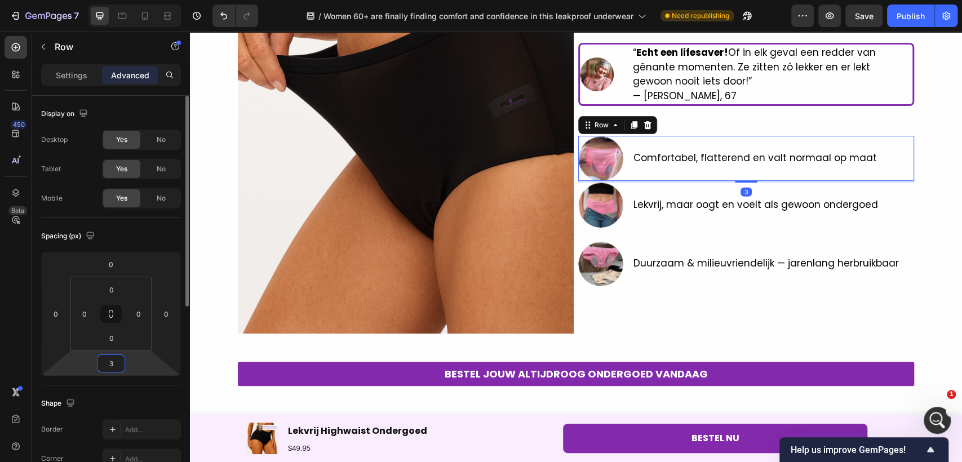
type input "32"
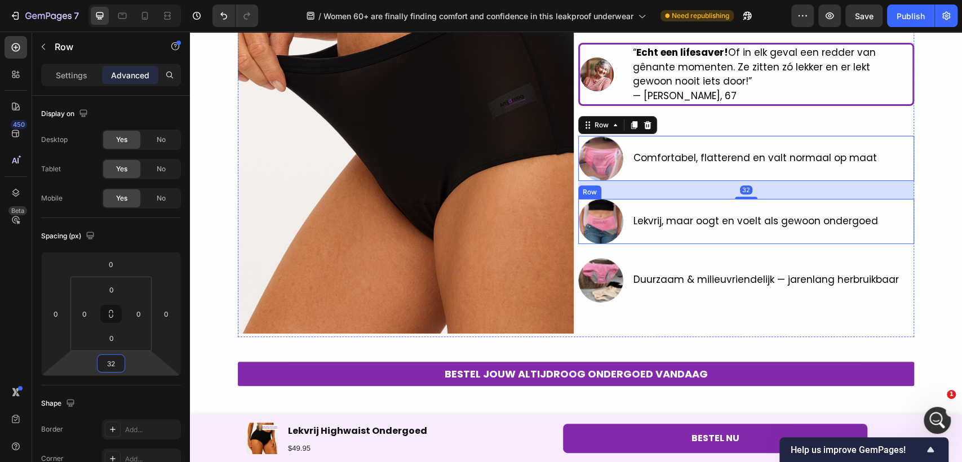
click at [785, 233] on div "Lekvrij, maar oogt en voelt als gewoon ondergoed Text Block" at bounding box center [755, 221] width 247 height 45
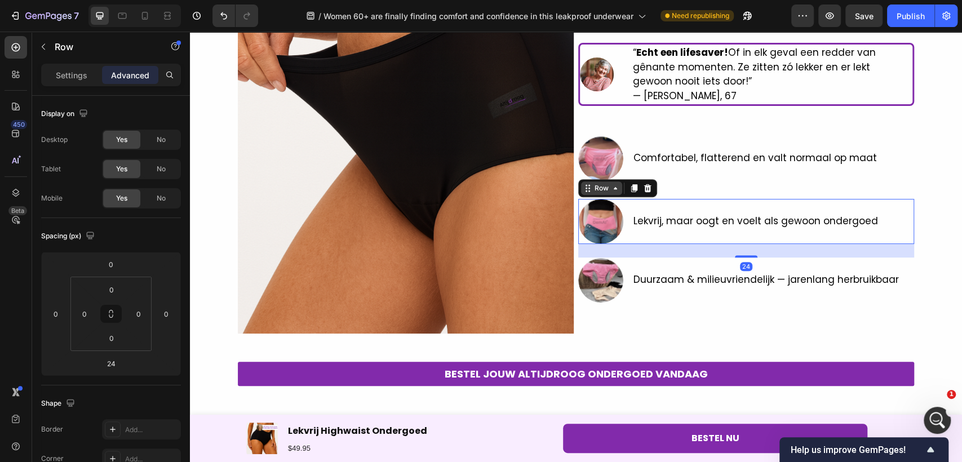
click at [592, 191] on div "Row" at bounding box center [601, 188] width 19 height 10
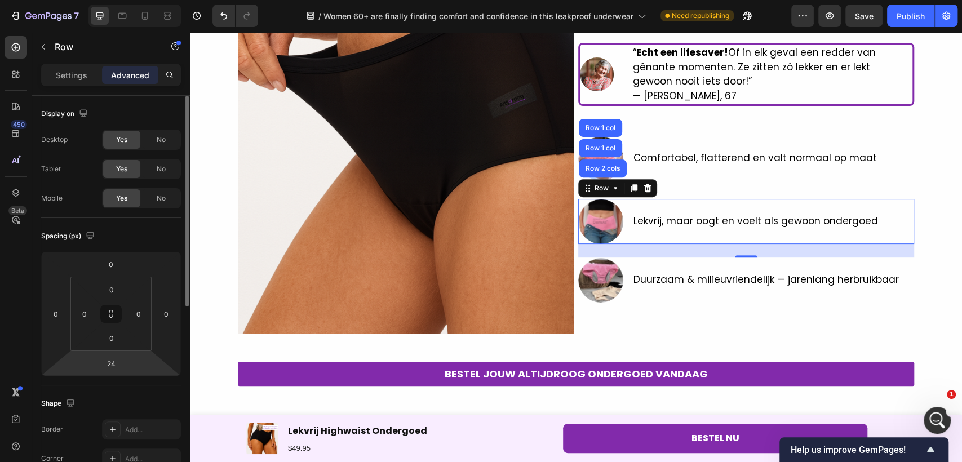
click at [126, 0] on html "7 Version history / Women 60+ are finally finding comfort and confidence in thi…" at bounding box center [481, 0] width 962 height 0
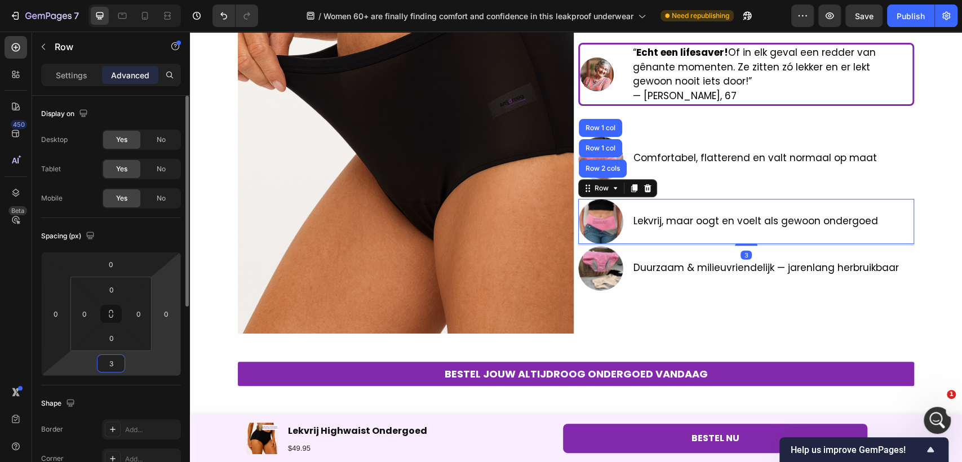
type input "32"
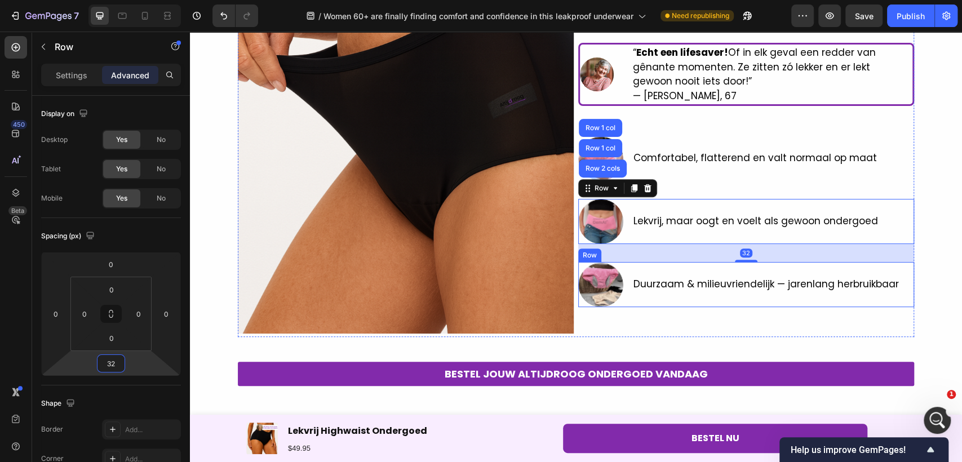
click at [660, 297] on div "Duurzaam & milieuvriendelijk — jarenlang herbruikbaar Text Block" at bounding box center [766, 284] width 268 height 45
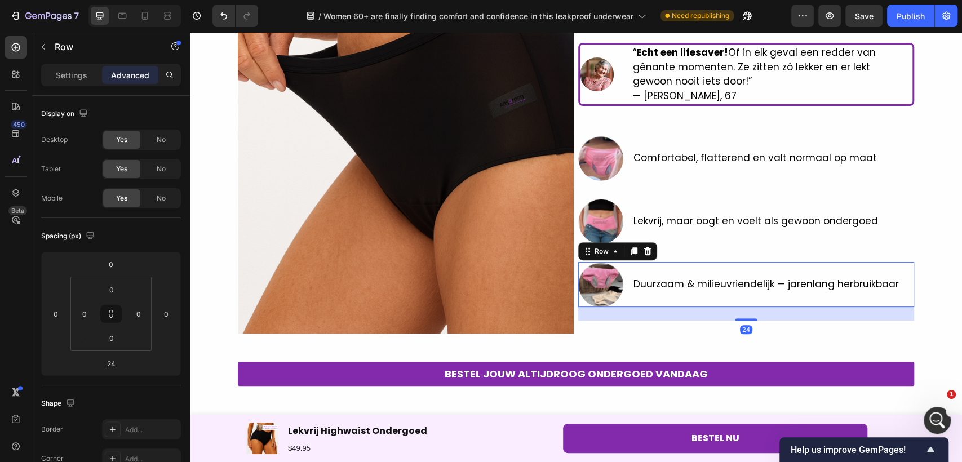
click at [663, 287] on p "Duurzaam & milieuvriendelijk — jarenlang herbruikbaar" at bounding box center [767, 284] width 266 height 15
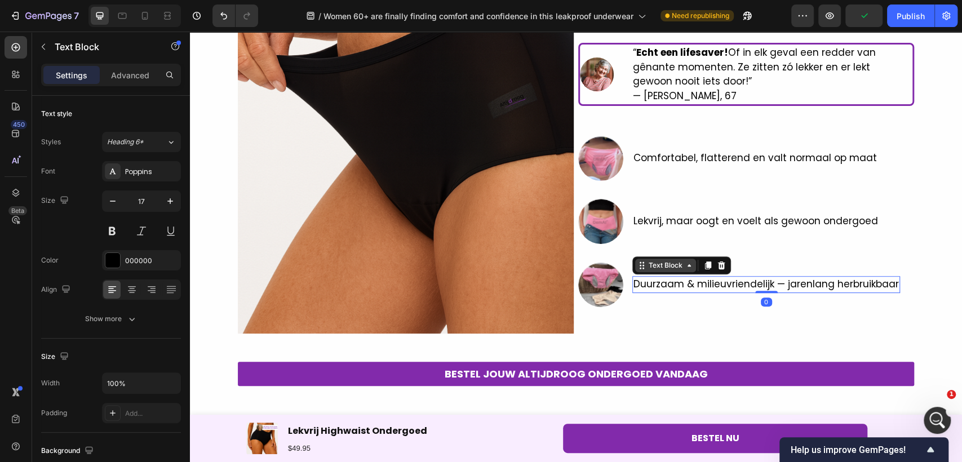
click at [662, 266] on div "Text Block" at bounding box center [666, 265] width 38 height 10
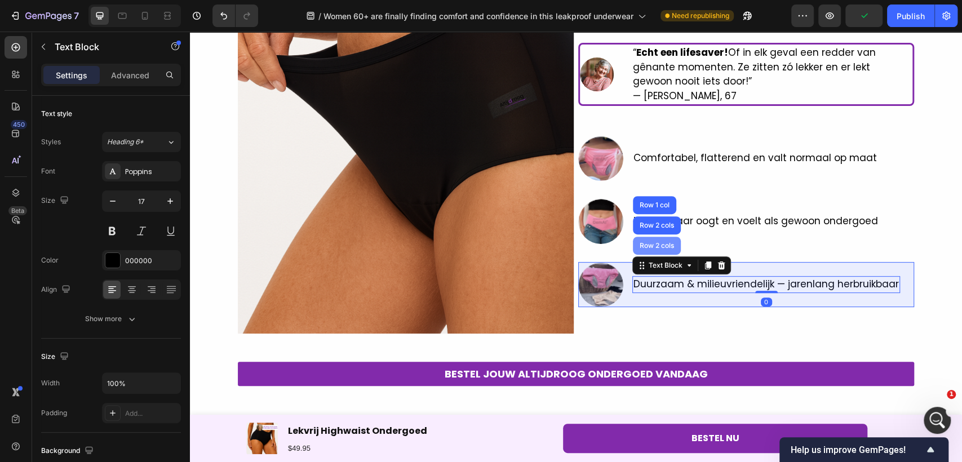
click at [662, 245] on div "Row 2 cols" at bounding box center [657, 245] width 39 height 7
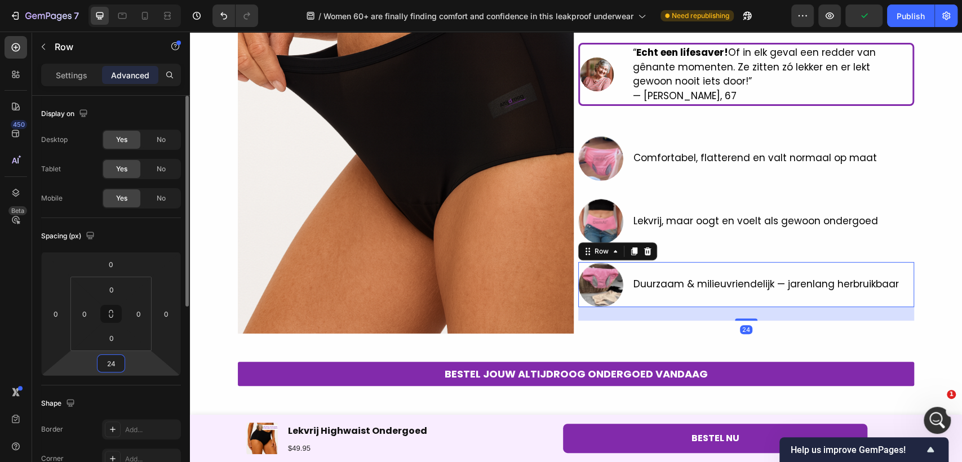
click at [114, 366] on input "24" at bounding box center [111, 363] width 23 height 17
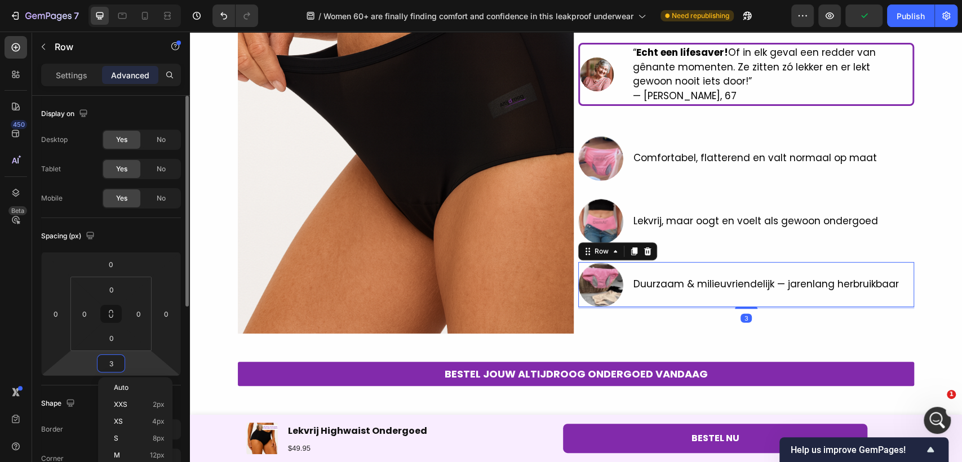
type input "32"
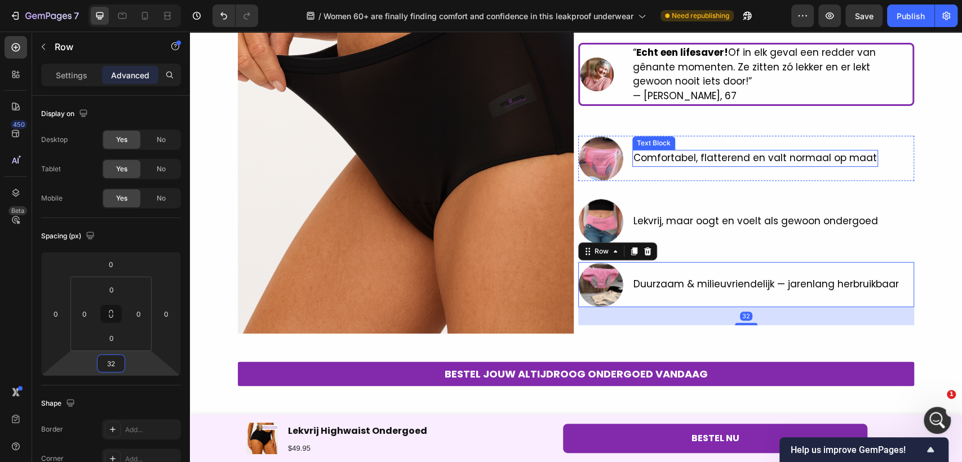
click at [695, 161] on p "Comfortabel, flatterend en valt normaal op maat" at bounding box center [756, 158] width 244 height 15
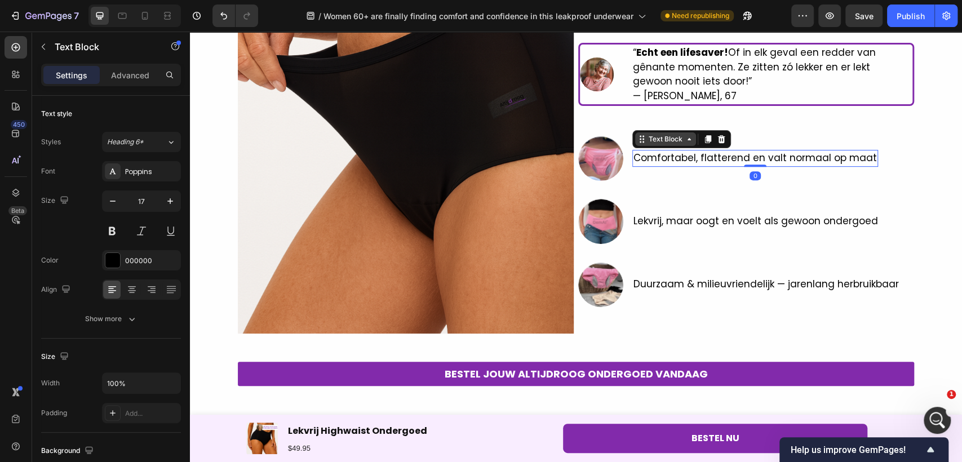
click at [670, 140] on div "Text Block" at bounding box center [666, 139] width 38 height 10
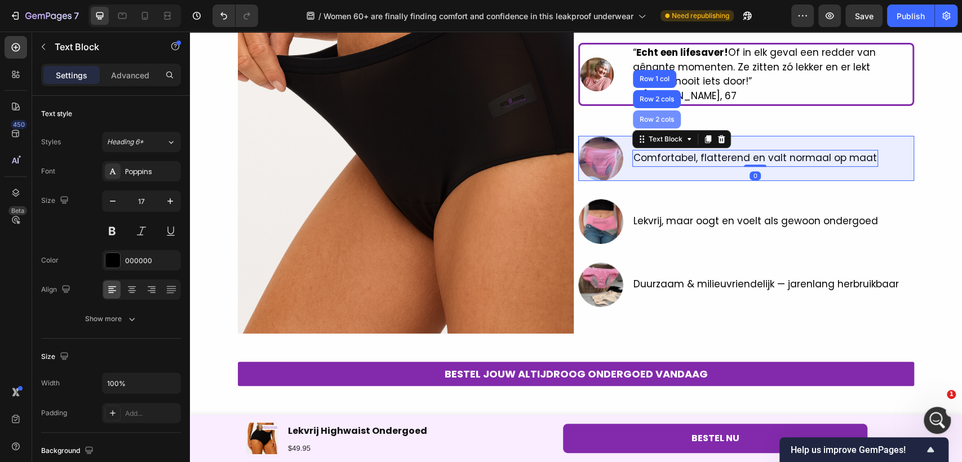
click at [654, 122] on div "Row 2 cols" at bounding box center [657, 119] width 39 height 7
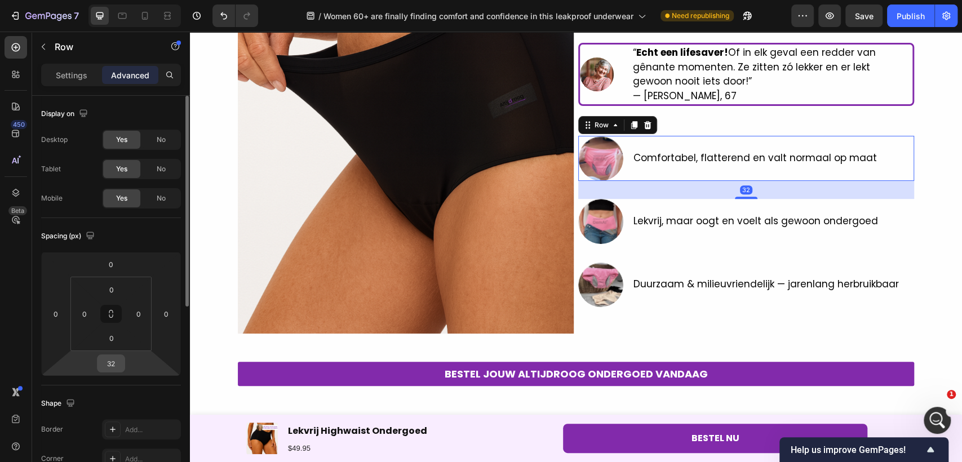
click at [117, 358] on input "32" at bounding box center [111, 363] width 23 height 17
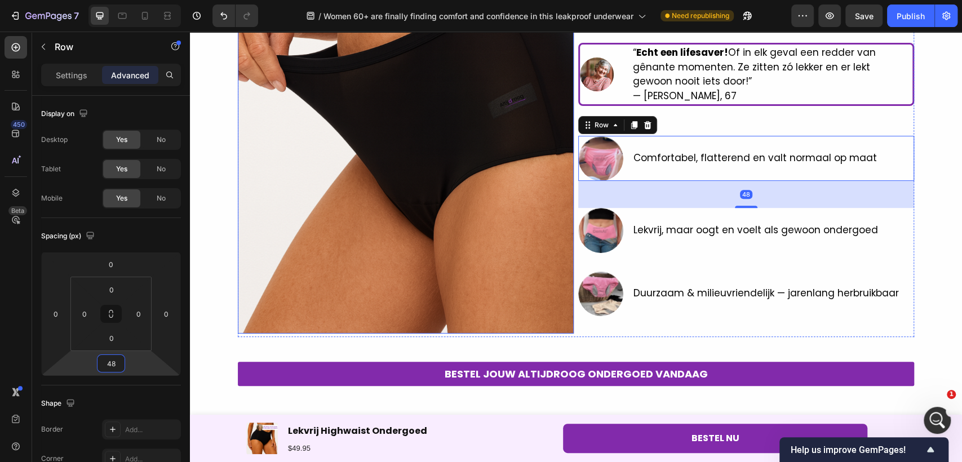
type input "48"
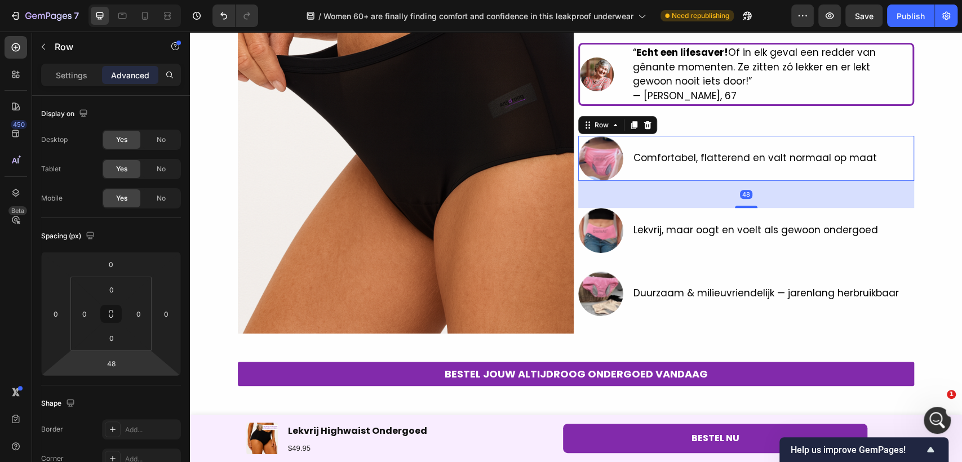
click at [616, 204] on div "48" at bounding box center [746, 194] width 336 height 27
click at [617, 213] on div at bounding box center [600, 230] width 45 height 45
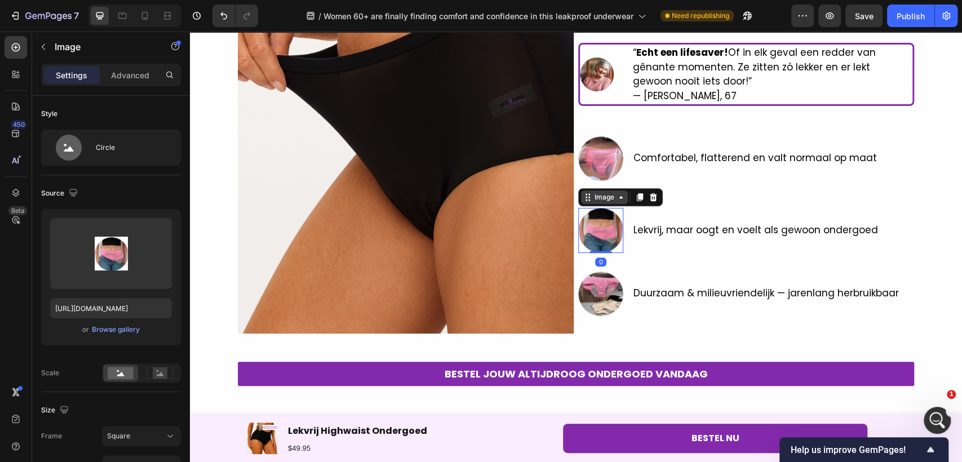
click at [617, 200] on icon at bounding box center [621, 197] width 9 height 9
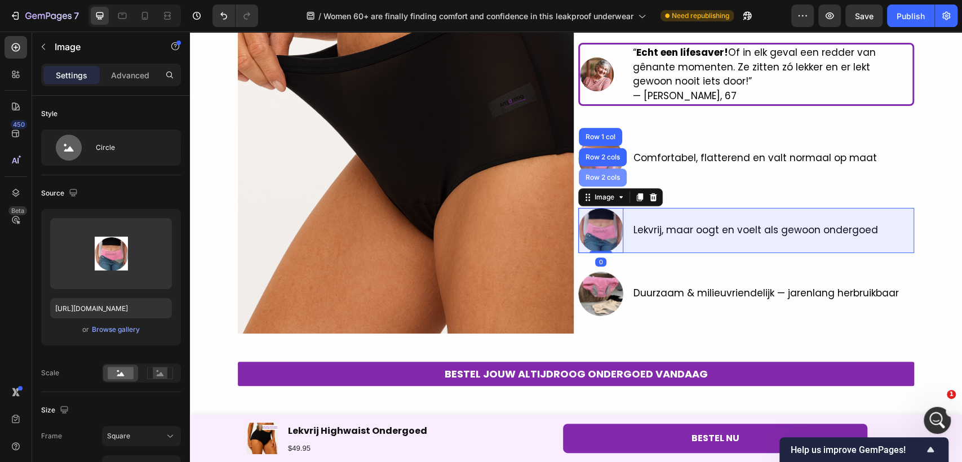
click at [609, 182] on div "Row 2 cols" at bounding box center [603, 178] width 48 height 18
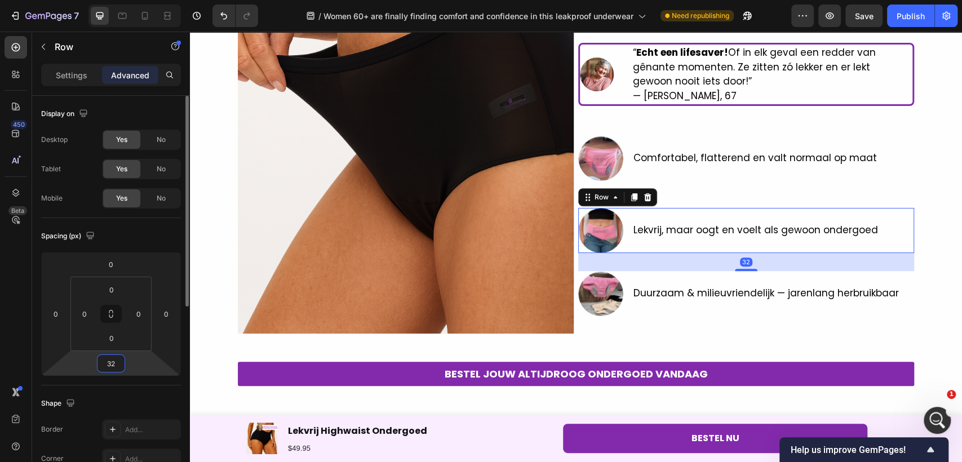
click at [117, 357] on input "32" at bounding box center [111, 363] width 23 height 17
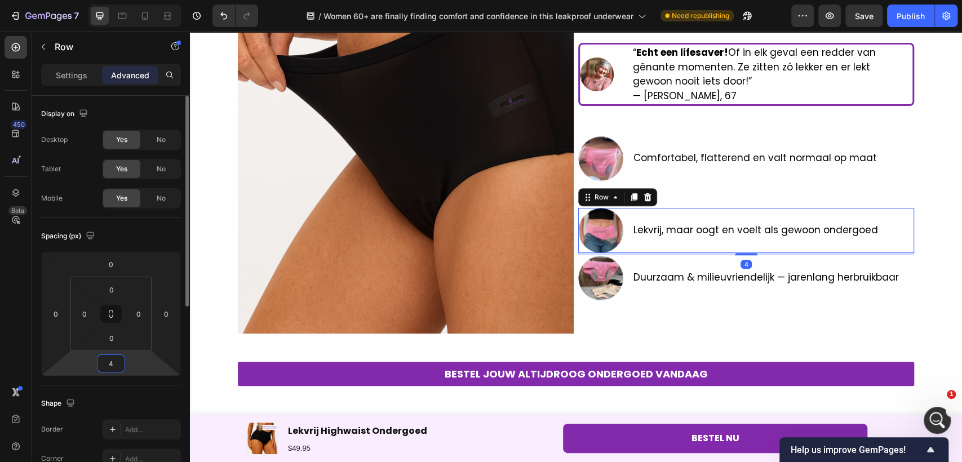
type input "48"
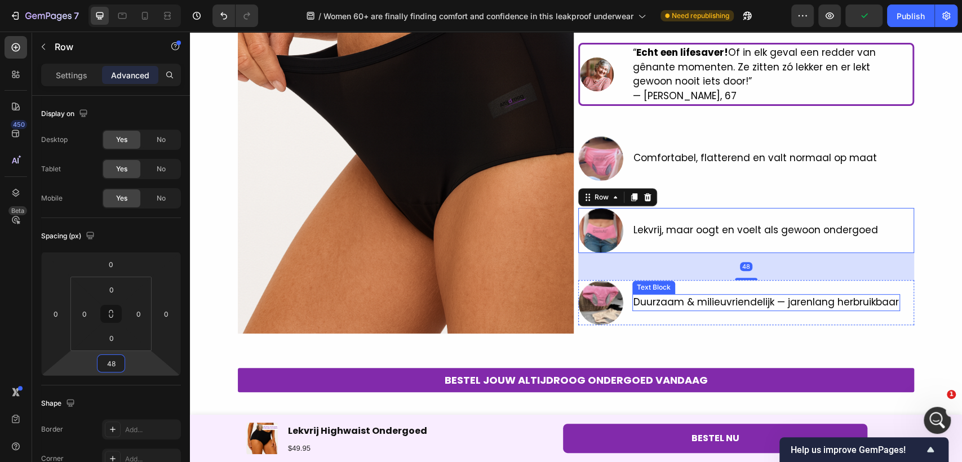
click at [674, 303] on p "Duurzaam & milieuvriendelijk — jarenlang herbruikbaar" at bounding box center [767, 302] width 266 height 15
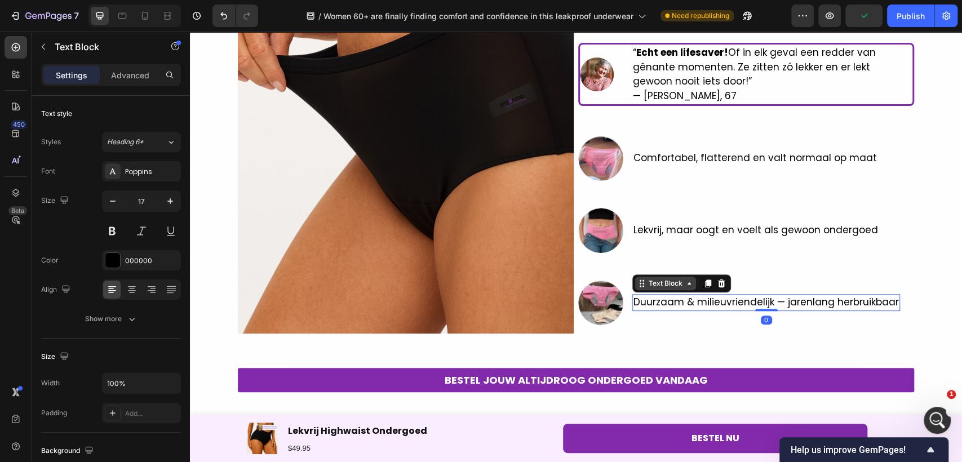
click at [647, 279] on div "Text Block" at bounding box center [666, 283] width 38 height 10
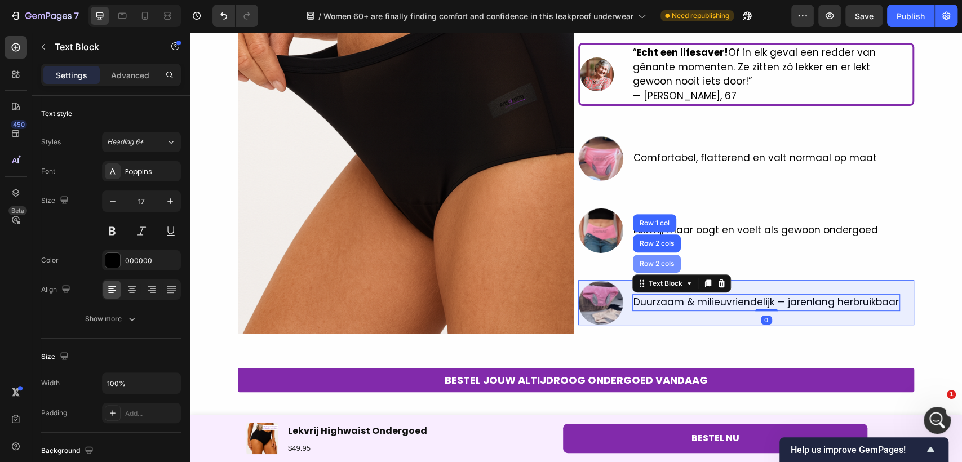
click at [648, 264] on div "Row 2 cols" at bounding box center [657, 263] width 39 height 7
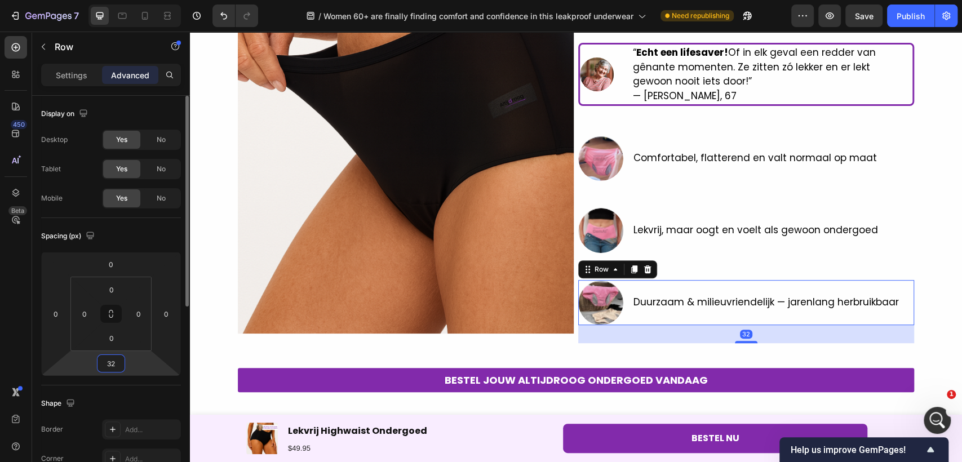
click at [111, 361] on input "32" at bounding box center [111, 363] width 23 height 17
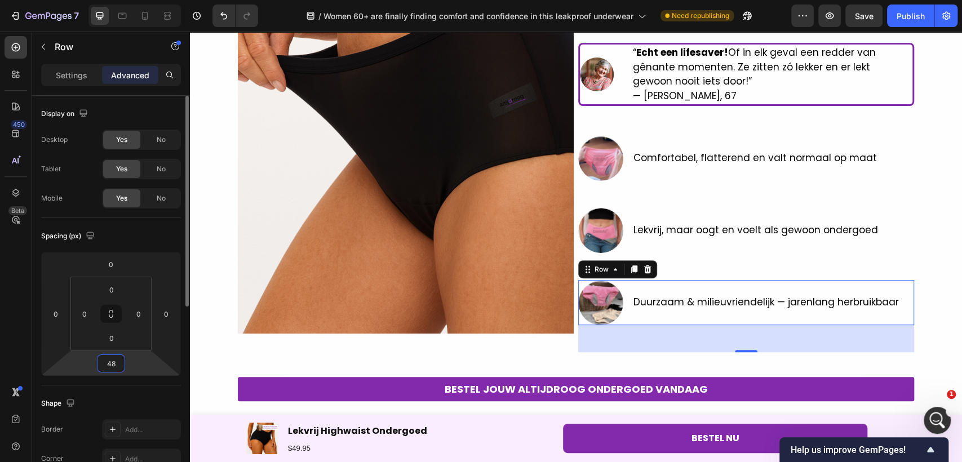
type input "4"
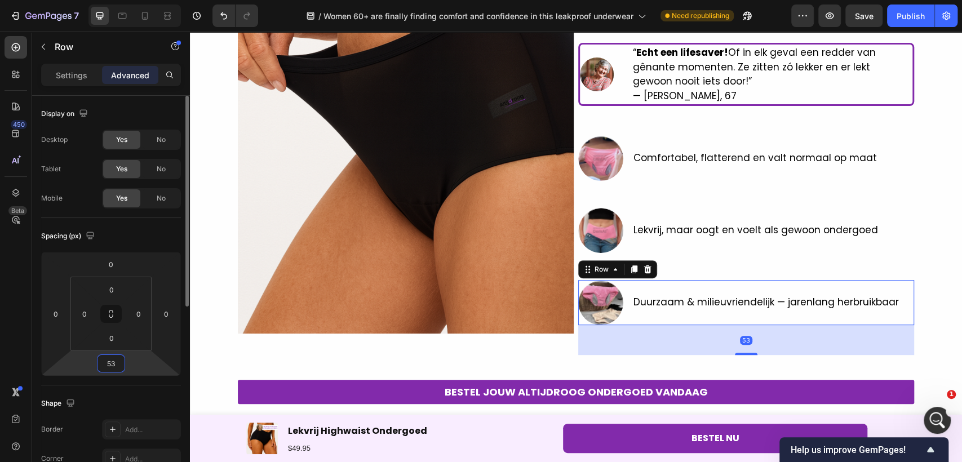
type input "5"
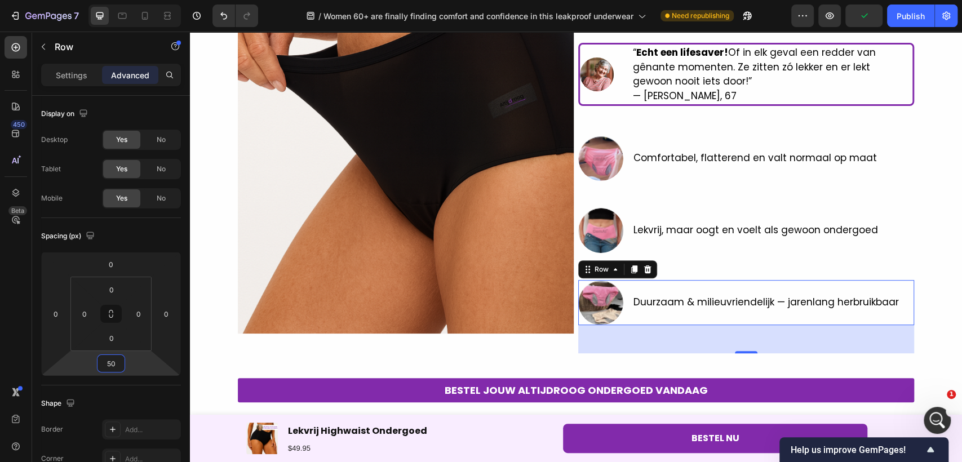
type input "50"
click at [718, 289] on div "Duurzaam & milieuvriendelijk — jarenlang herbruikbaar Text Block" at bounding box center [766, 302] width 268 height 45
click at [936, 200] on div "Image Vrouwen van 60+ vinden eindelijk comfort en zelfvertrouwen dankzij dit le…" at bounding box center [576, 153] width 772 height 535
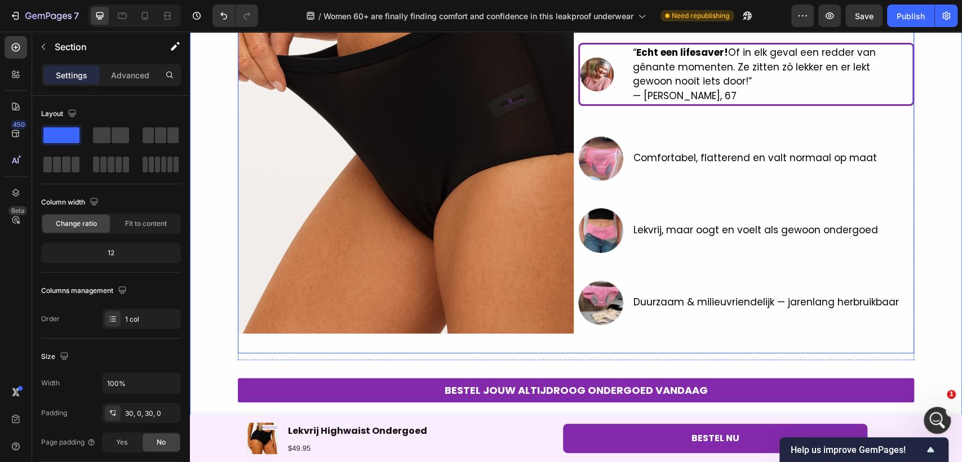
click at [583, 324] on div at bounding box center [600, 302] width 45 height 45
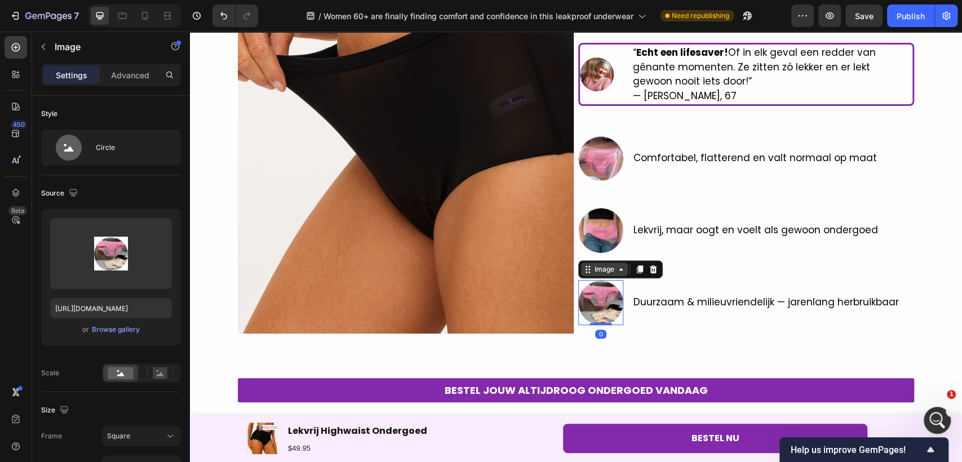
click at [585, 270] on icon at bounding box center [587, 269] width 9 height 9
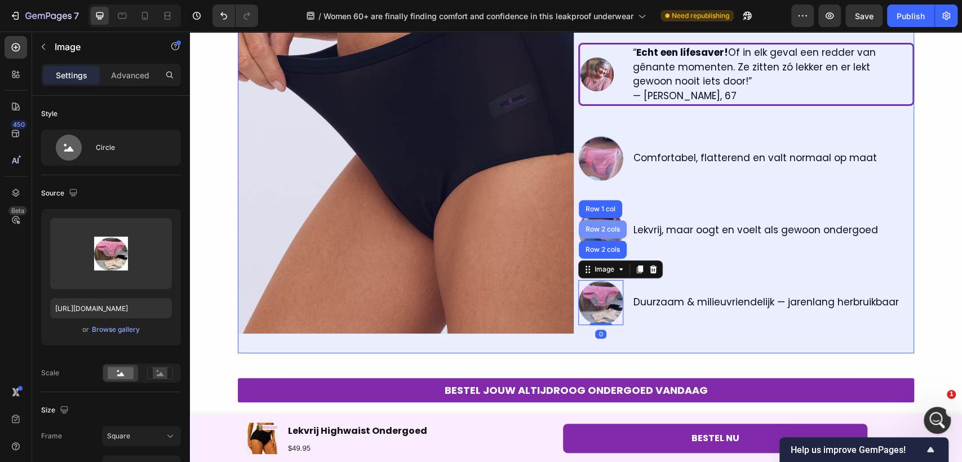
click at [598, 231] on div "Row 2 cols" at bounding box center [602, 229] width 39 height 7
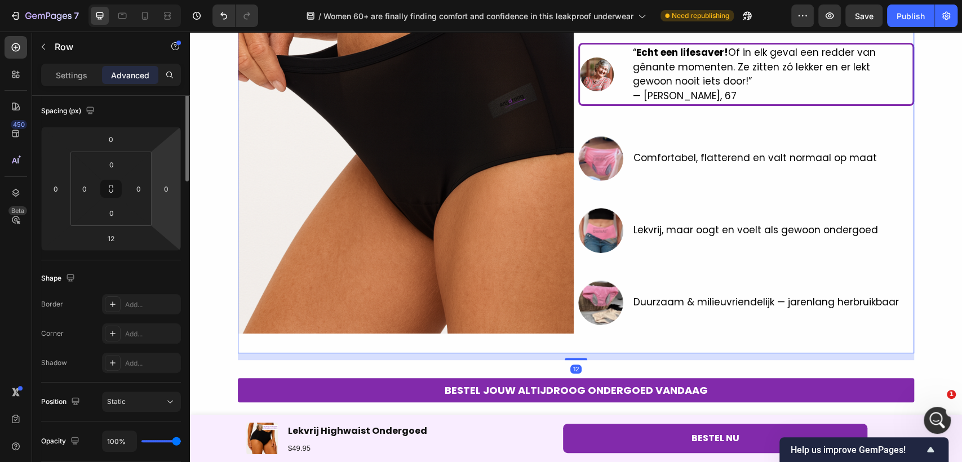
scroll to position [353, 0]
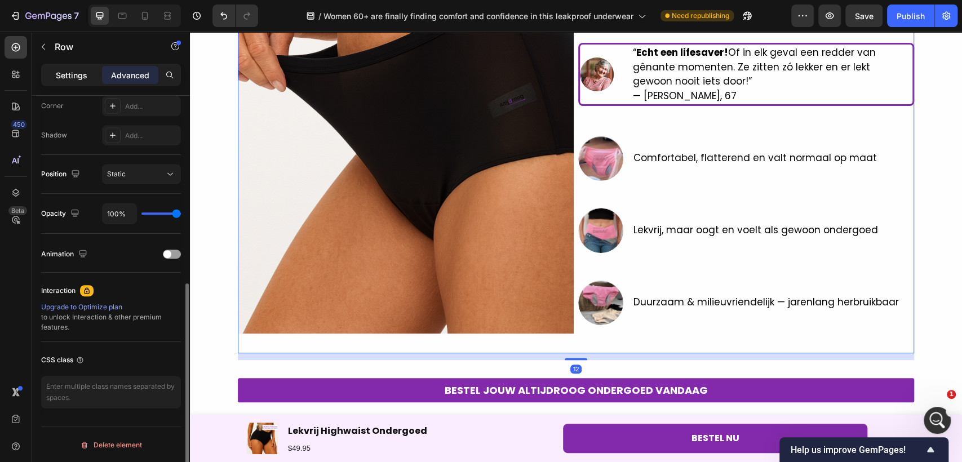
click at [70, 71] on p "Settings" at bounding box center [72, 75] width 32 height 12
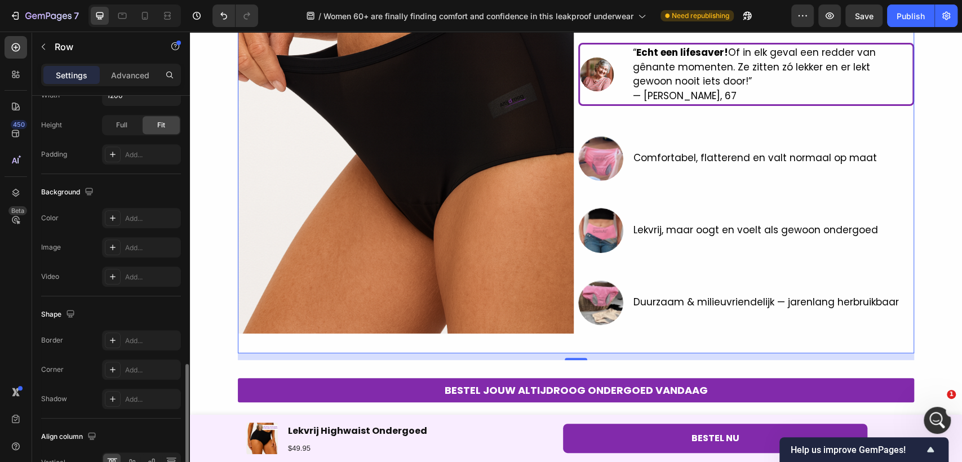
scroll to position [417, 0]
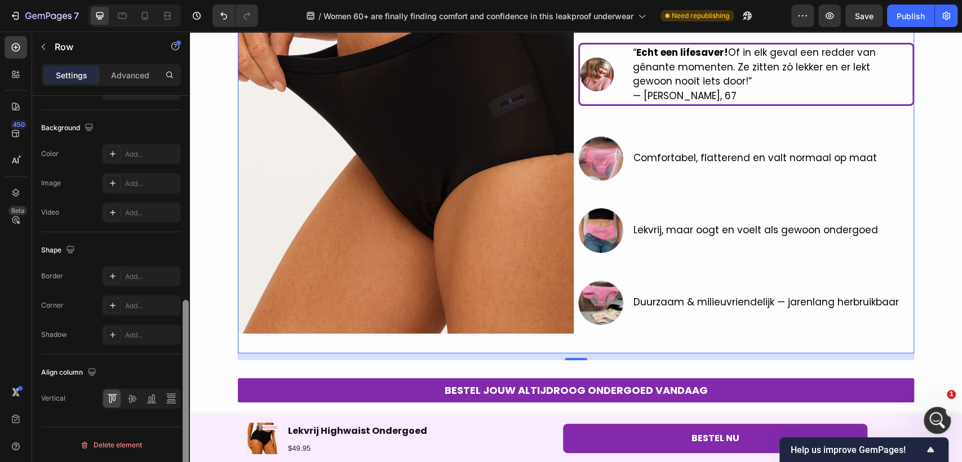
click at [182, 390] on div at bounding box center [186, 295] width 8 height 399
click at [174, 393] on icon at bounding box center [171, 393] width 10 height 1
click at [147, 398] on icon at bounding box center [151, 398] width 11 height 11
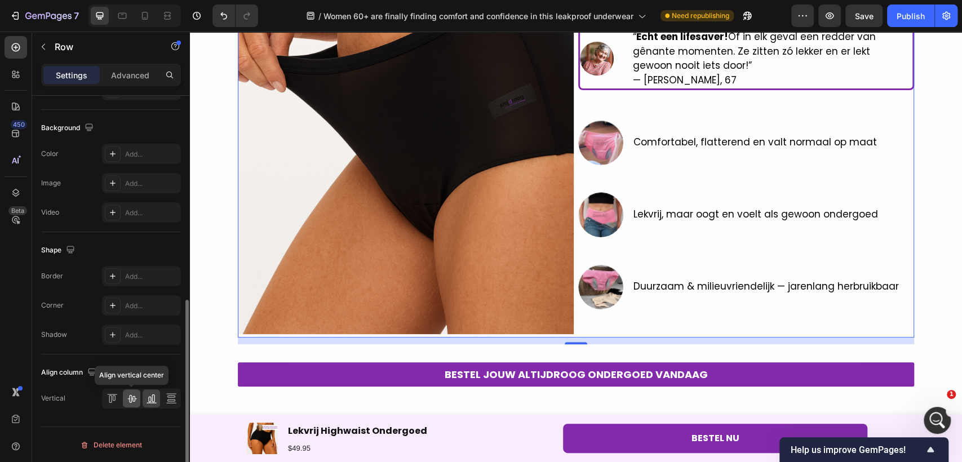
click at [126, 397] on icon at bounding box center [131, 398] width 11 height 11
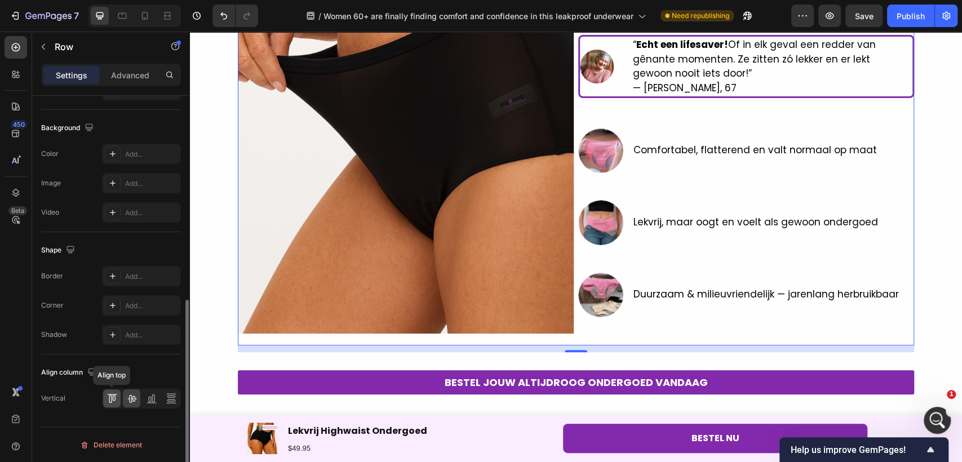
click at [112, 397] on icon at bounding box center [112, 398] width 11 height 11
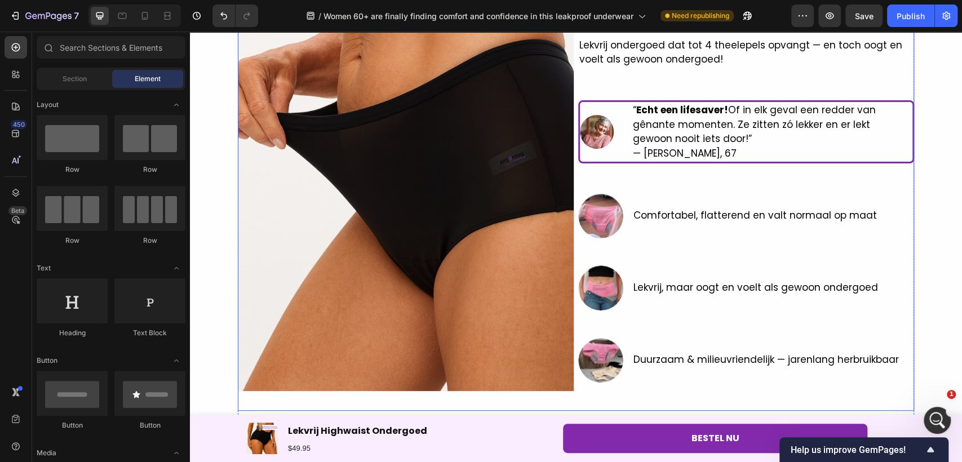
scroll to position [207, 0]
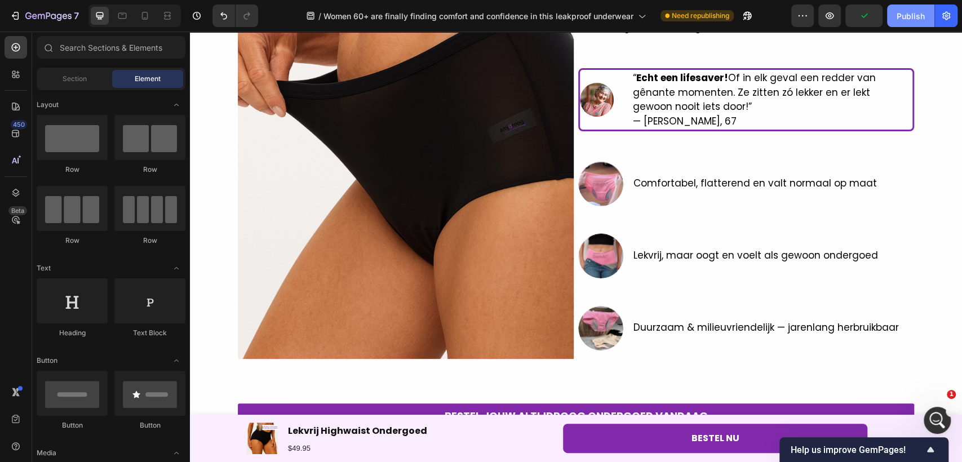
click at [912, 15] on div "Publish" at bounding box center [911, 16] width 28 height 12
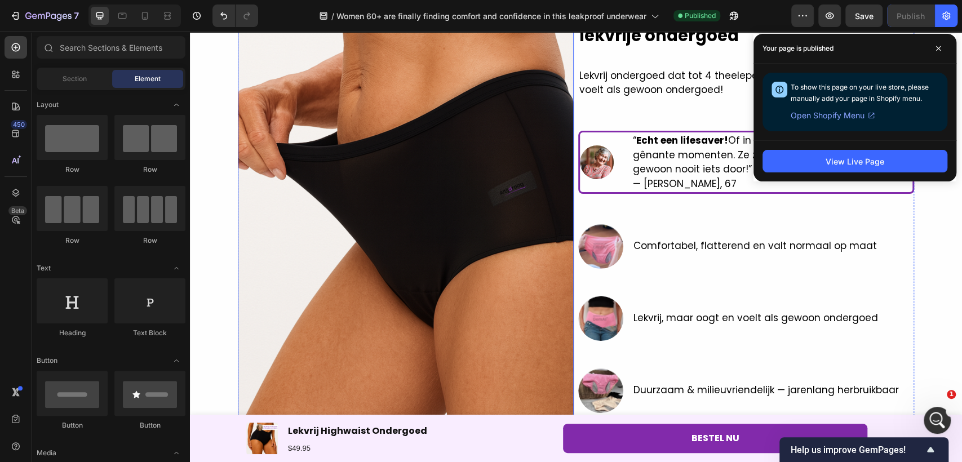
click at [424, 330] on img at bounding box center [406, 198] width 336 height 448
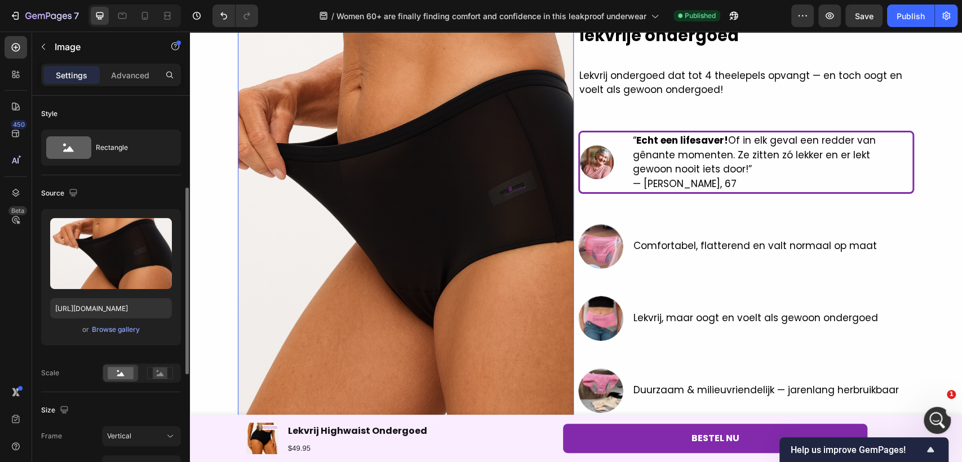
scroll to position [63, 0]
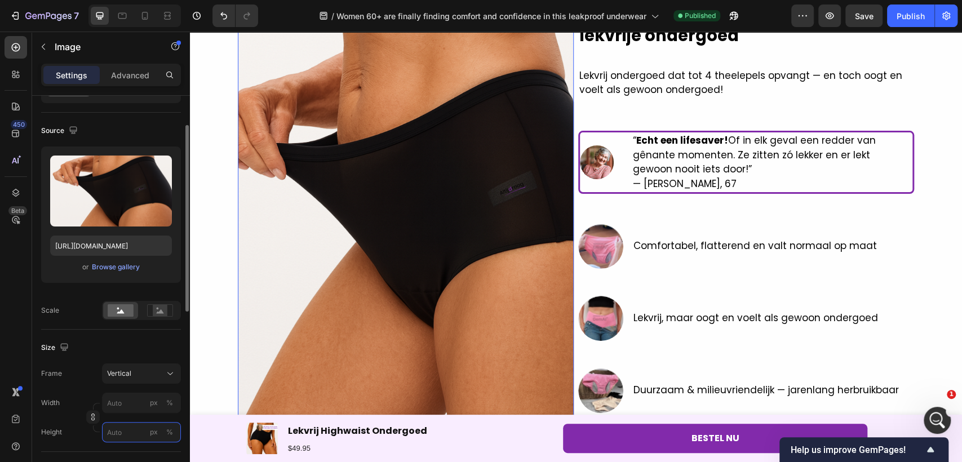
click at [121, 426] on input "px %" at bounding box center [141, 432] width 79 height 20
type input "5"
type input "6"
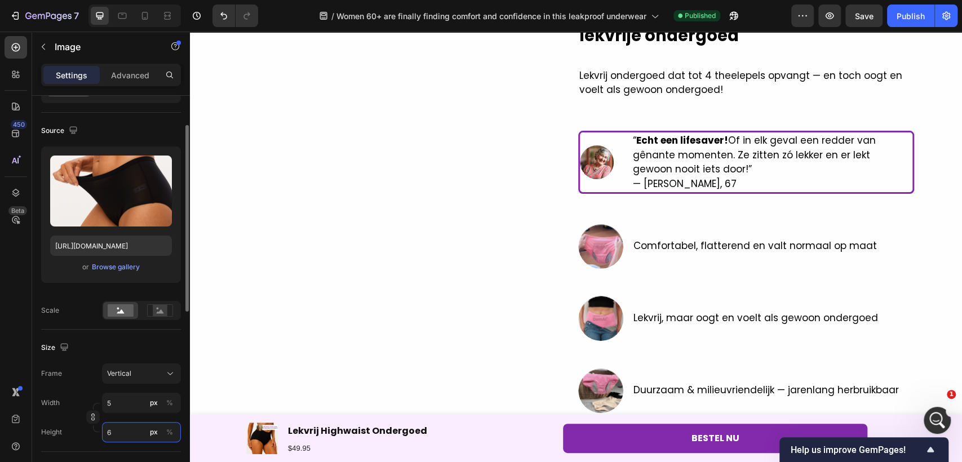
type input "45"
type input "60"
type input "450"
type input "600"
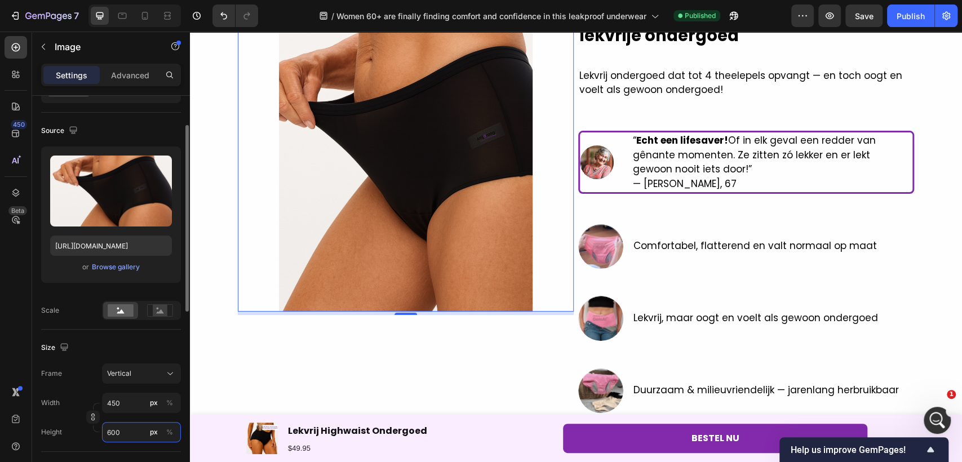
click at [137, 436] on input "600" at bounding box center [141, 432] width 79 height 20
click at [137, 437] on input "600" at bounding box center [141, 432] width 79 height 20
type input "6"
type input "8"
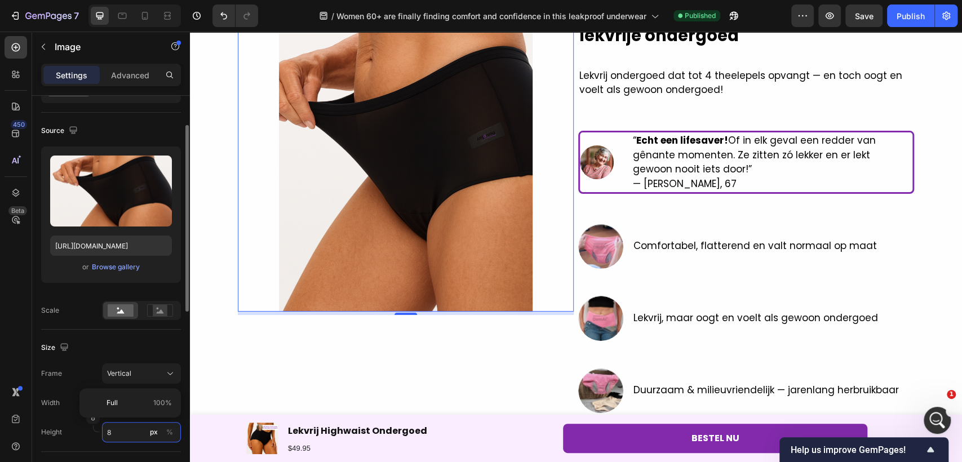
type input "60"
type input "80"
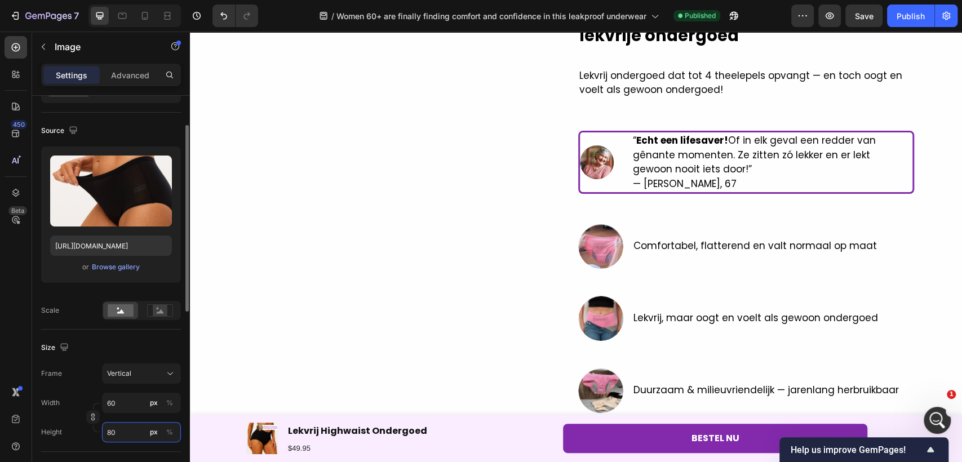
type input "600"
type input "800"
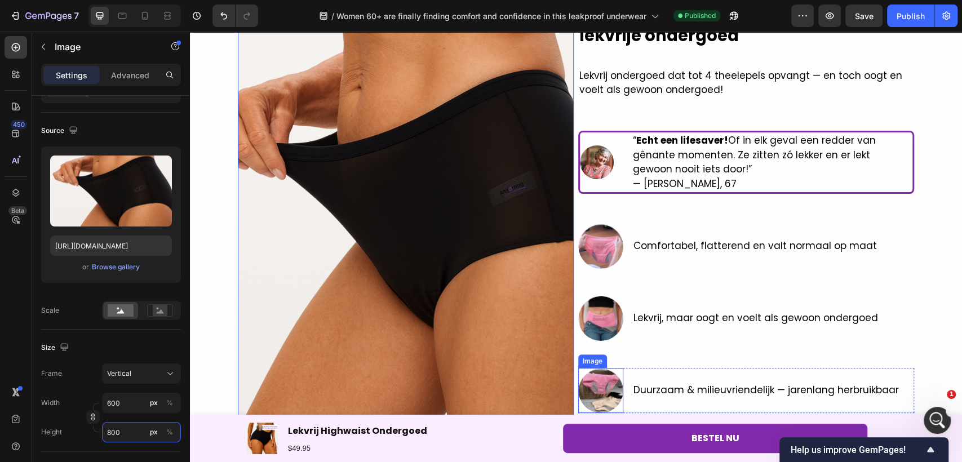
scroll to position [332, 0]
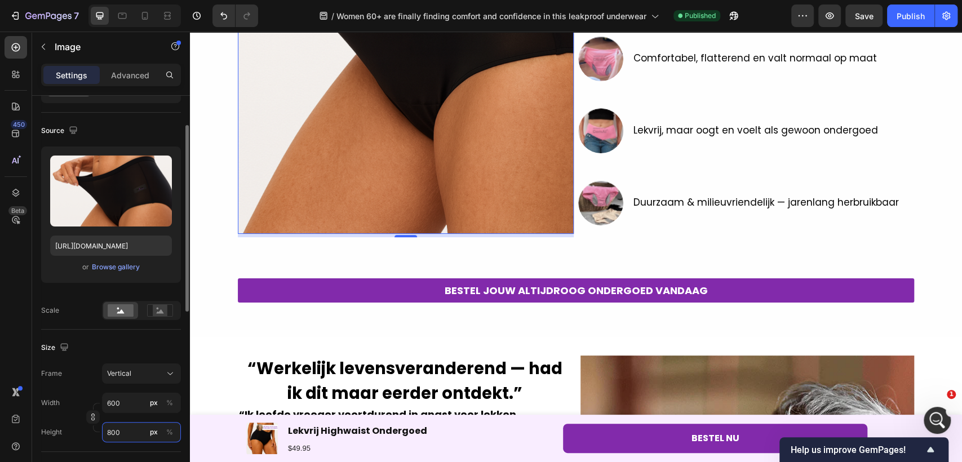
click at [108, 430] on input "800" at bounding box center [141, 432] width 79 height 20
type input "5"
type input "7"
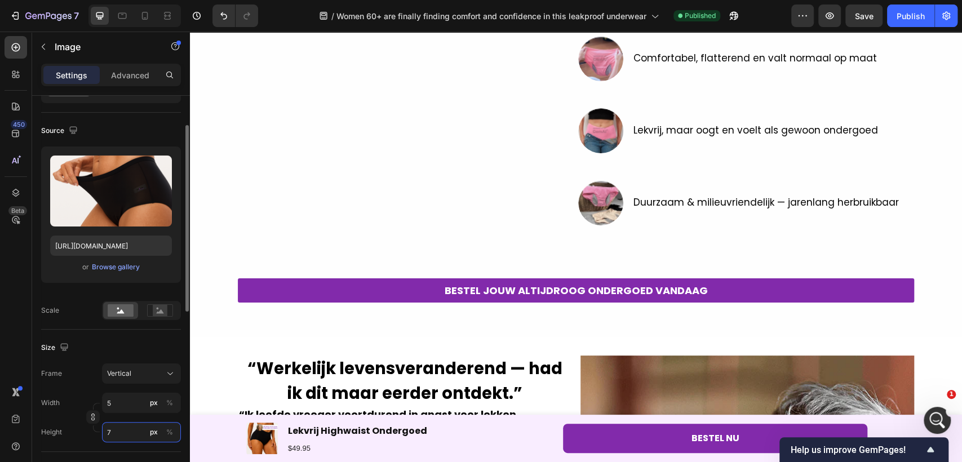
type input "53"
type input "70"
type input "525"
type input "700"
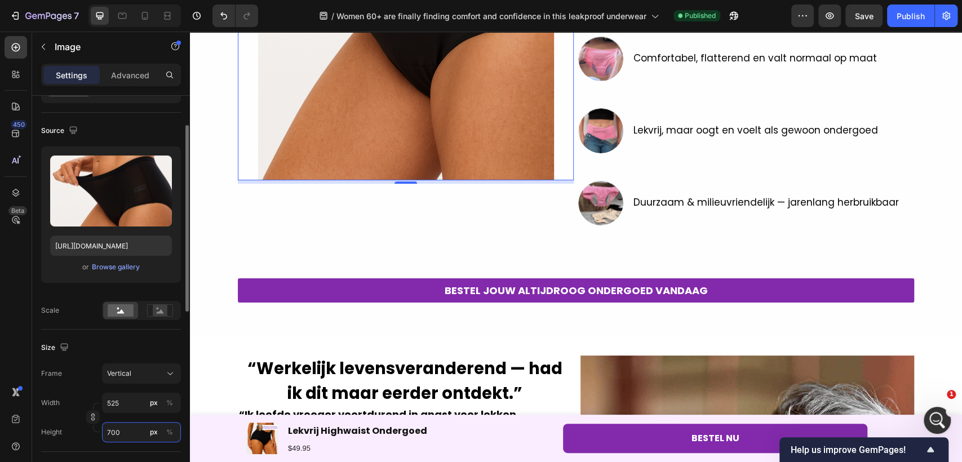
type input "53"
type input "70"
type input "5"
type input "7"
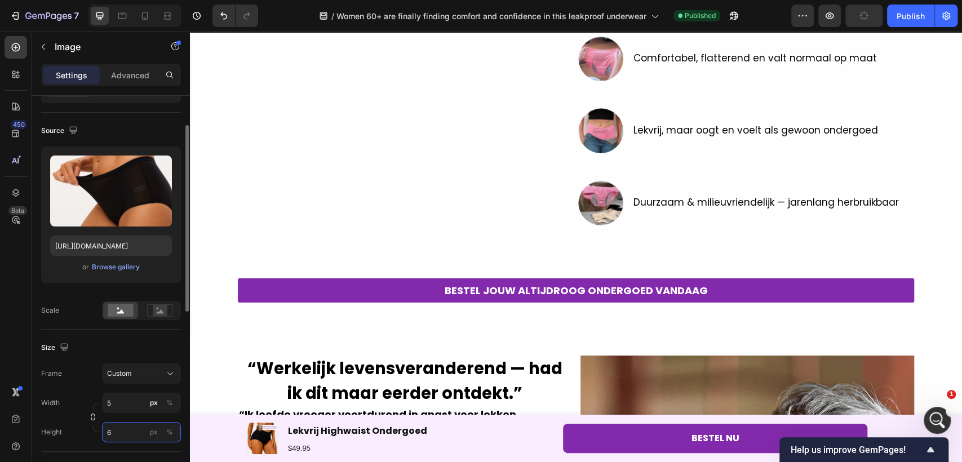
type input "7"
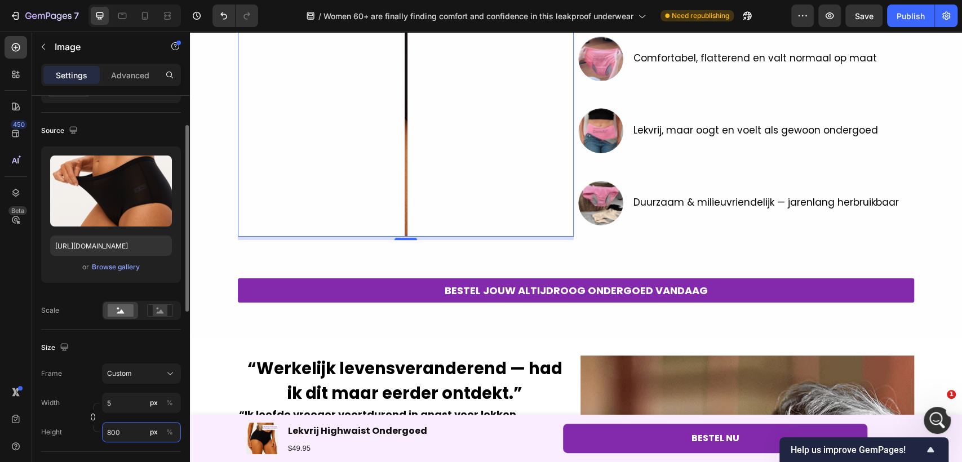
type input "800"
click at [127, 415] on div "Width 5 px % Height 800 px %" at bounding box center [111, 418] width 140 height 50
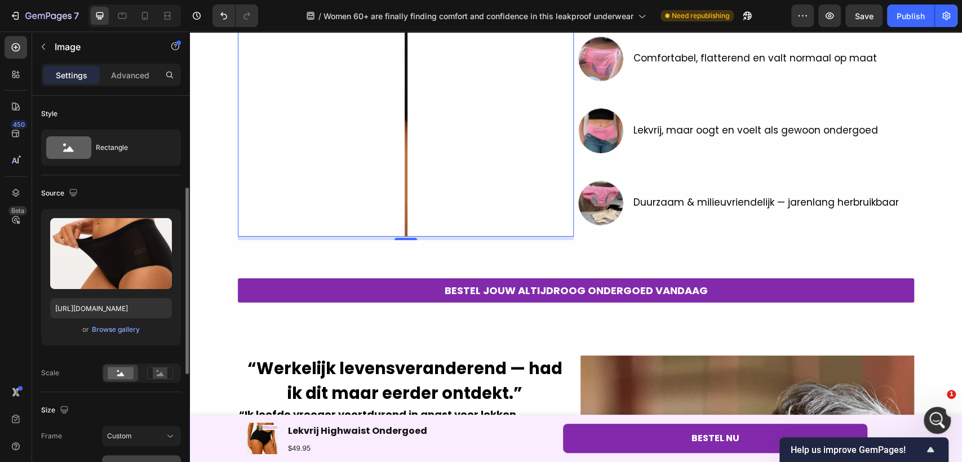
scroll to position [63, 0]
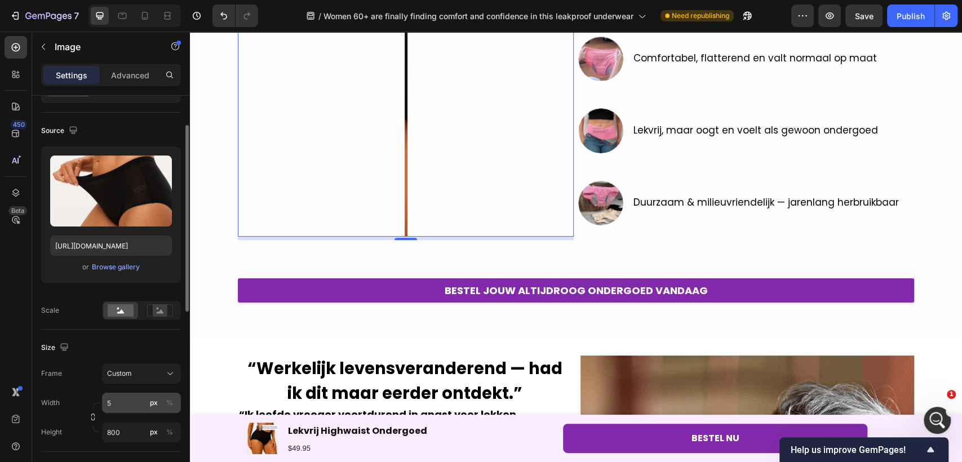
click at [134, 405] on input "5" at bounding box center [141, 403] width 79 height 20
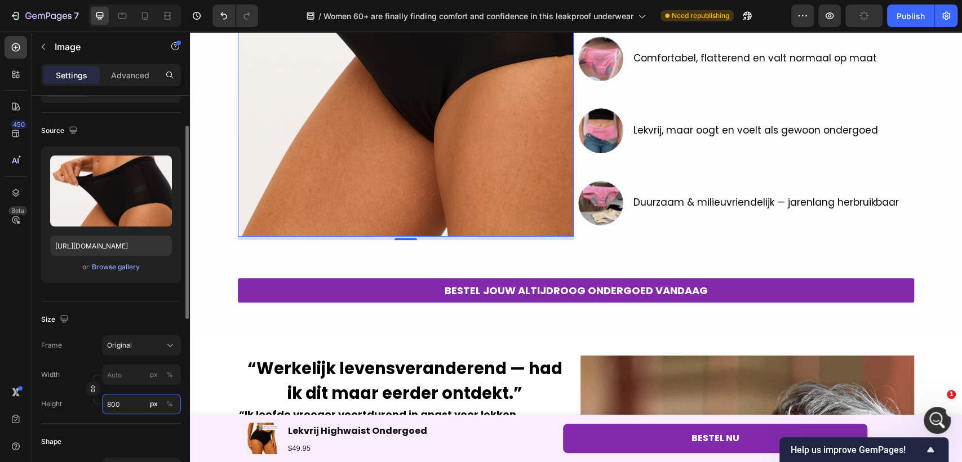
click at [118, 433] on div "Style Rectangle Source Upload Image https://cdn.shopify.com/s/files/1/0927/8944…" at bounding box center [111, 405] width 140 height 745
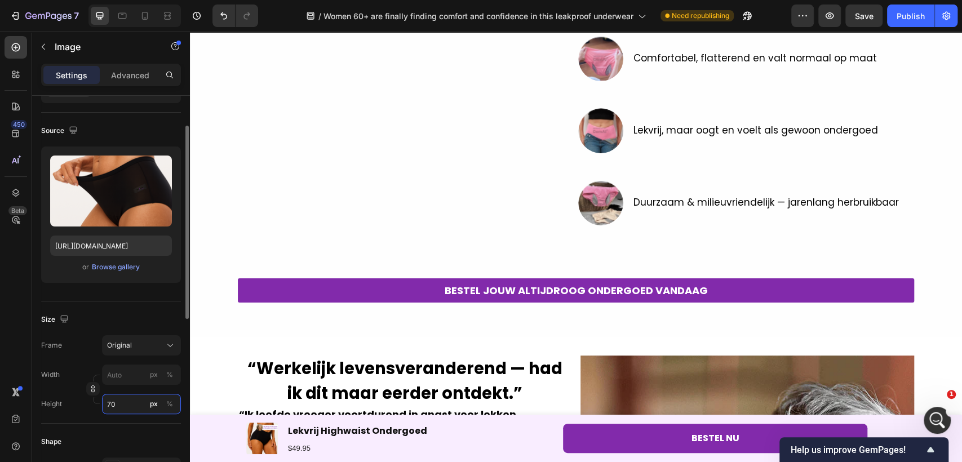
type input "7"
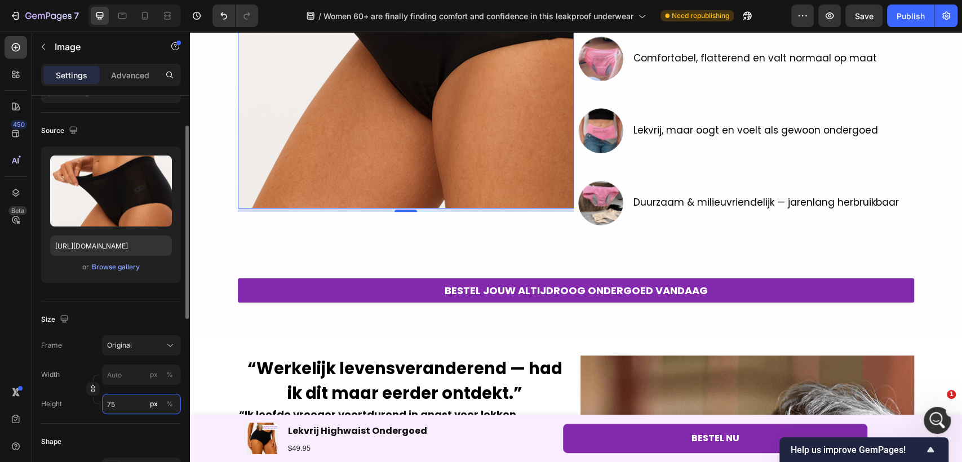
type input "7"
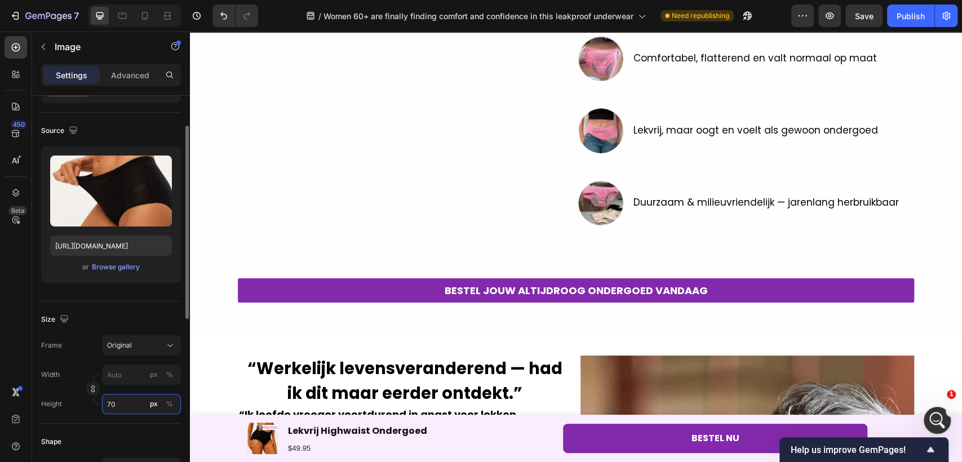
type input "7"
click at [131, 406] on input "7" at bounding box center [141, 404] width 79 height 20
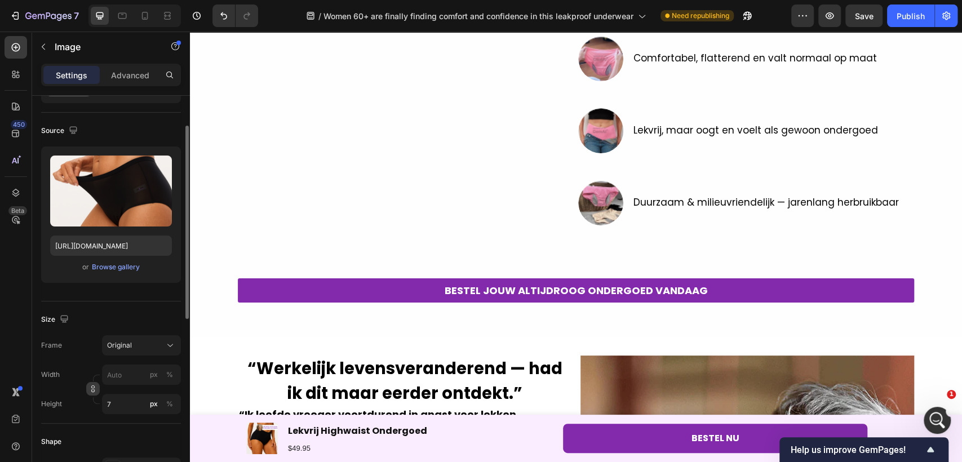
drag, startPoint x: 91, startPoint y: 388, endPoint x: 110, endPoint y: 389, distance: 18.6
click at [92, 388] on icon "button" at bounding box center [93, 389] width 8 height 8
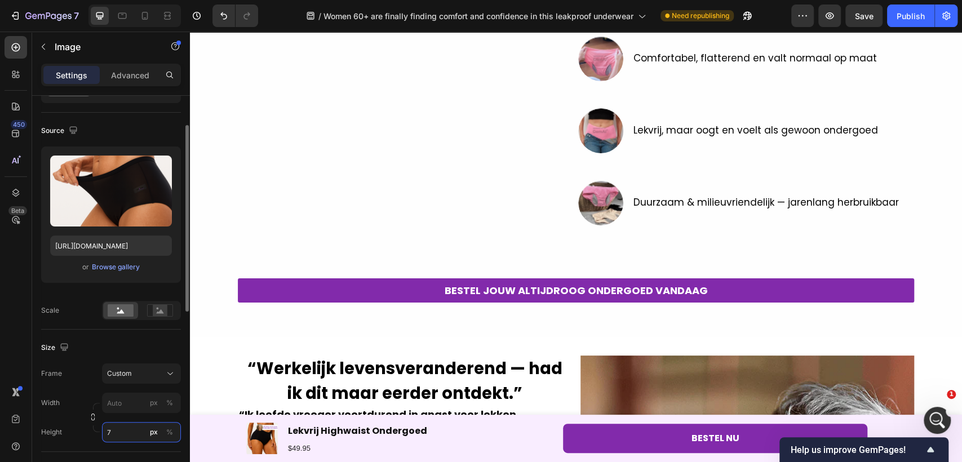
click at [126, 440] on input "7" at bounding box center [141, 432] width 79 height 20
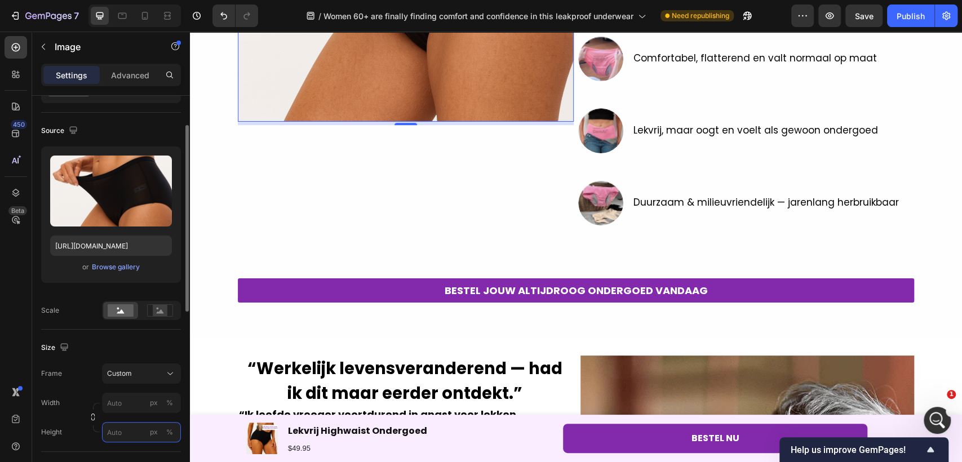
type input "7"
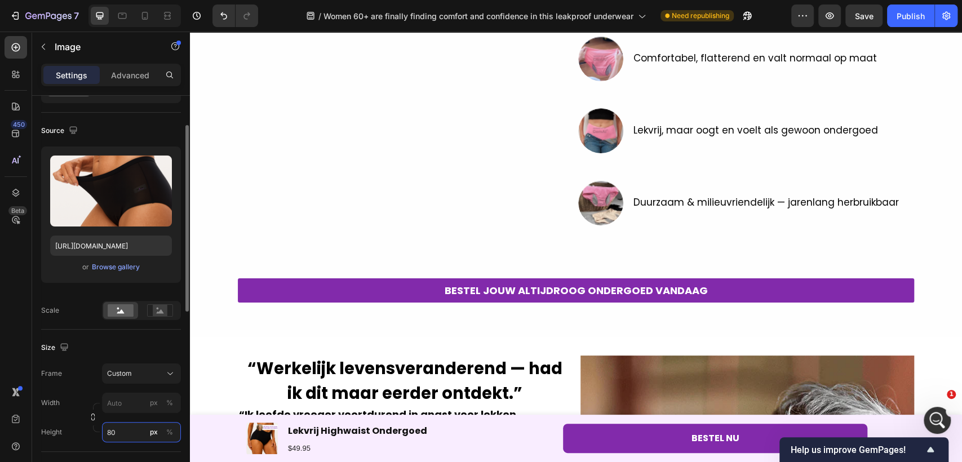
type input "800"
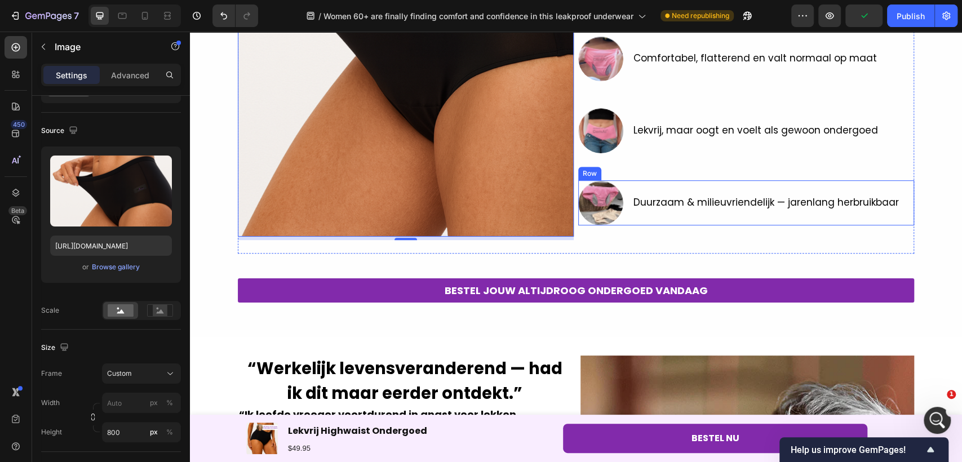
click at [705, 198] on p "Duurzaam & milieuvriendelijk — jarenlang herbruikbaar" at bounding box center [767, 203] width 266 height 15
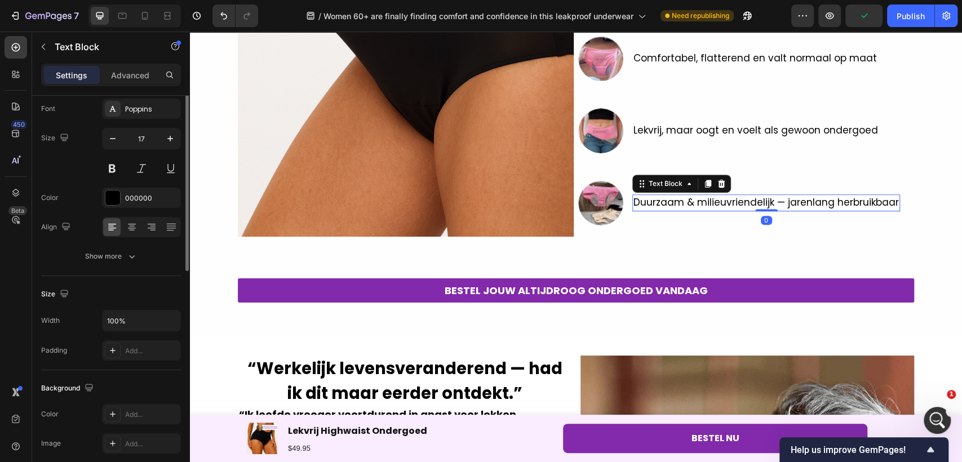
scroll to position [0, 0]
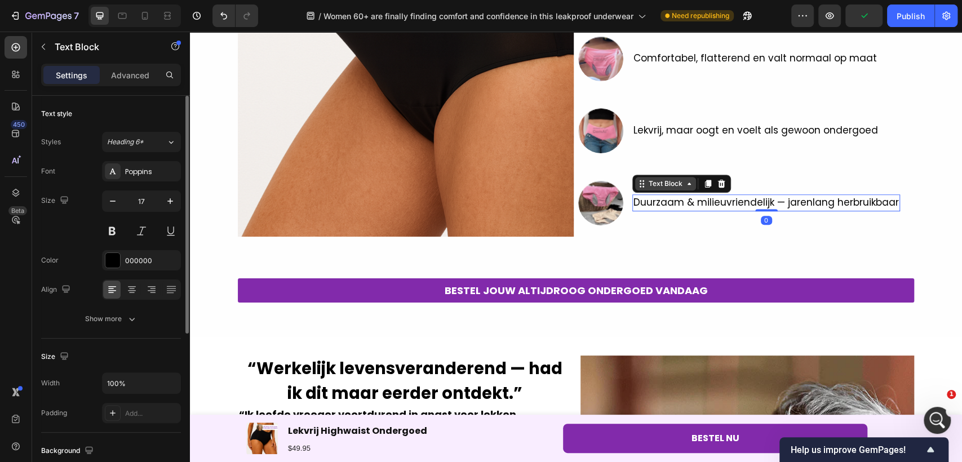
click at [663, 182] on div "Text Block" at bounding box center [666, 184] width 38 height 10
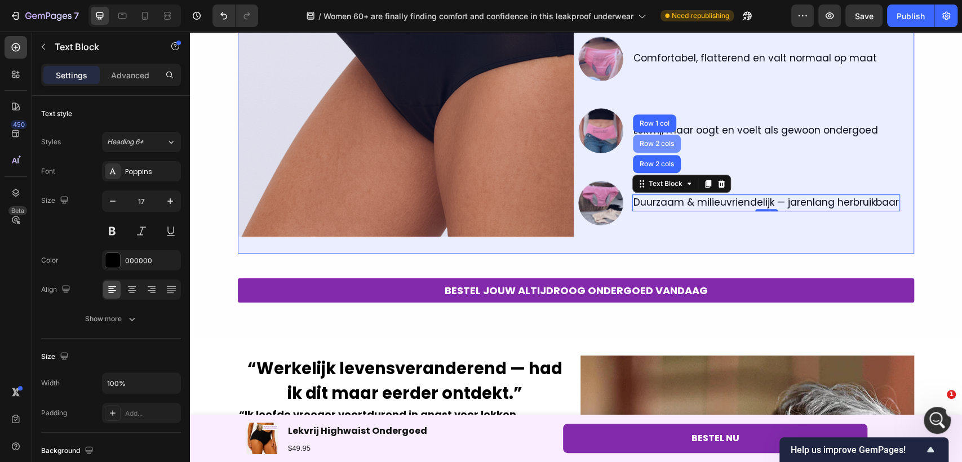
click at [657, 149] on div "Row 2 cols" at bounding box center [657, 144] width 48 height 18
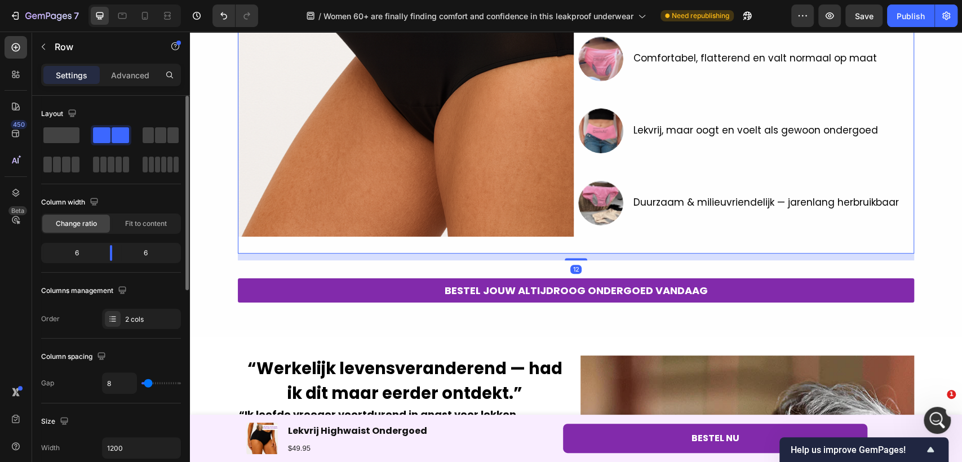
scroll to position [417, 0]
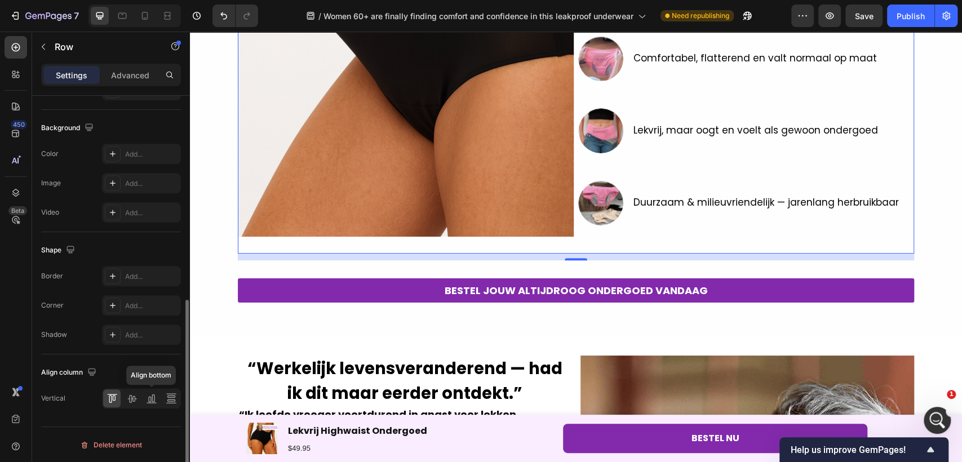
click at [148, 406] on div at bounding box center [151, 399] width 17 height 18
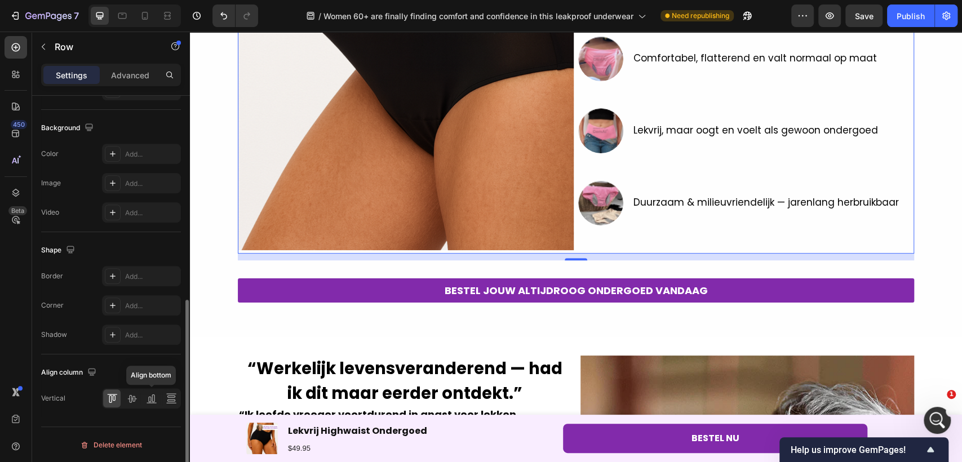
scroll to position [345, 0]
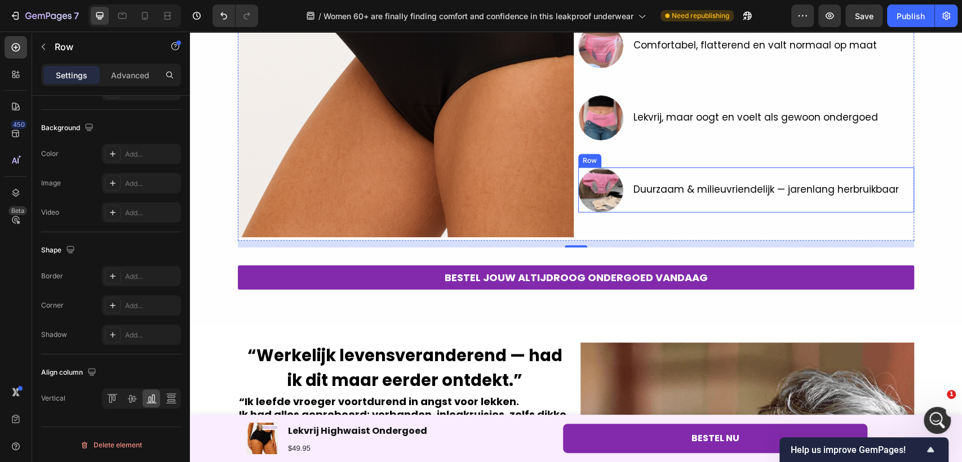
click at [620, 180] on div "Image Duurzaam & milieuvriendelijk — jarenlang herbruikbaar Text Block Row" at bounding box center [746, 189] width 336 height 45
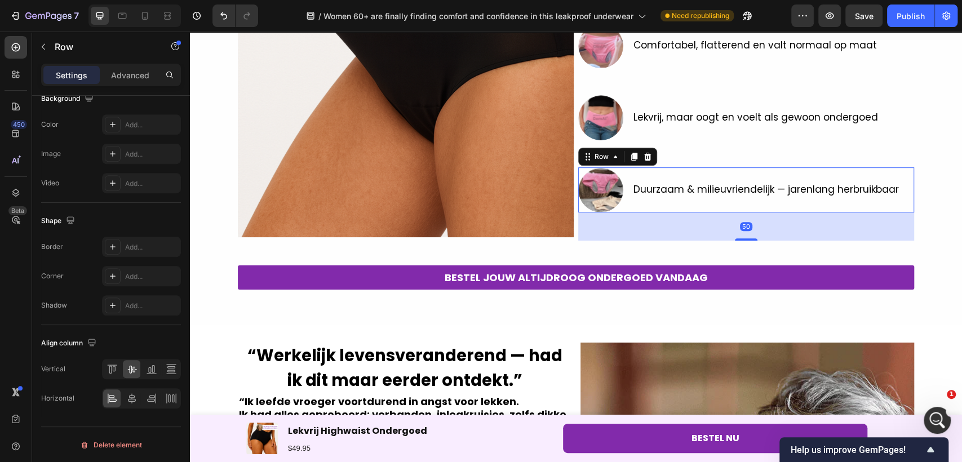
click at [663, 176] on div "Duurzaam & milieuvriendelijk — jarenlang herbruikbaar Text Block" at bounding box center [766, 189] width 268 height 45
click at [137, 77] on p "Advanced" at bounding box center [130, 75] width 38 height 12
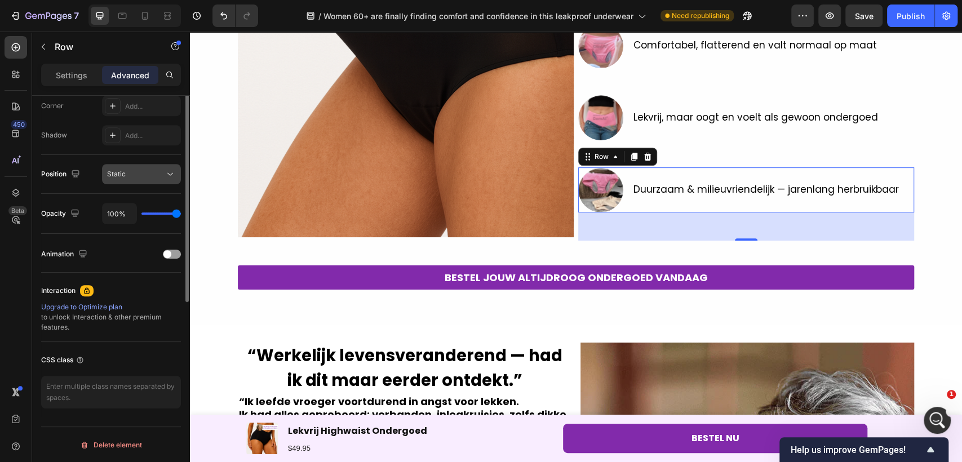
scroll to position [228, 0]
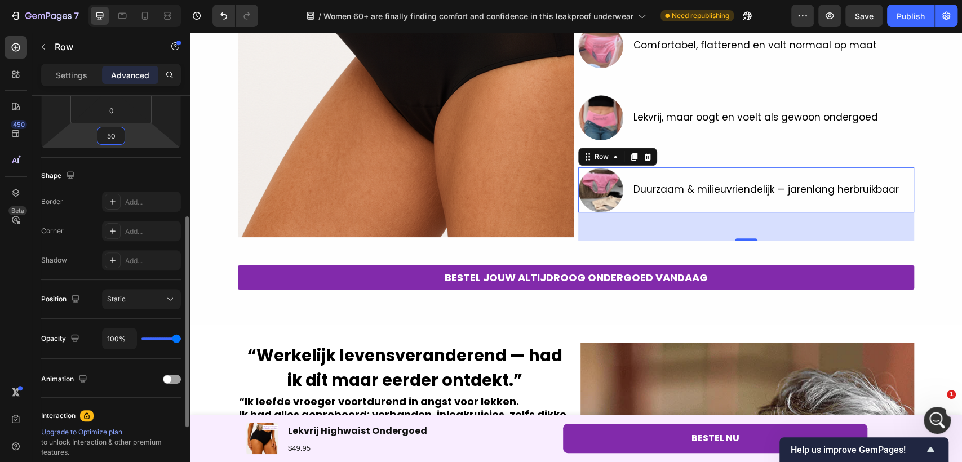
click at [112, 132] on input "50" at bounding box center [111, 135] width 23 height 17
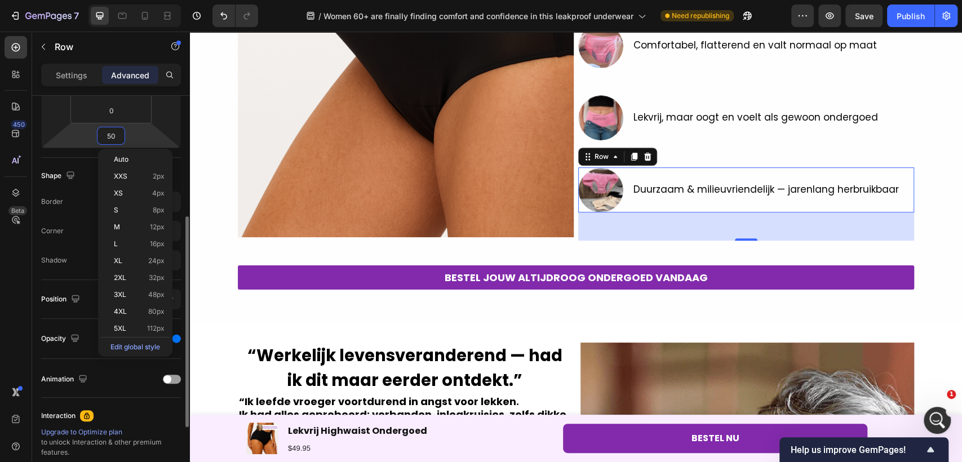
type input "3"
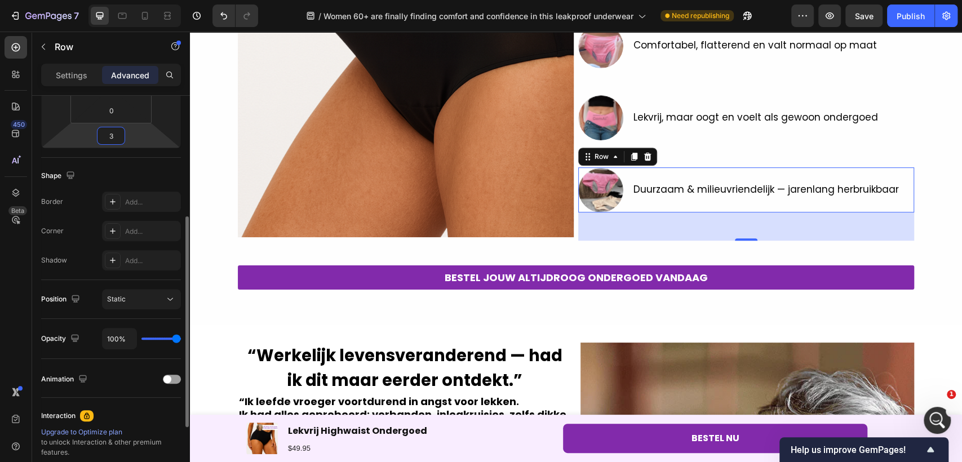
scroll to position [332, 0]
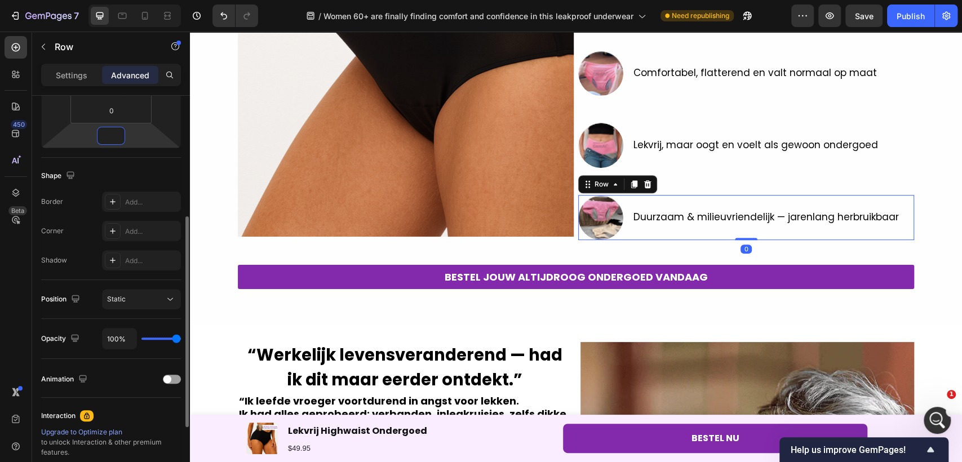
type input "8"
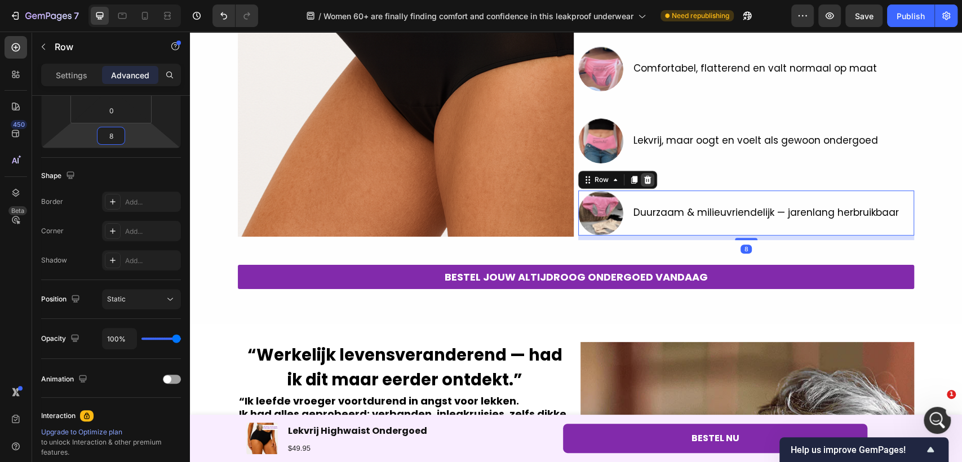
click at [644, 179] on icon at bounding box center [647, 180] width 7 height 8
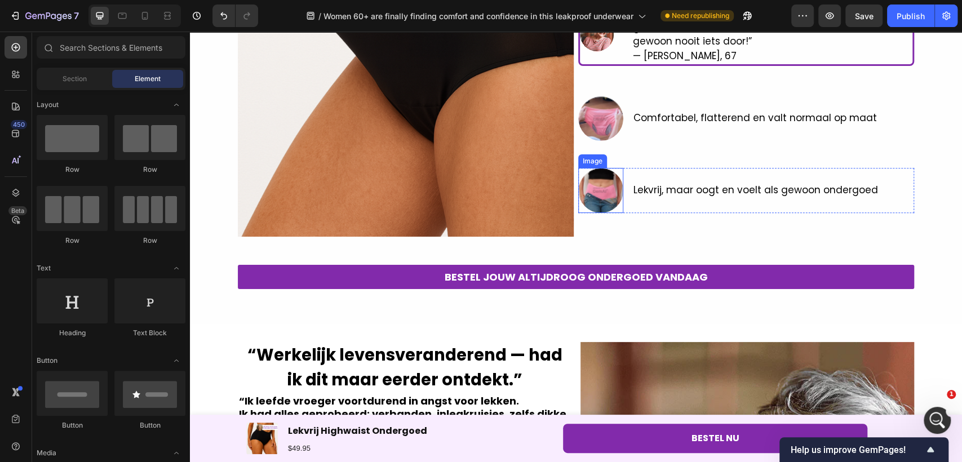
click at [614, 209] on div at bounding box center [600, 190] width 45 height 45
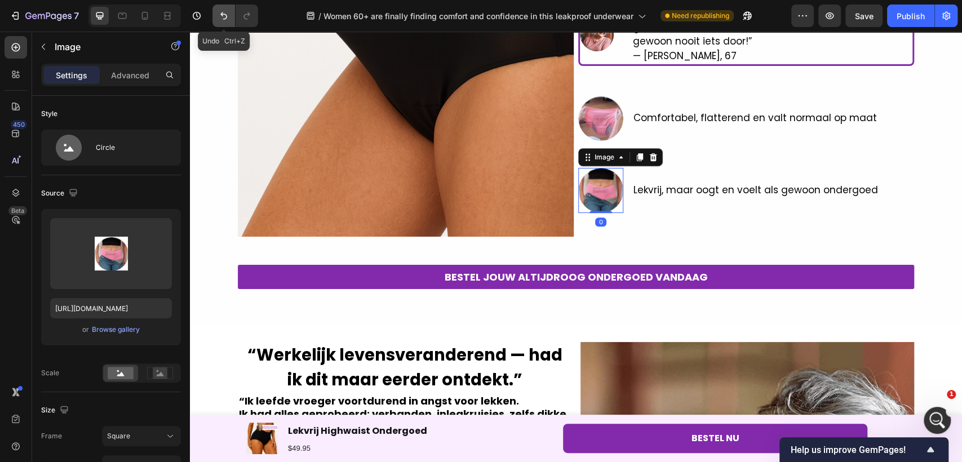
click at [222, 8] on button "Undo/Redo" at bounding box center [224, 16] width 23 height 23
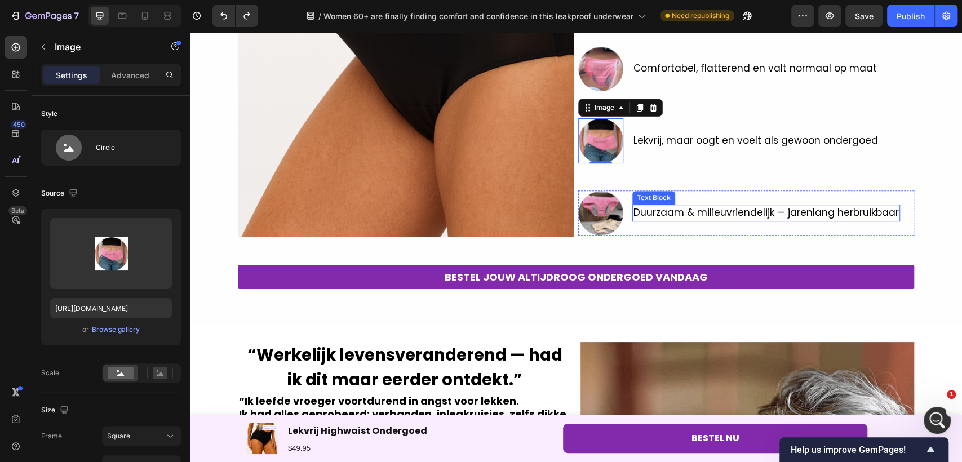
click at [726, 214] on p "Duurzaam & milieuvriendelijk — jarenlang herbruikbaar" at bounding box center [767, 213] width 266 height 15
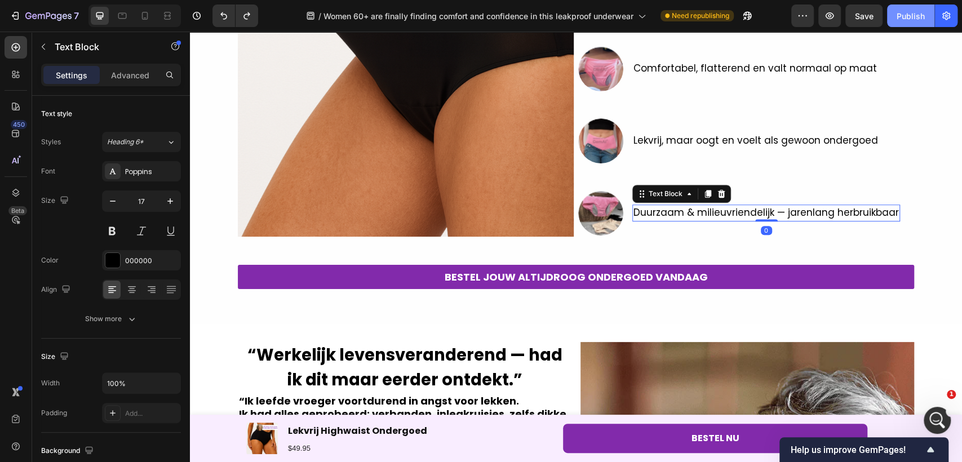
click at [904, 24] on button "Publish" at bounding box center [910, 16] width 47 height 23
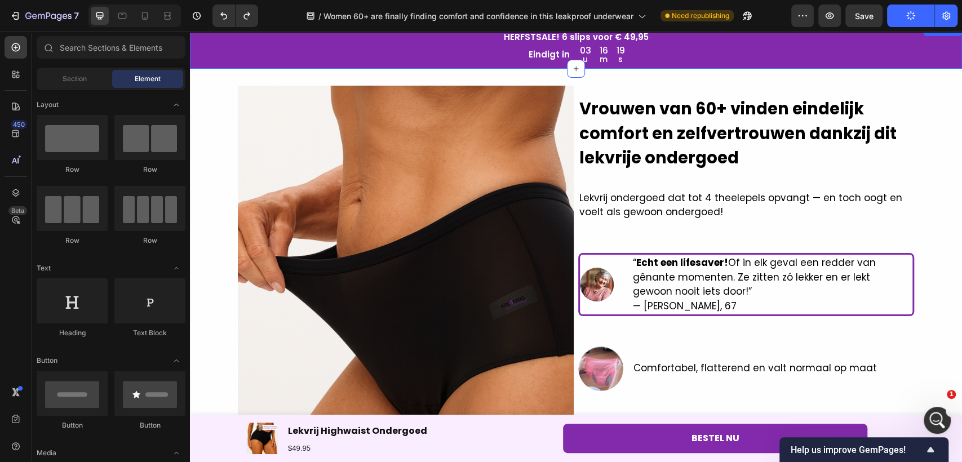
scroll to position [37, 0]
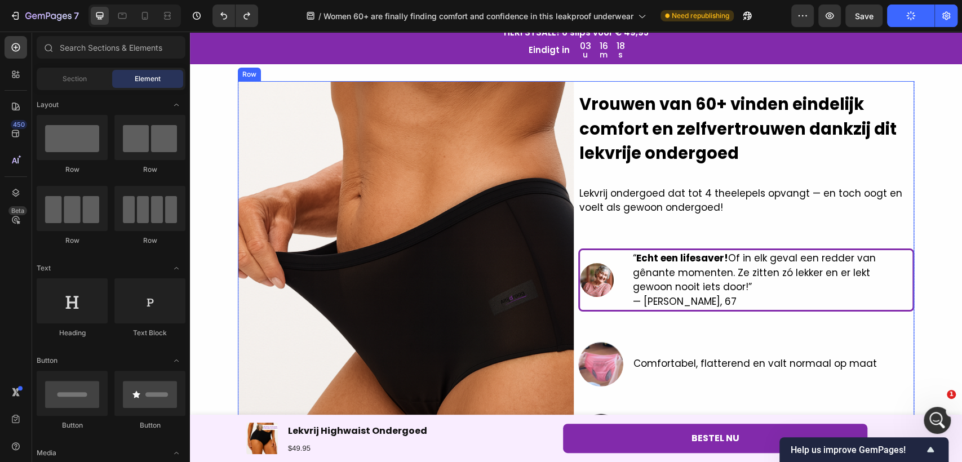
click at [607, 87] on div "Vrouwen van 60+ vinden eindelijk comfort en zelfvertrouwen dankzij dit lekvrije…" at bounding box center [746, 308] width 336 height 454
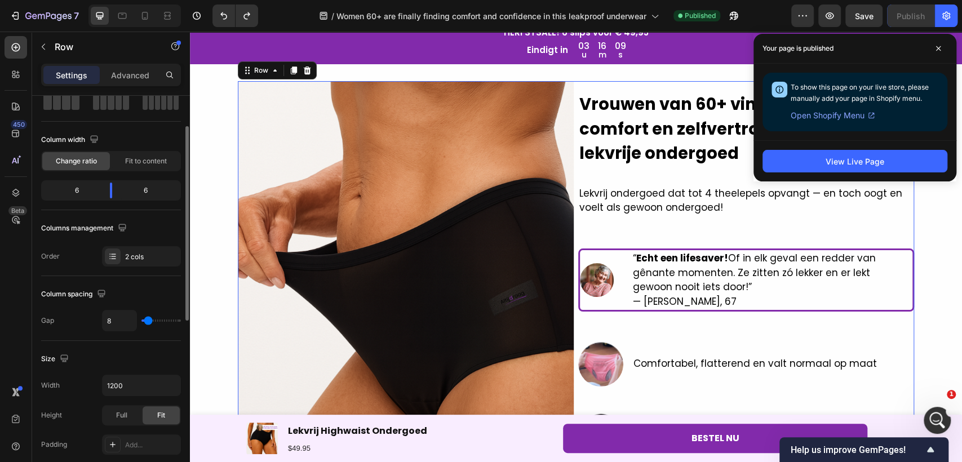
scroll to position [417, 0]
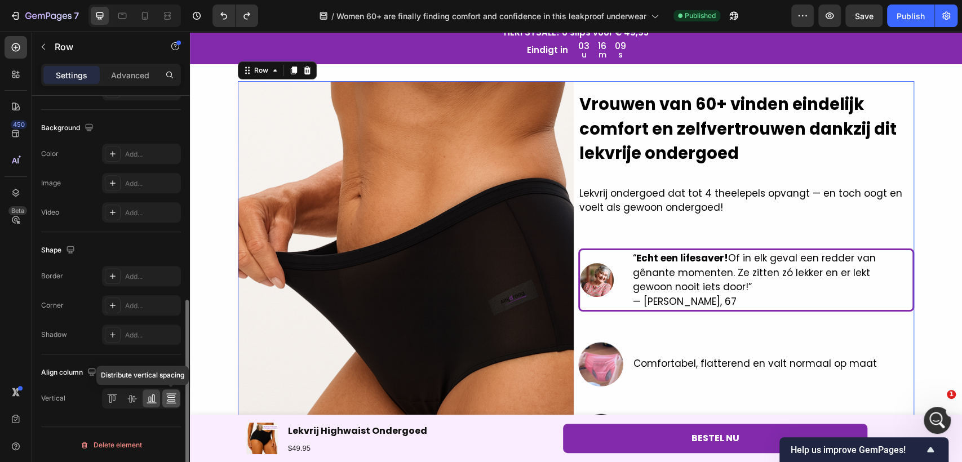
click at [172, 401] on icon at bounding box center [171, 398] width 11 height 11
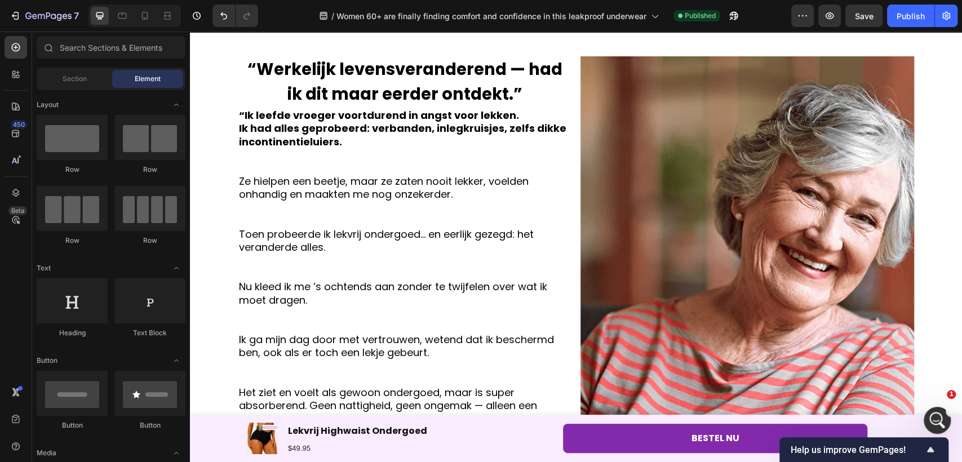
scroll to position [212, 0]
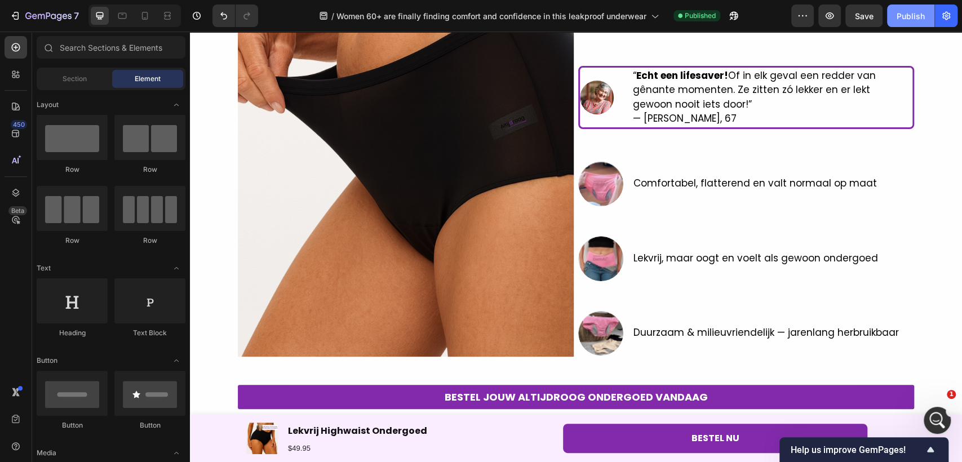
click at [901, 14] on div "Publish" at bounding box center [911, 16] width 28 height 12
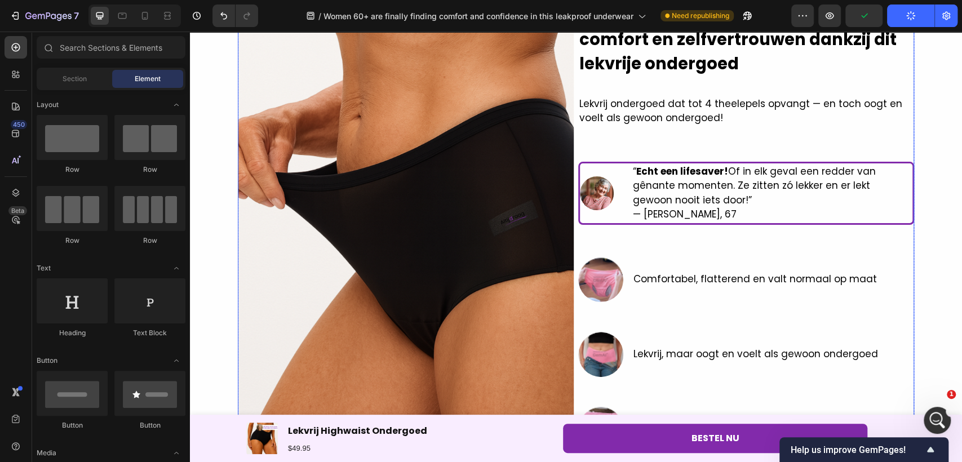
scroll to position [86, 0]
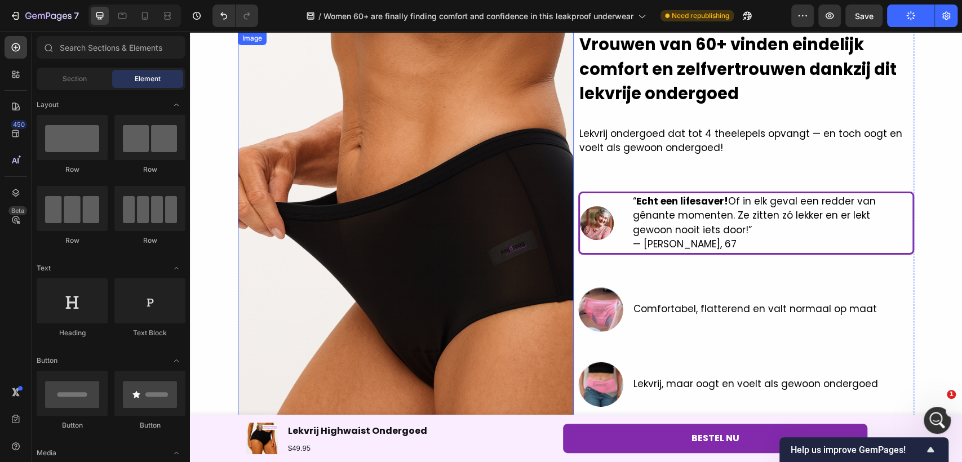
click at [537, 213] on img at bounding box center [406, 257] width 336 height 451
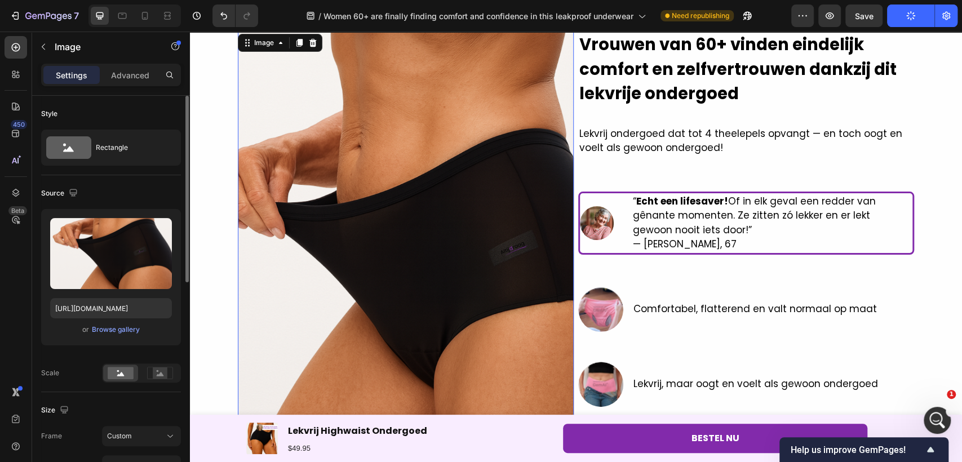
scroll to position [63, 0]
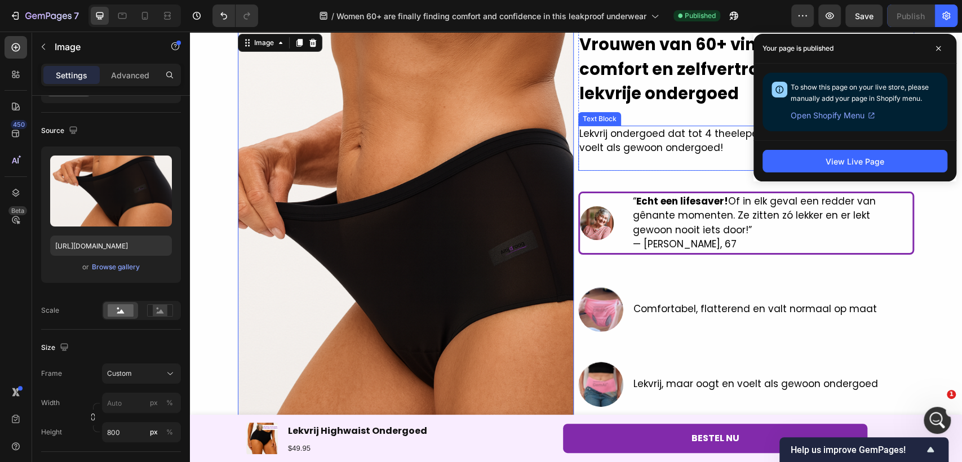
click at [641, 157] on p at bounding box center [747, 163] width 334 height 15
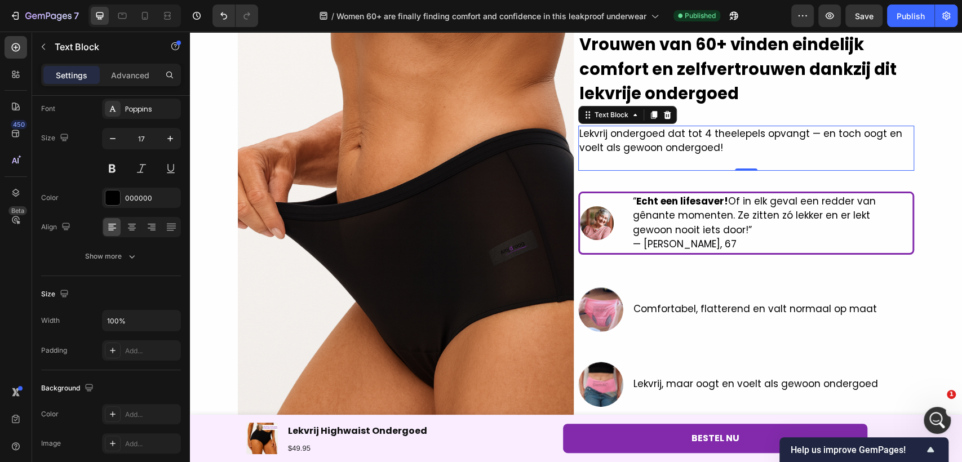
scroll to position [0, 0]
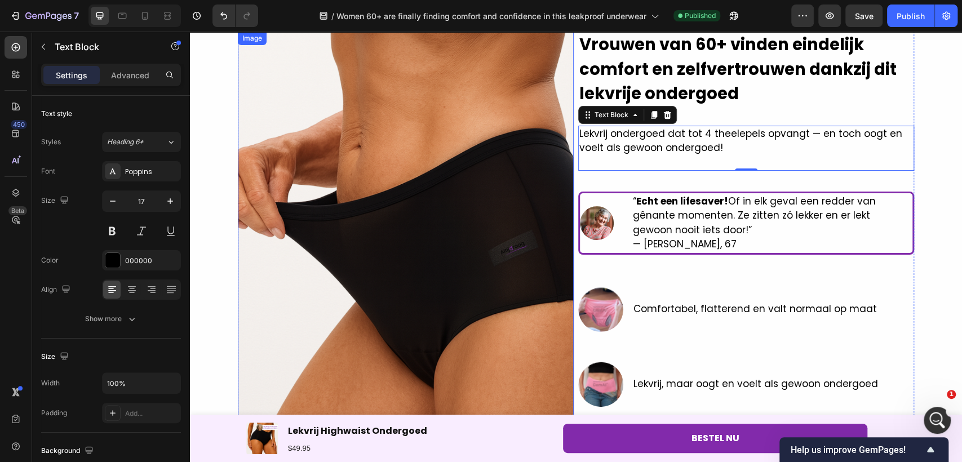
click at [459, 231] on img at bounding box center [406, 257] width 336 height 451
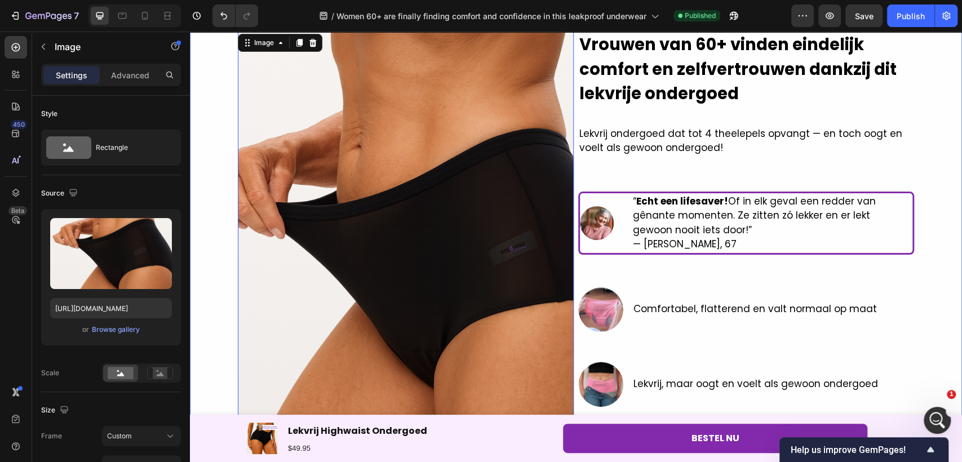
scroll to position [275, 0]
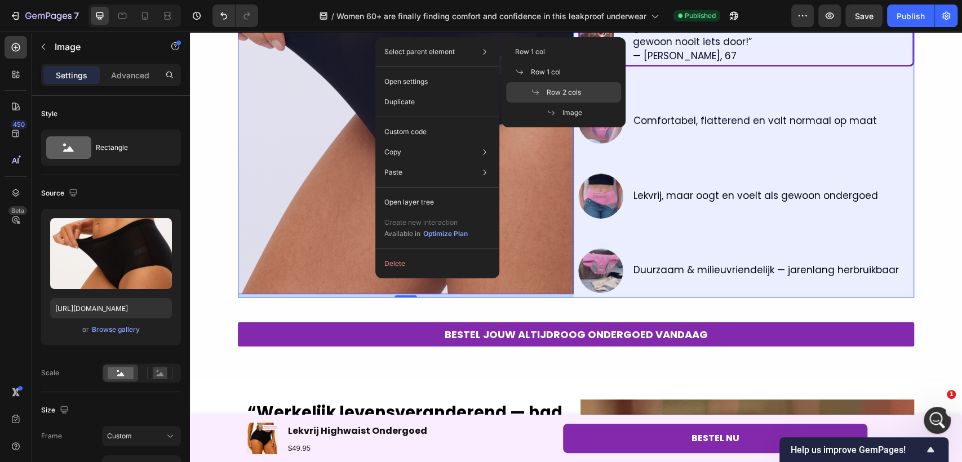
drag, startPoint x: 550, startPoint y: 87, endPoint x: 52, endPoint y: 293, distance: 538.6
click at [550, 87] on span "Row 2 cols" at bounding box center [564, 92] width 34 height 10
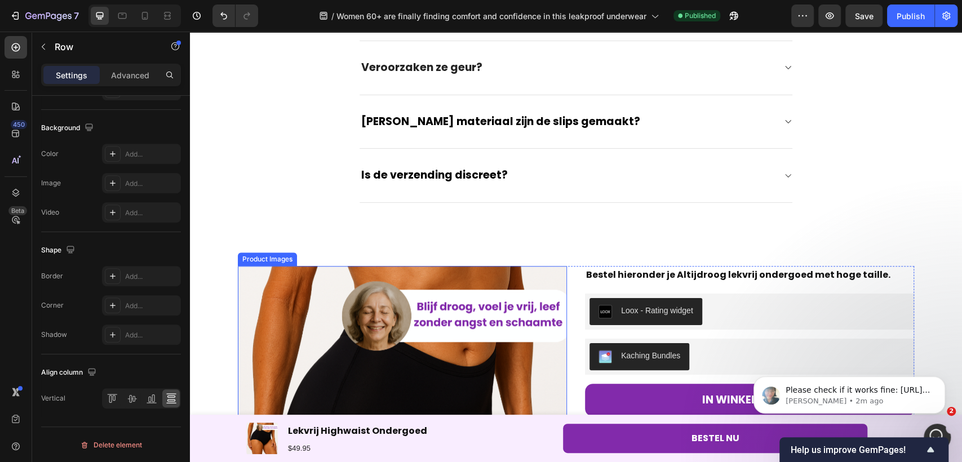
scroll to position [0, 0]
